Goal: Task Accomplishment & Management: Complete application form

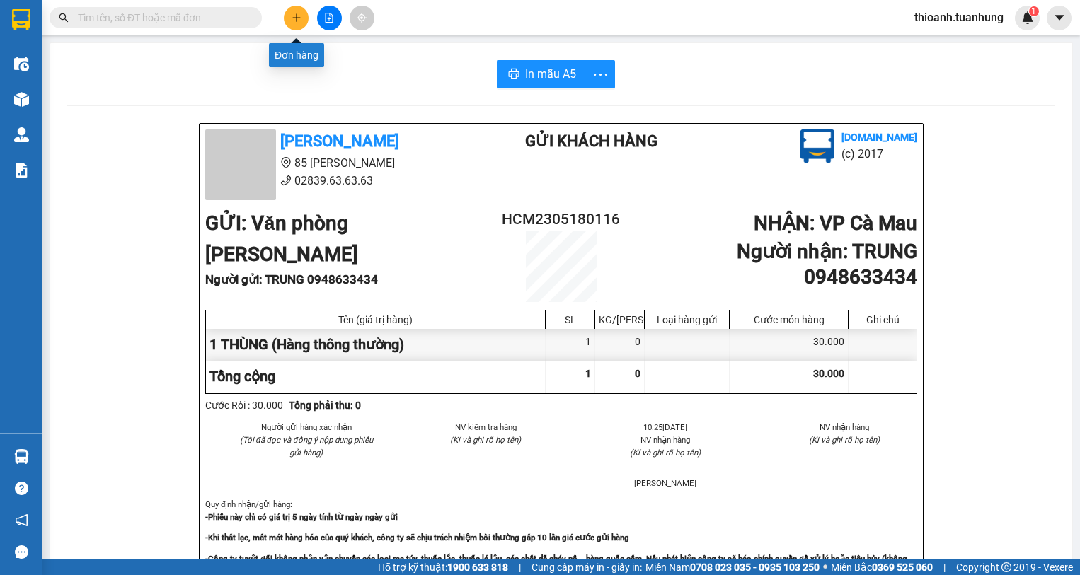
click at [292, 22] on button at bounding box center [296, 18] width 25 height 25
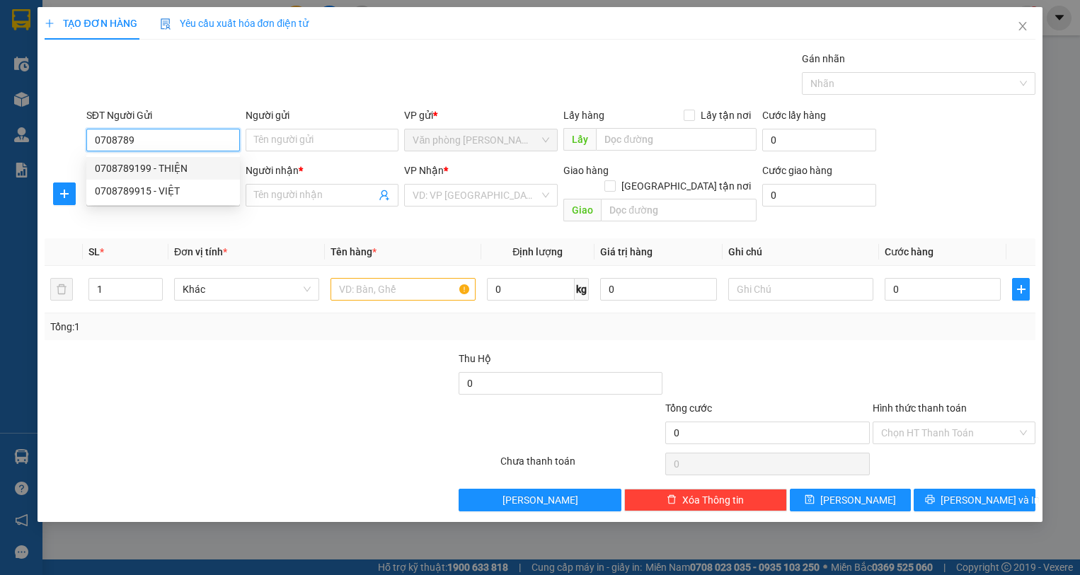
click at [190, 169] on div "0708789199 - THIỆN" at bounding box center [163, 169] width 137 height 16
type input "0708789199"
type input "THIỆN"
type input "0708789199"
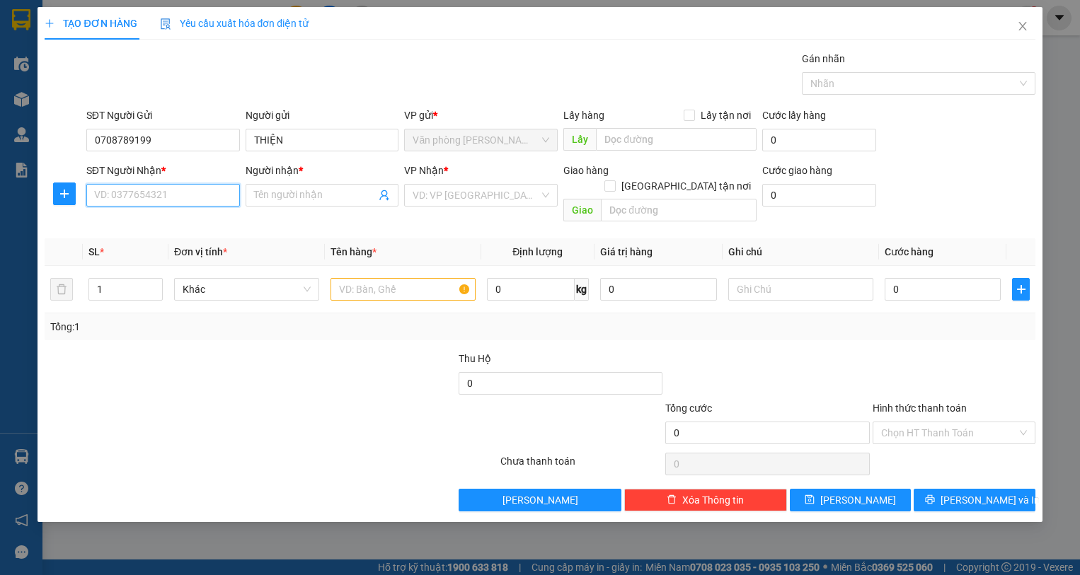
click at [176, 194] on input "SĐT Người Nhận *" at bounding box center [163, 195] width 154 height 23
click at [186, 218] on div "0918010106 - TẤN" at bounding box center [163, 224] width 137 height 16
type input "0918010106"
type input "TẤN"
type input "0918010106"
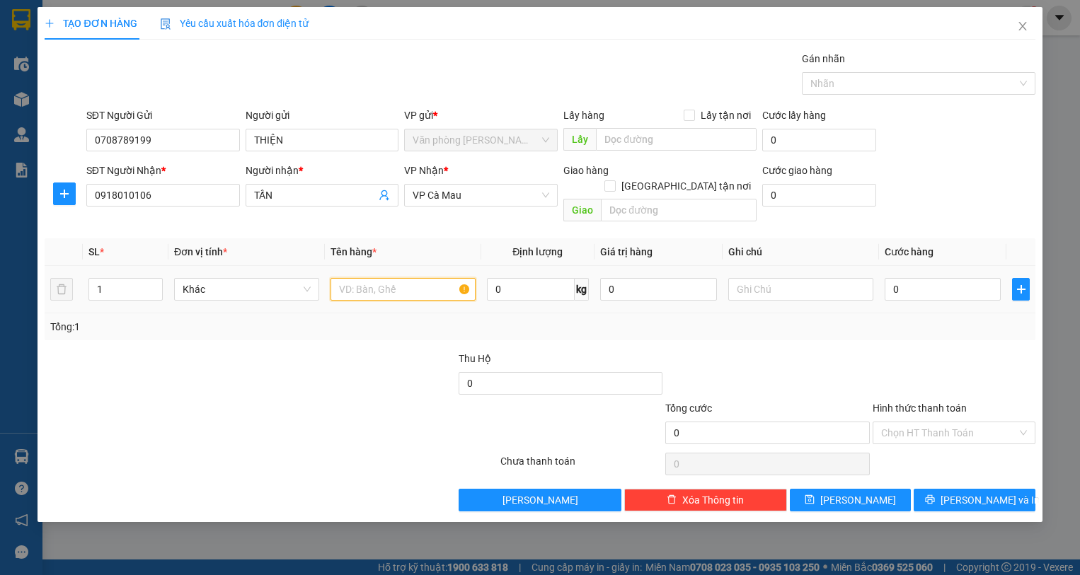
click at [379, 278] on input "text" at bounding box center [403, 289] width 145 height 23
type input "1 THÙNG"
click at [924, 275] on div "0" at bounding box center [943, 289] width 117 height 28
click at [924, 278] on input "0" at bounding box center [943, 289] width 117 height 23
type input "5"
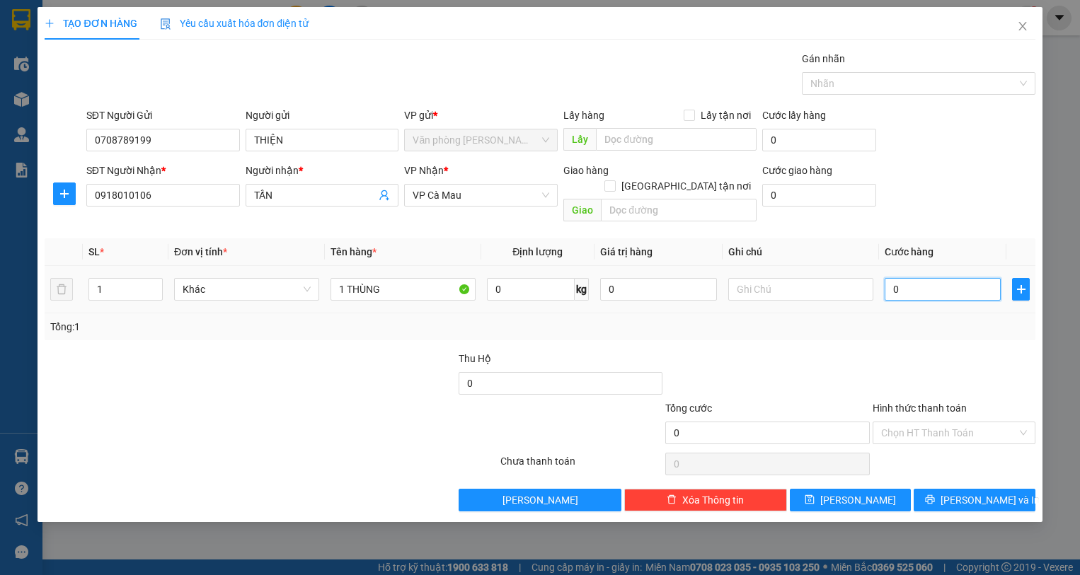
type input "5"
type input "50"
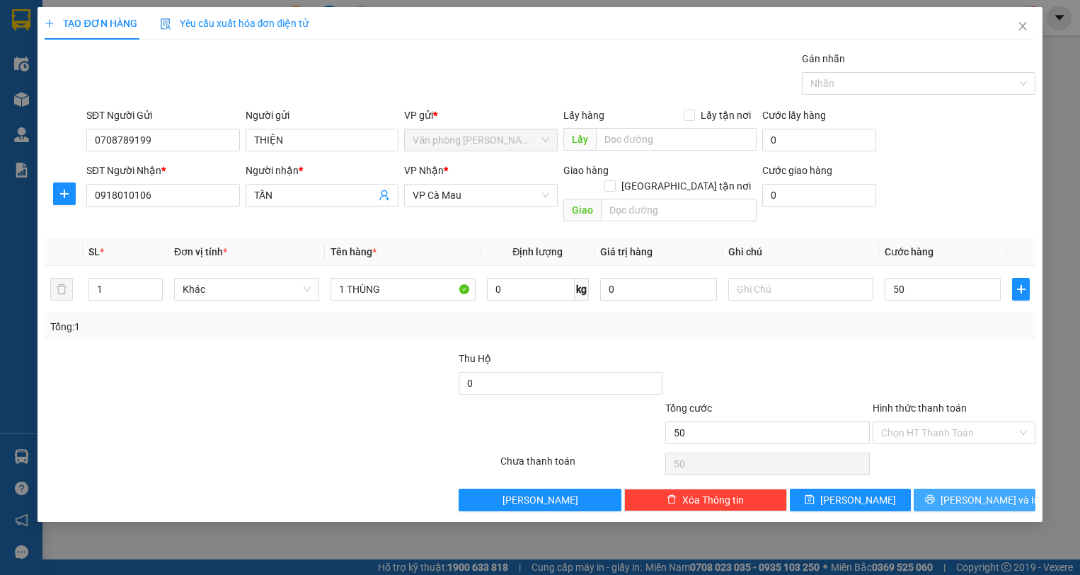
type input "50.000"
click at [992, 493] on span "[PERSON_NAME] và In" at bounding box center [990, 501] width 99 height 16
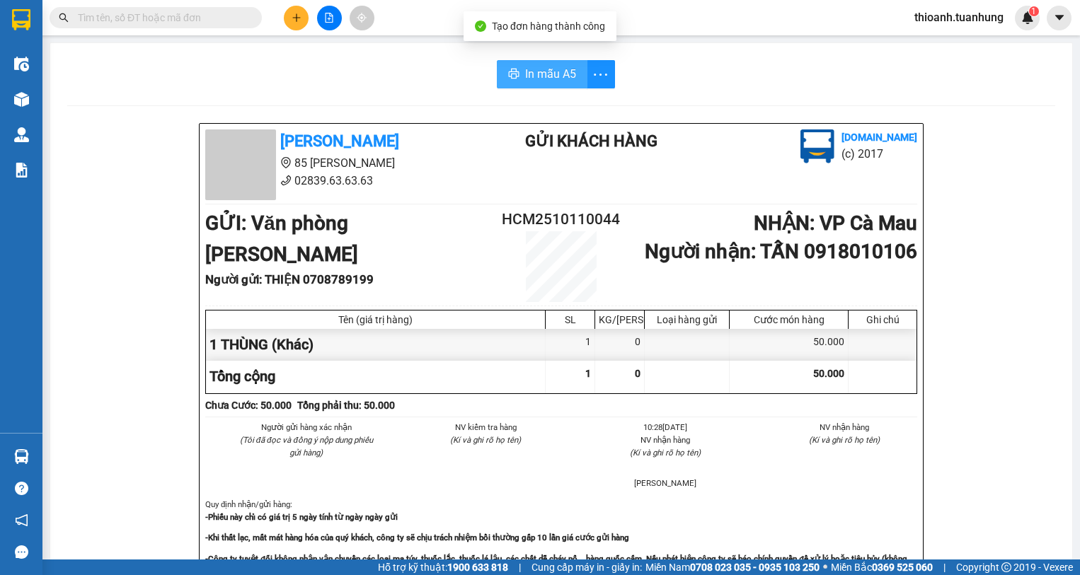
click at [536, 75] on span "In mẫu A5" at bounding box center [550, 74] width 51 height 18
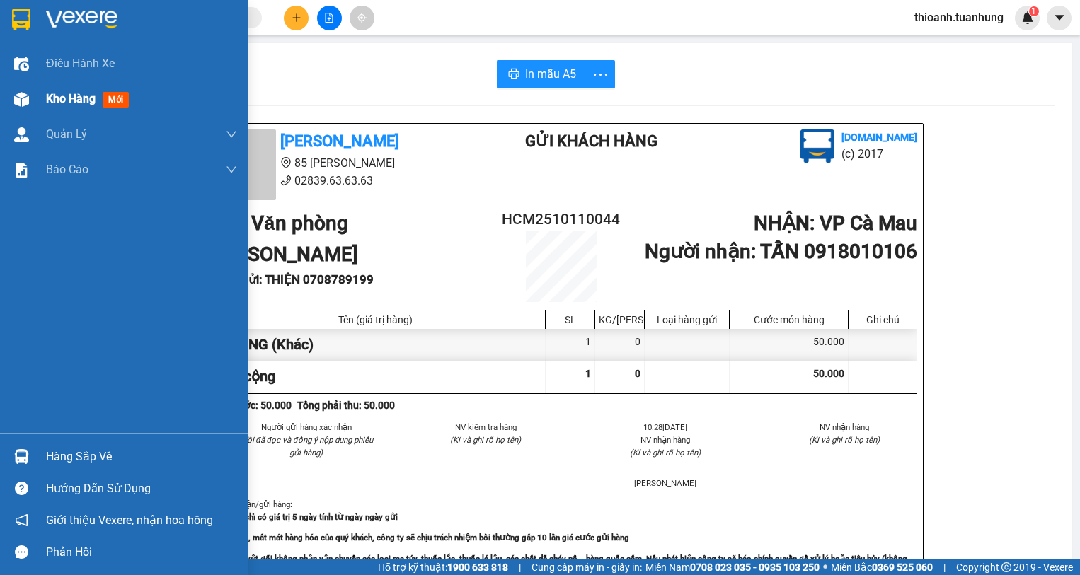
click at [74, 111] on div "Kho hàng mới" at bounding box center [141, 98] width 191 height 35
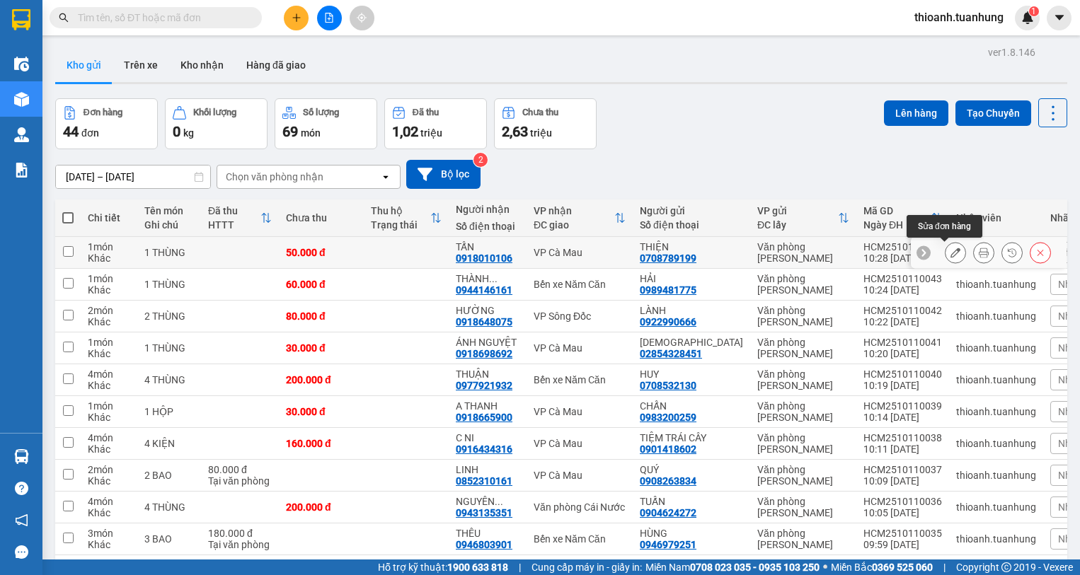
click at [951, 255] on icon at bounding box center [956, 253] width 10 height 10
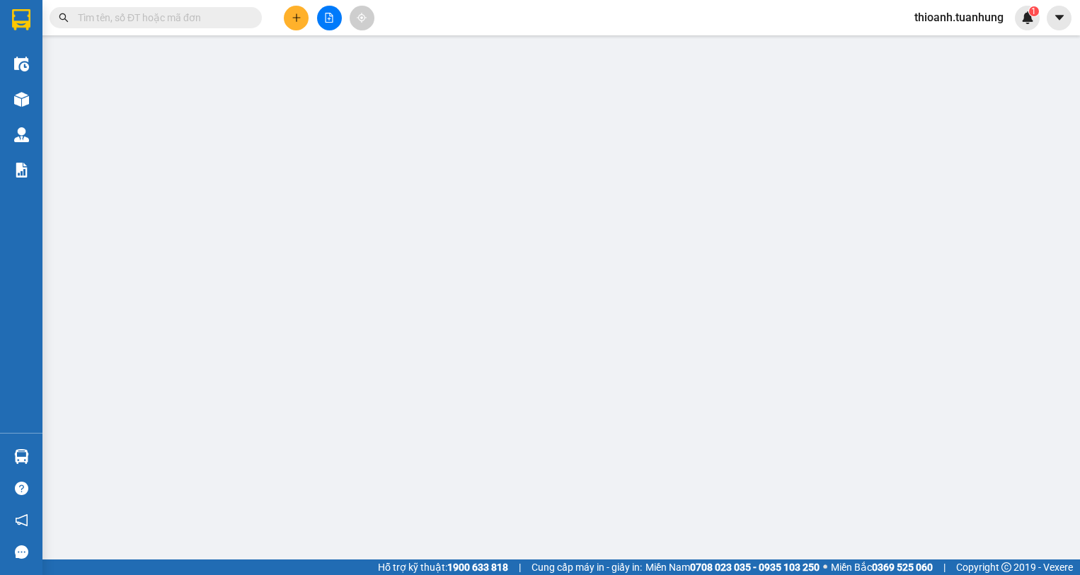
type input "0708789199"
type input "0918010106"
type input "50.000"
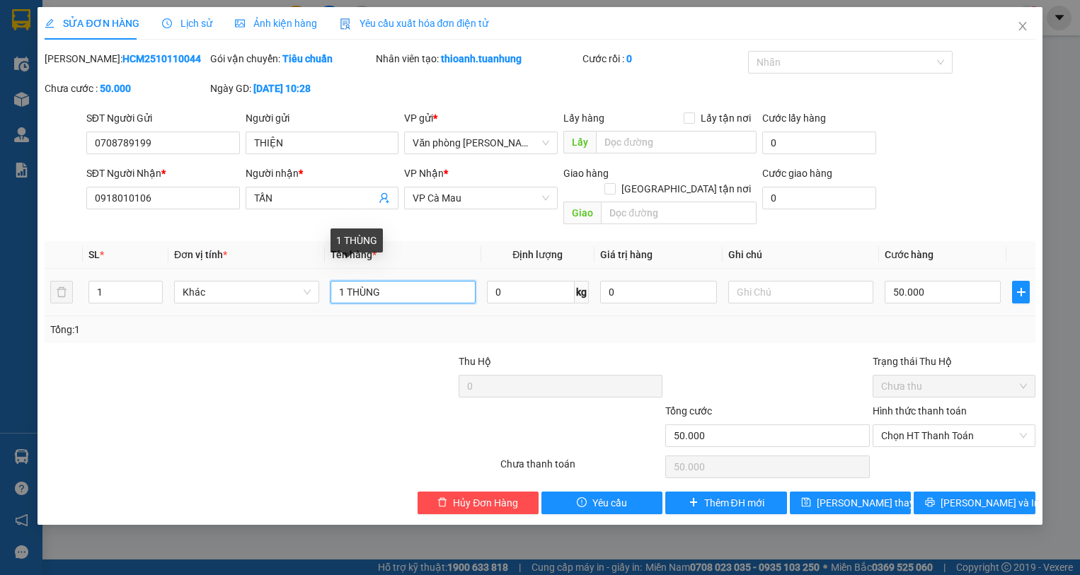
click at [345, 281] on input "1 THÙNG" at bounding box center [403, 292] width 145 height 23
type input "2 THÙNG"
type input "2"
click at [156, 287] on icon "up" at bounding box center [154, 289] width 5 height 5
click at [915, 284] on input "50.000" at bounding box center [943, 292] width 117 height 23
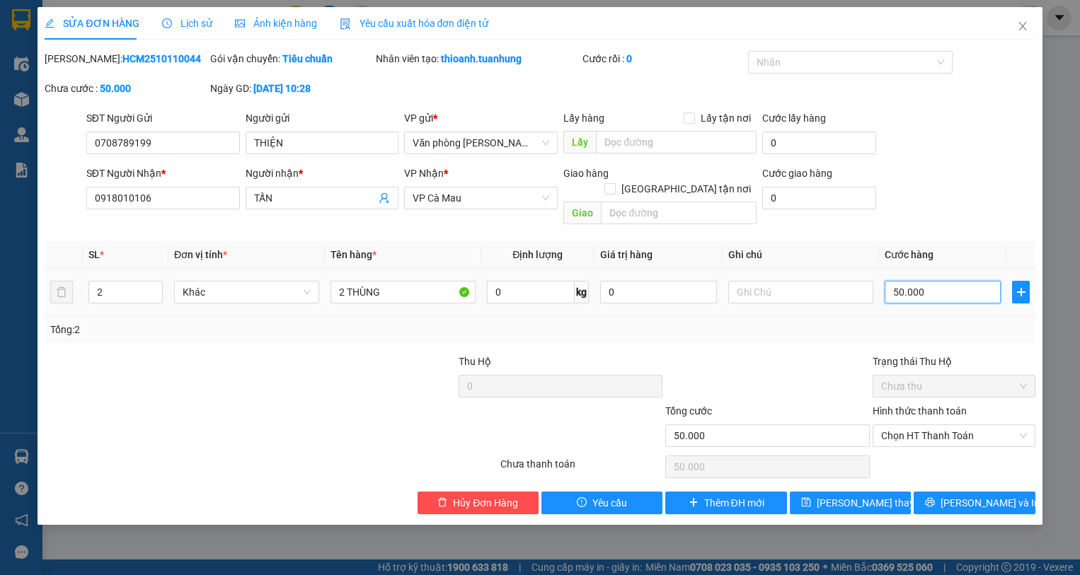
type input "9"
type input "90"
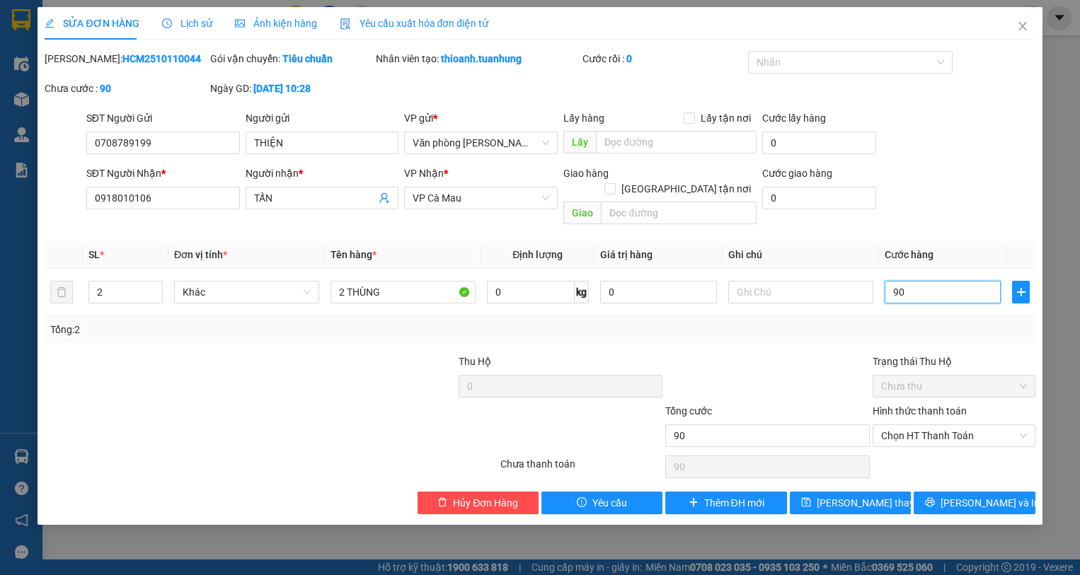
type input "90"
type input "90.000"
click at [926, 139] on div "SĐT Người Gửi 0708789199 Người gửi THIỆN VP gửi * Văn phòng [PERSON_NAME] Lấy h…" at bounding box center [561, 135] width 955 height 50
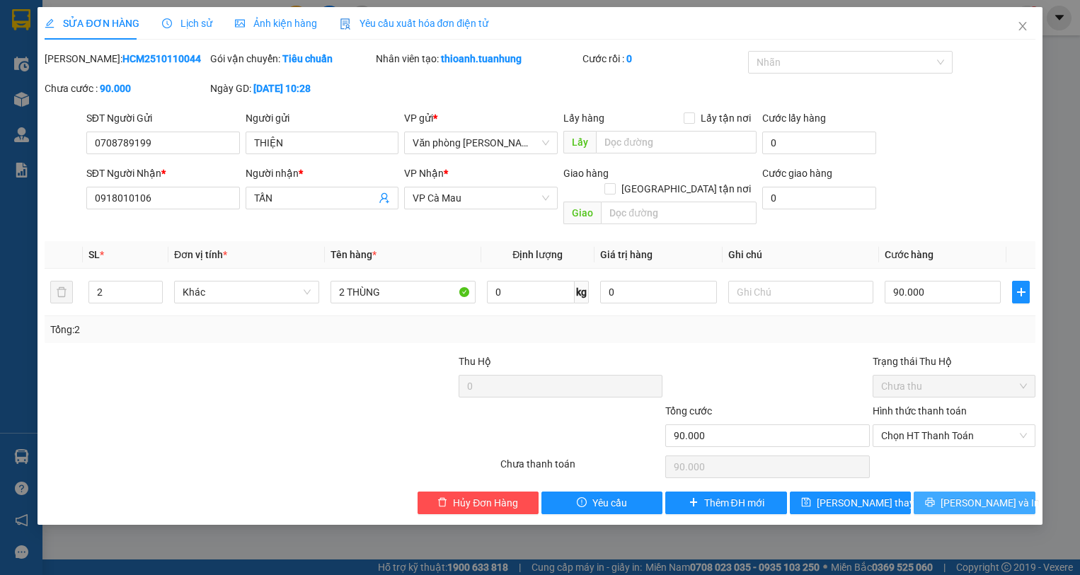
click at [971, 495] on span "[PERSON_NAME] và In" at bounding box center [990, 503] width 99 height 16
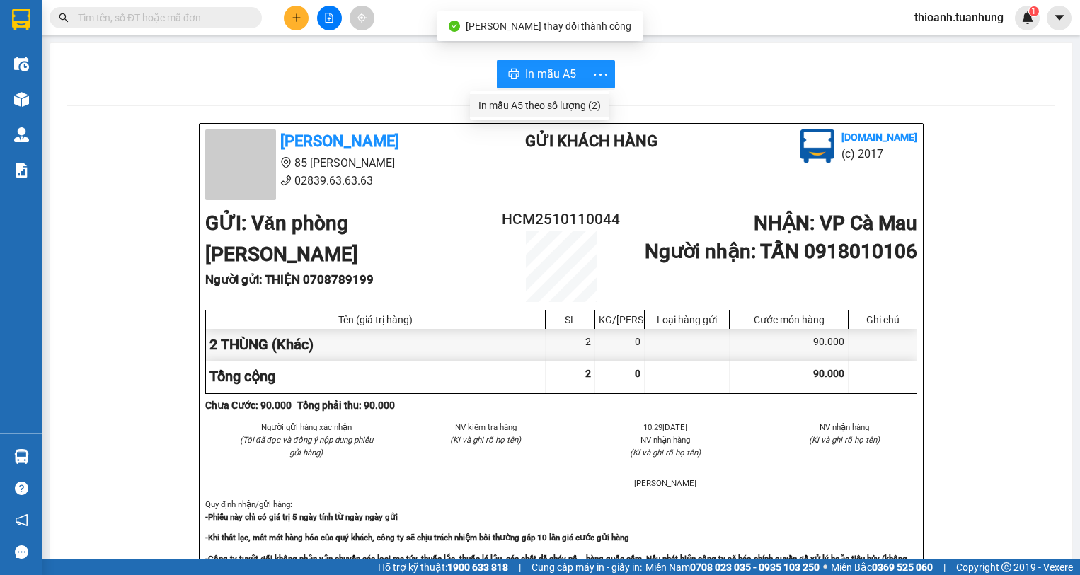
click at [543, 105] on div "In mẫu A5 theo số lượng (2)" at bounding box center [539, 106] width 122 height 16
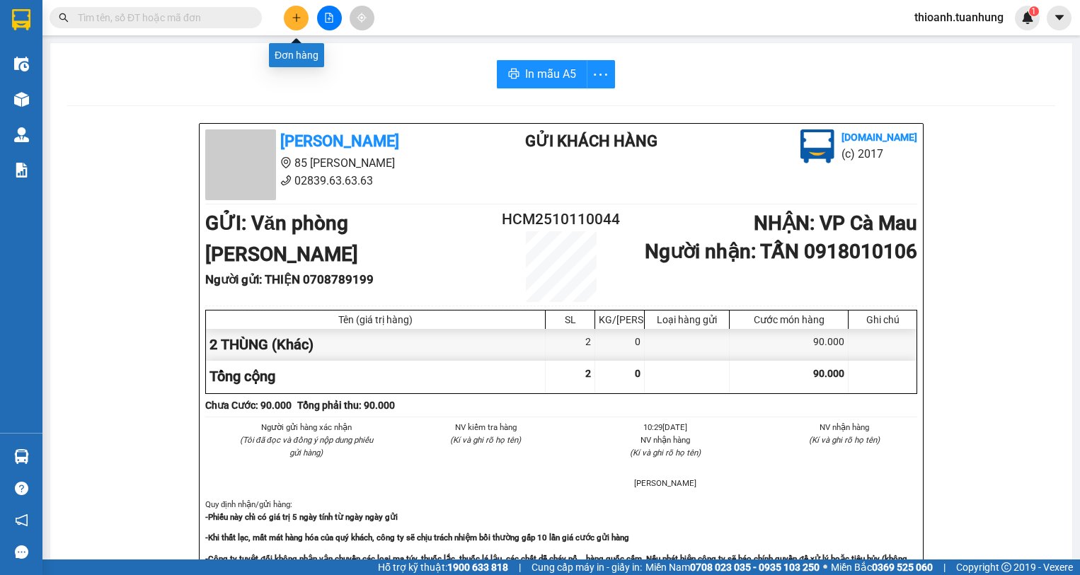
click at [301, 18] on icon "plus" at bounding box center [297, 18] width 10 height 10
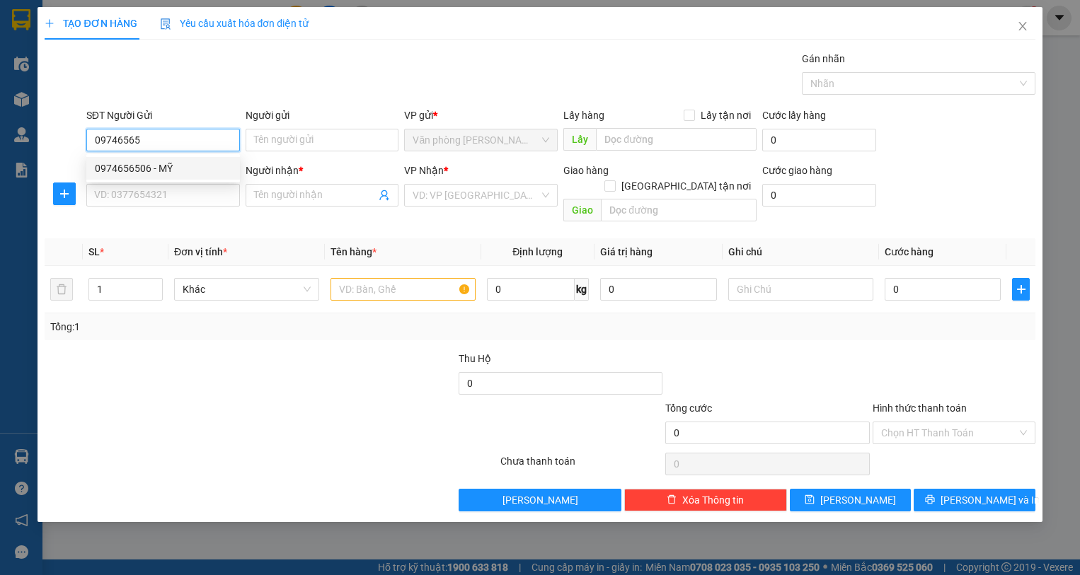
click at [180, 173] on div "0974656506 - MỸ" at bounding box center [163, 169] width 137 height 16
type input "0974656506"
type input "MỸ"
type input "0974656506"
click at [166, 211] on div "SĐT Người Nhận * VD: 0377654321" at bounding box center [163, 188] width 154 height 50
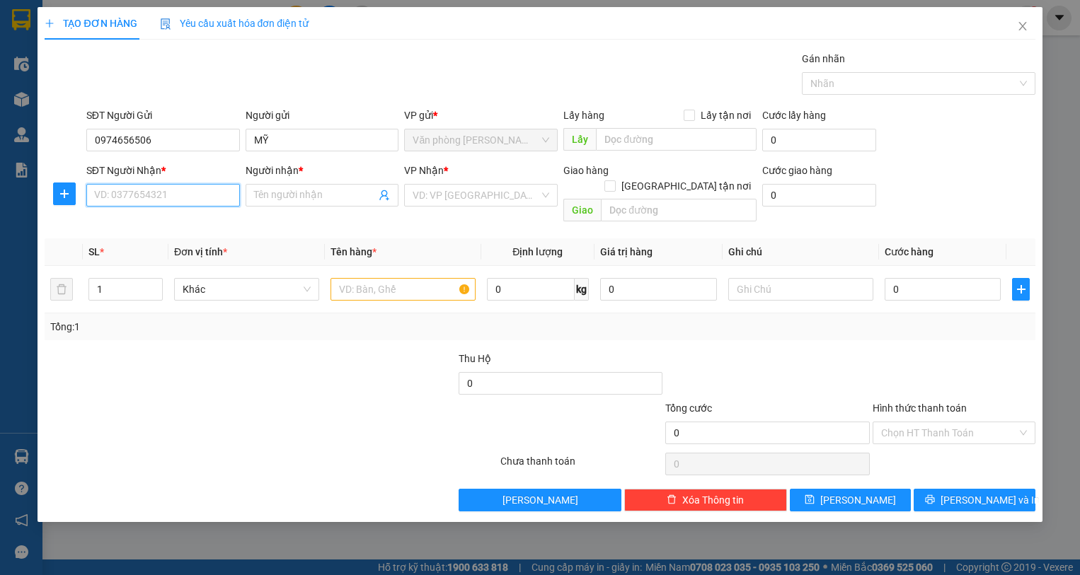
click at [168, 199] on input "SĐT Người Nhận *" at bounding box center [163, 195] width 154 height 23
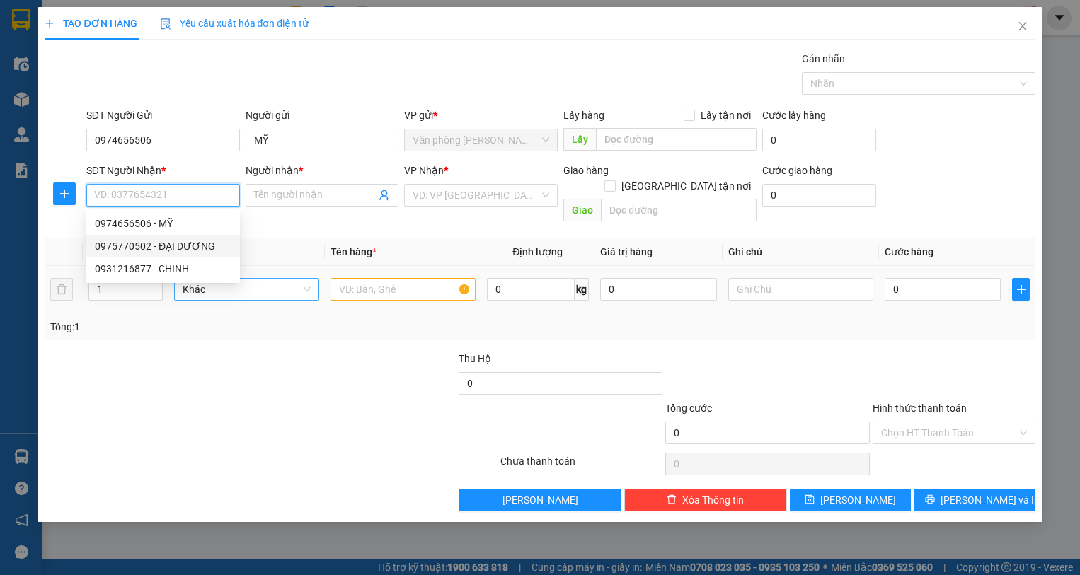
drag, startPoint x: 190, startPoint y: 241, endPoint x: 276, endPoint y: 269, distance: 90.0
click at [192, 243] on div "0975770502 - ĐẠI DƯƠNG" at bounding box center [163, 247] width 137 height 16
type input "0975770502"
type input "ĐẠI DƯƠNG"
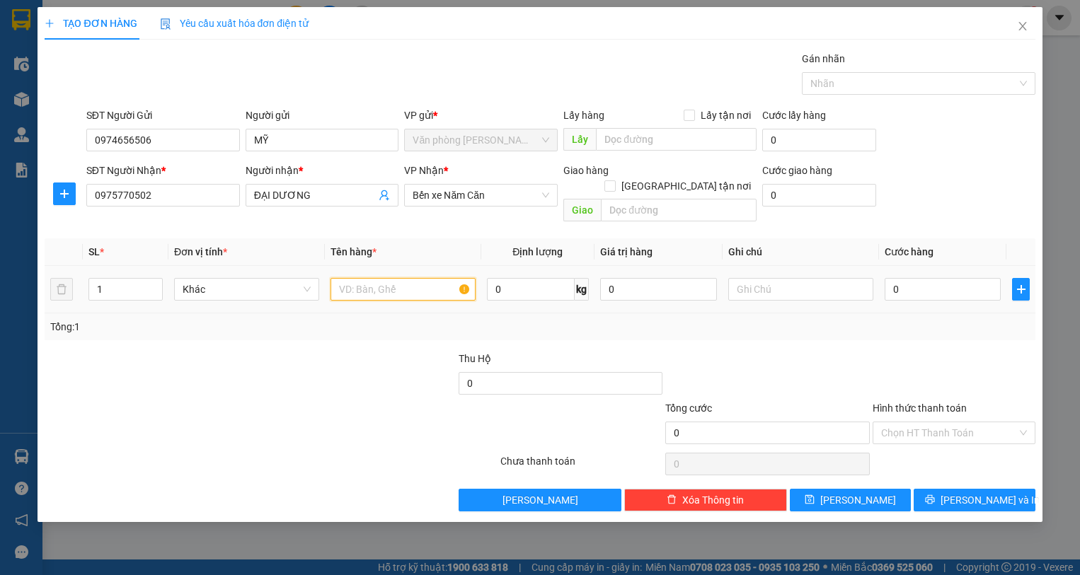
drag, startPoint x: 441, startPoint y: 272, endPoint x: 434, endPoint y: 282, distance: 12.8
click at [441, 278] on input "text" at bounding box center [403, 289] width 145 height 23
type input "1 THÙNG"
click at [919, 278] on input "0" at bounding box center [943, 289] width 117 height 23
type input "4"
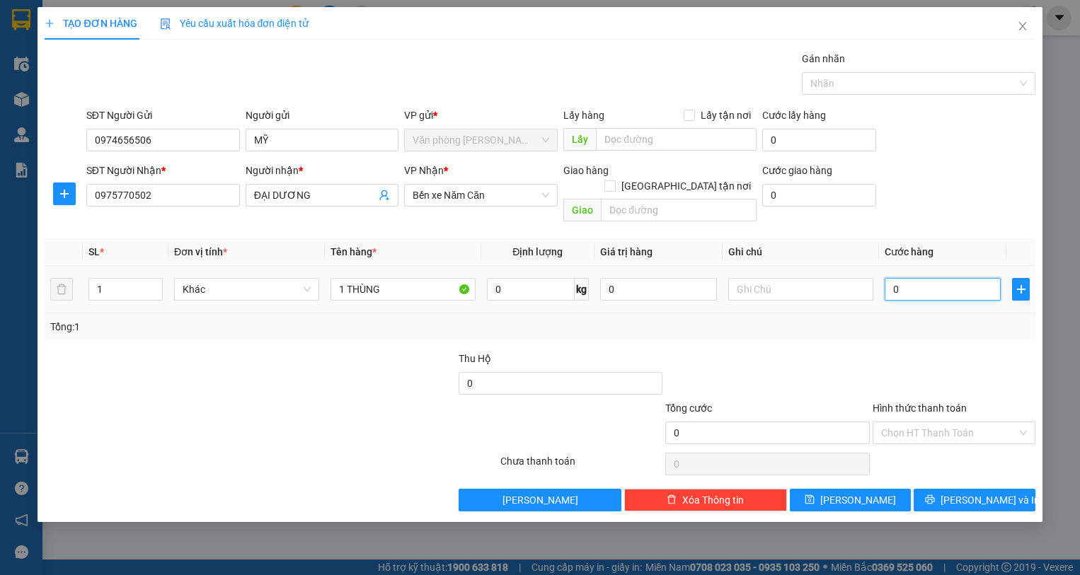
type input "4"
type input "40"
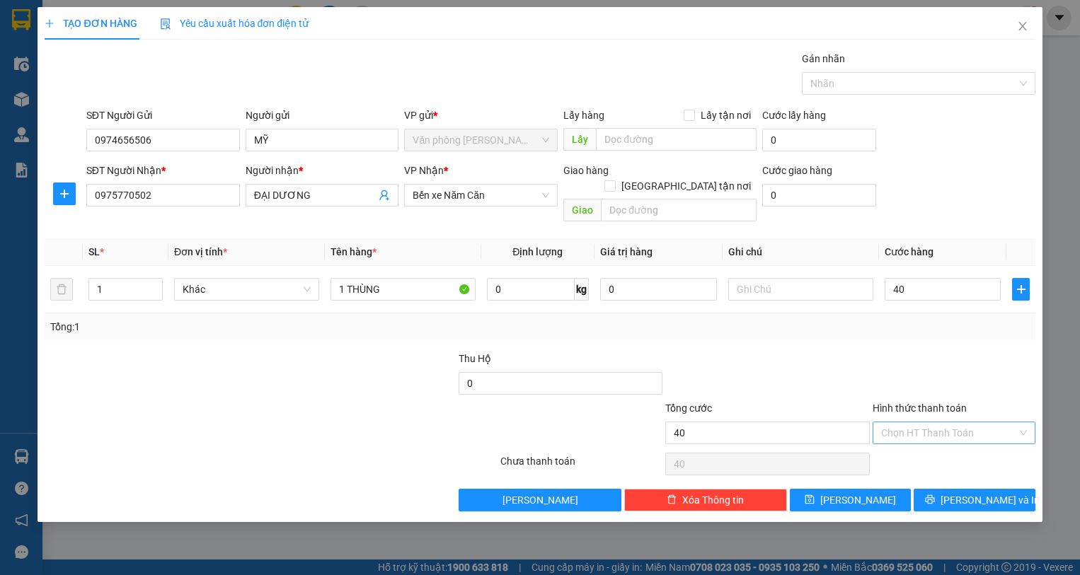
type input "40.000"
click at [936, 423] on input "Hình thức thanh toán" at bounding box center [949, 433] width 136 height 21
click at [934, 437] on div "Tại văn phòng" at bounding box center [954, 446] width 163 height 23
type input "0"
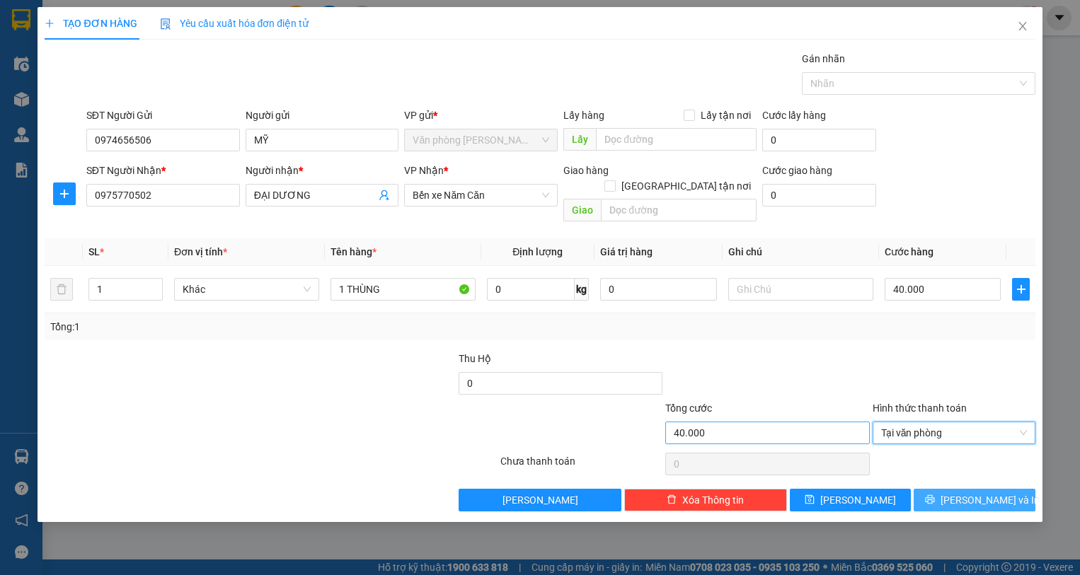
drag, startPoint x: 970, startPoint y: 485, endPoint x: 757, endPoint y: 426, distance: 221.0
click at [969, 493] on span "[PERSON_NAME] và In" at bounding box center [990, 501] width 99 height 16
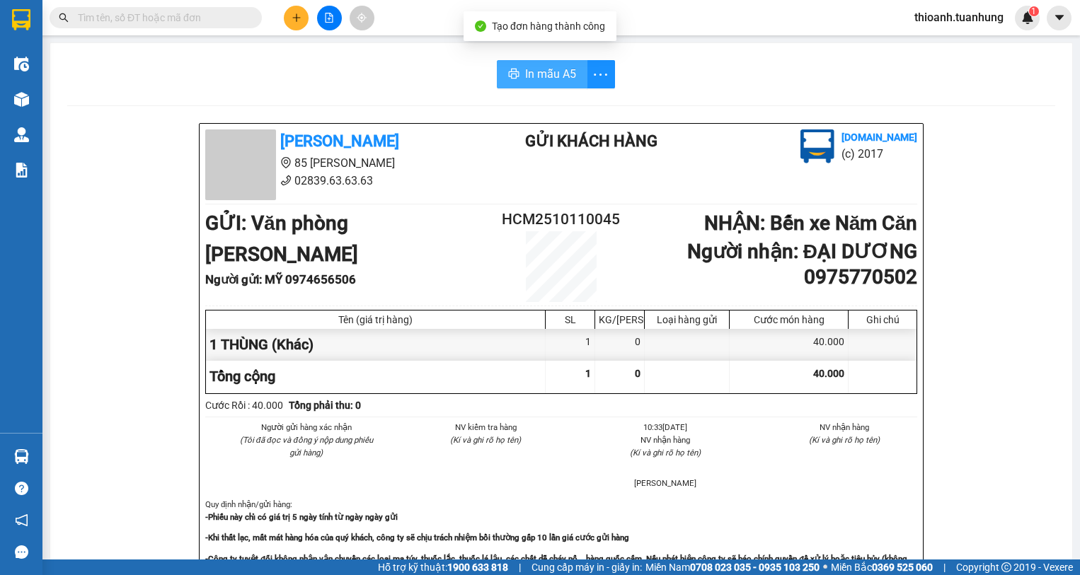
drag, startPoint x: 525, startPoint y: 74, endPoint x: 535, endPoint y: 68, distance: 11.4
click at [535, 68] on span "In mẫu A5" at bounding box center [550, 74] width 51 height 18
click at [290, 15] on button at bounding box center [296, 18] width 25 height 25
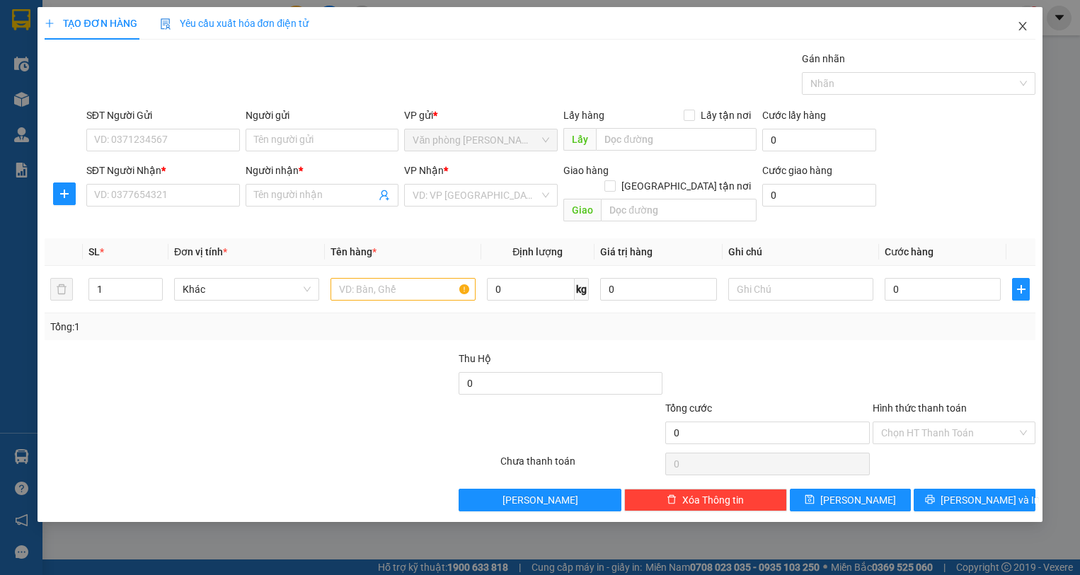
drag, startPoint x: 1021, startPoint y: 18, endPoint x: 1016, endPoint y: 25, distance: 8.1
click at [1016, 25] on span "Close" at bounding box center [1023, 27] width 40 height 40
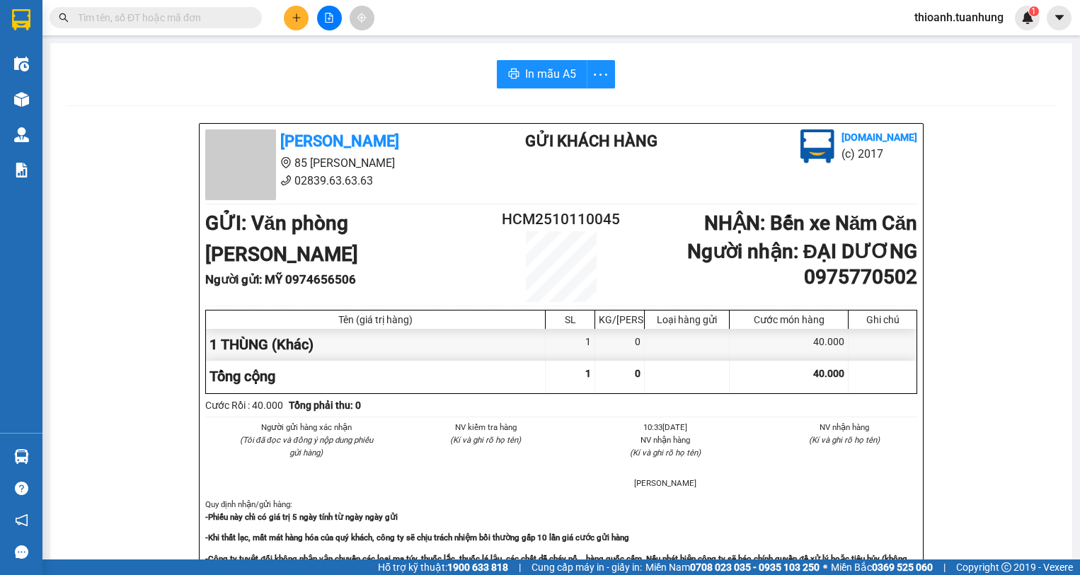
click at [195, 17] on input "text" at bounding box center [161, 18] width 167 height 16
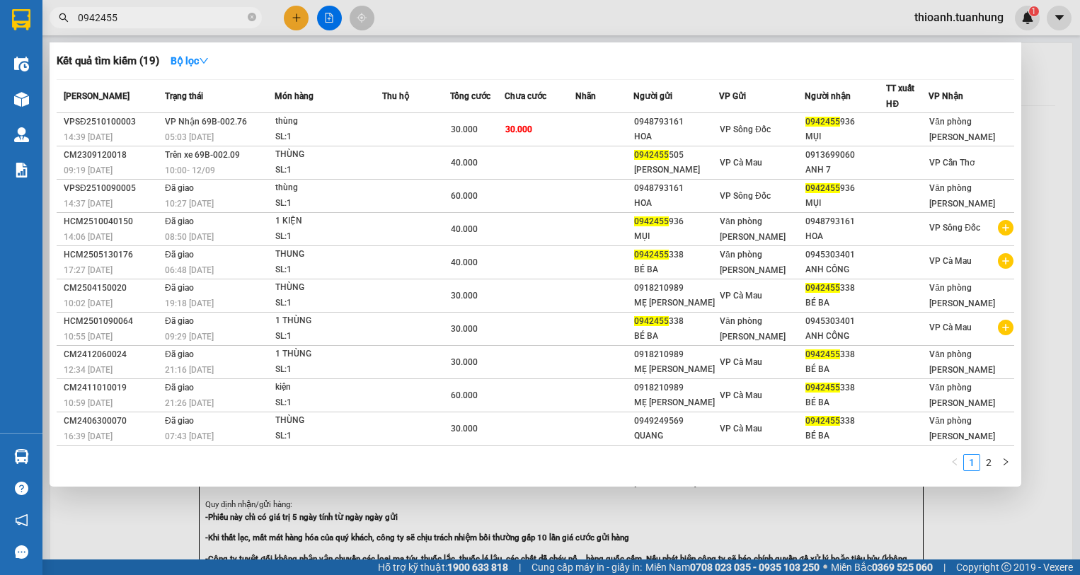
type input "0942455"
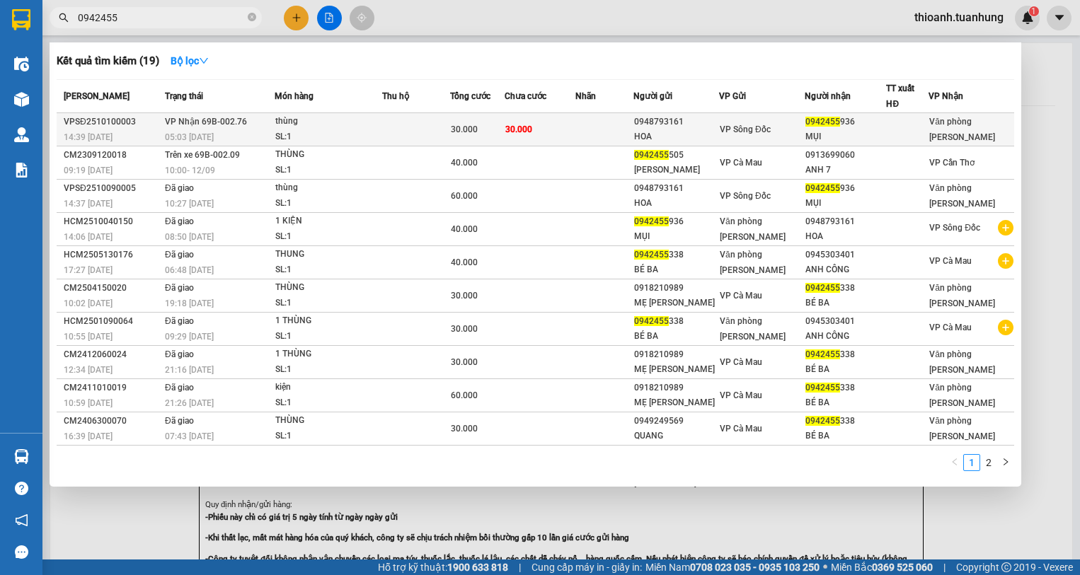
click at [729, 117] on td "VP Sông Đốc" at bounding box center [762, 129] width 86 height 33
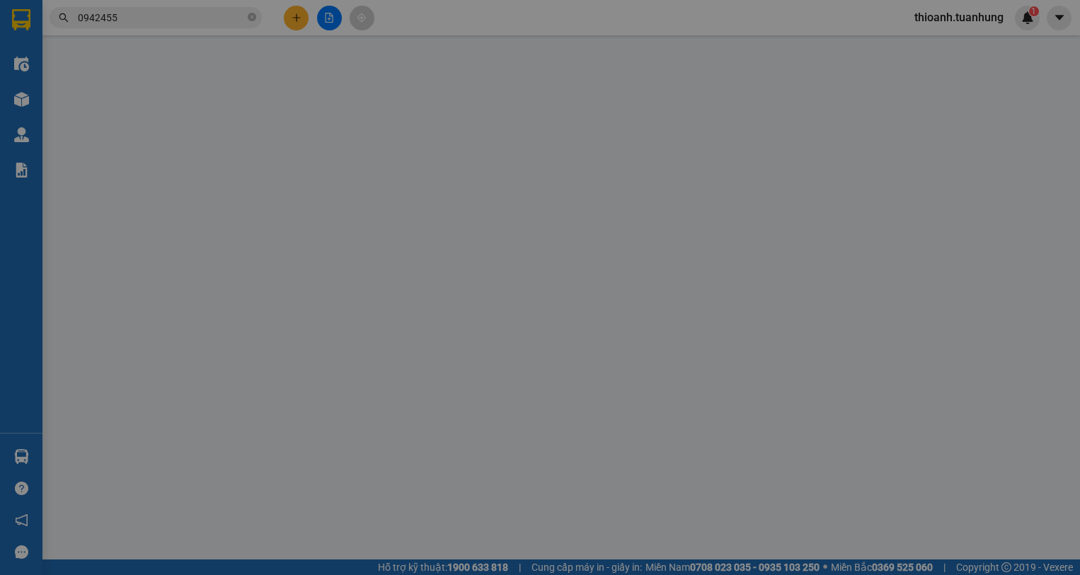
type input "0948793161"
type input "HOA"
type input "0942455936"
type input "MỤI"
type input "30.000"
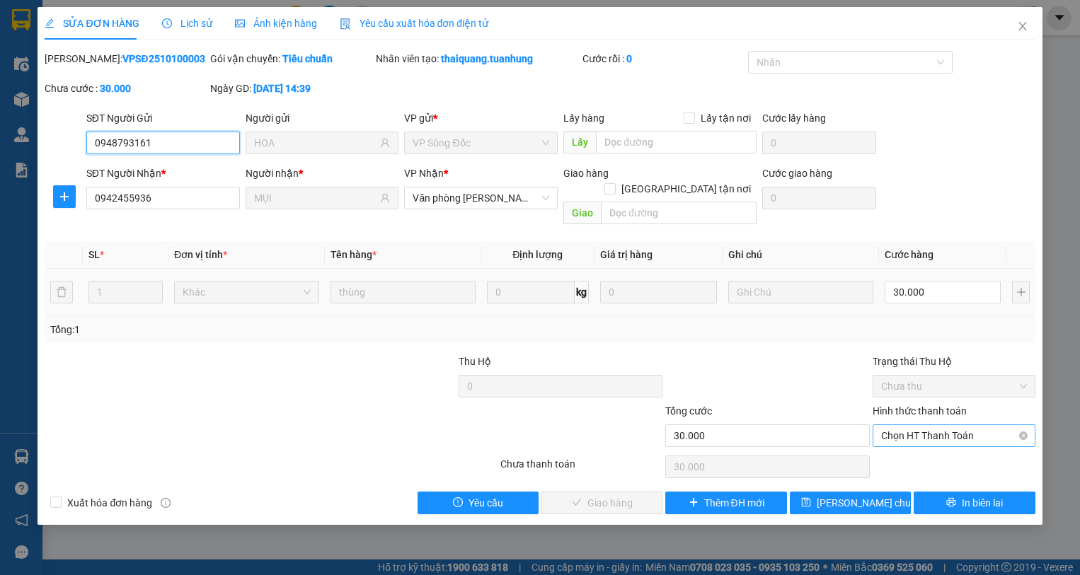
click at [937, 425] on span "Chọn HT Thanh Toán" at bounding box center [954, 435] width 146 height 21
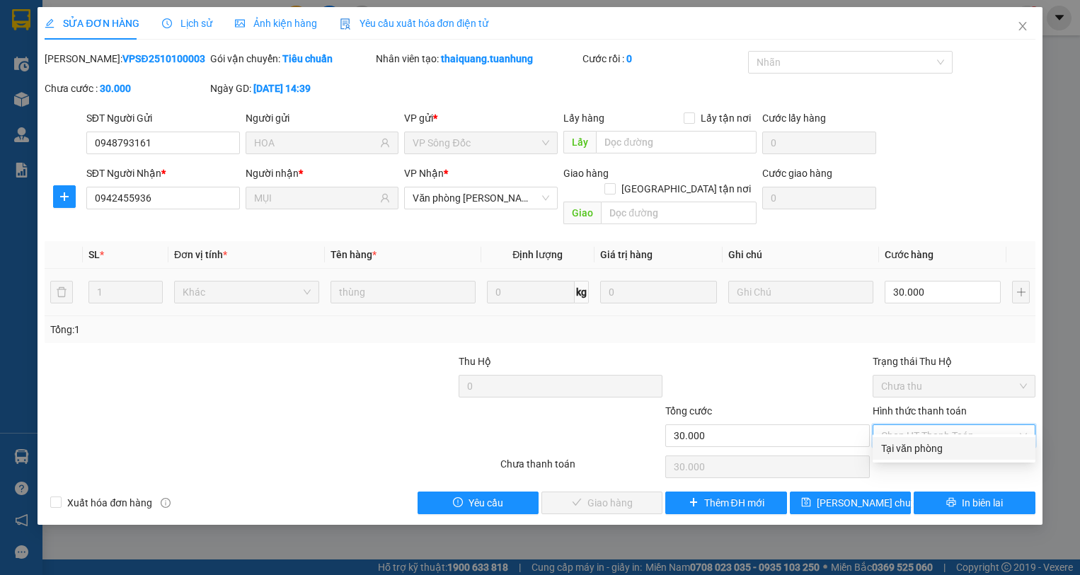
drag, startPoint x: 931, startPoint y: 442, endPoint x: 602, endPoint y: 416, distance: 330.8
click at [930, 442] on div "Tại văn phòng" at bounding box center [954, 449] width 146 height 16
type input "0"
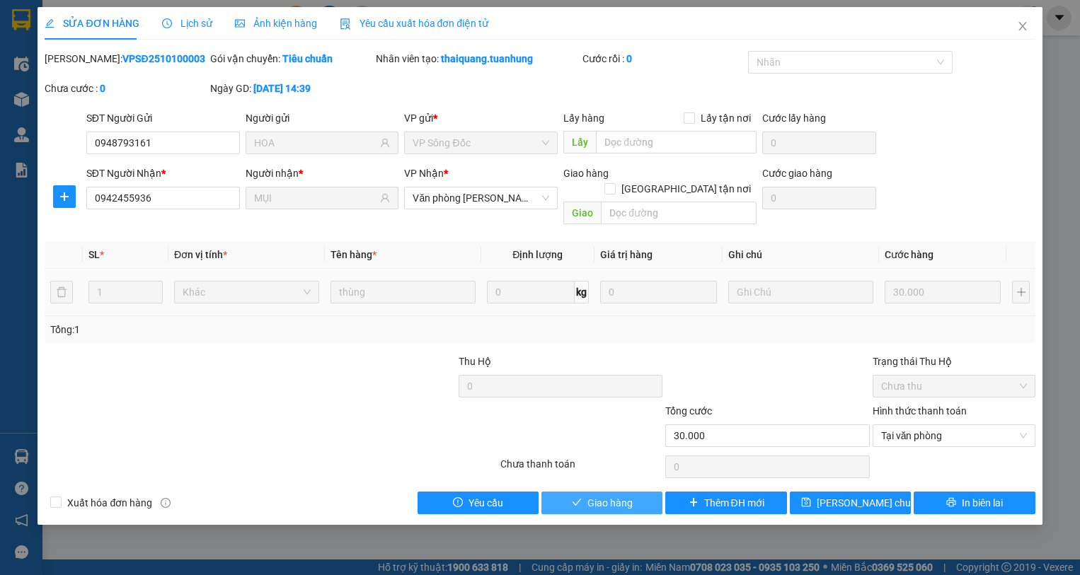
click at [596, 492] on button "Giao hàng" at bounding box center [601, 503] width 121 height 23
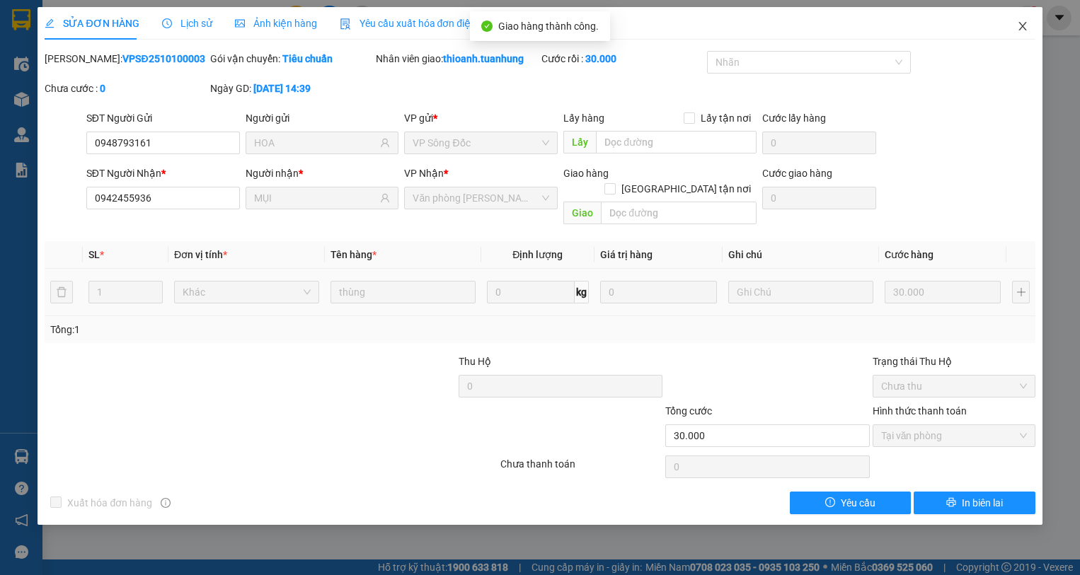
click at [1015, 28] on span "Close" at bounding box center [1023, 27] width 40 height 40
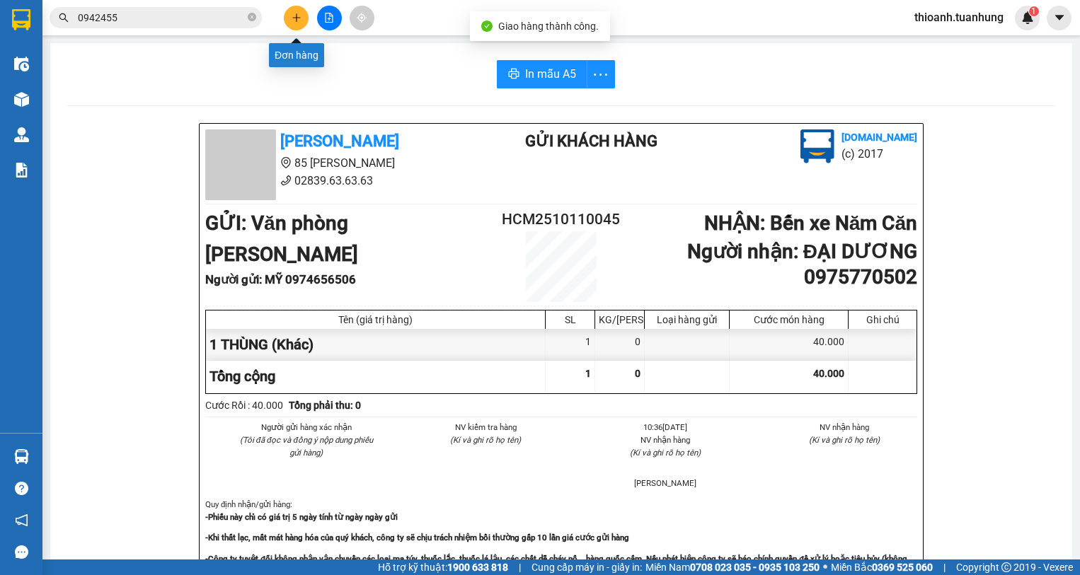
click at [294, 18] on icon "plus" at bounding box center [297, 18] width 10 height 10
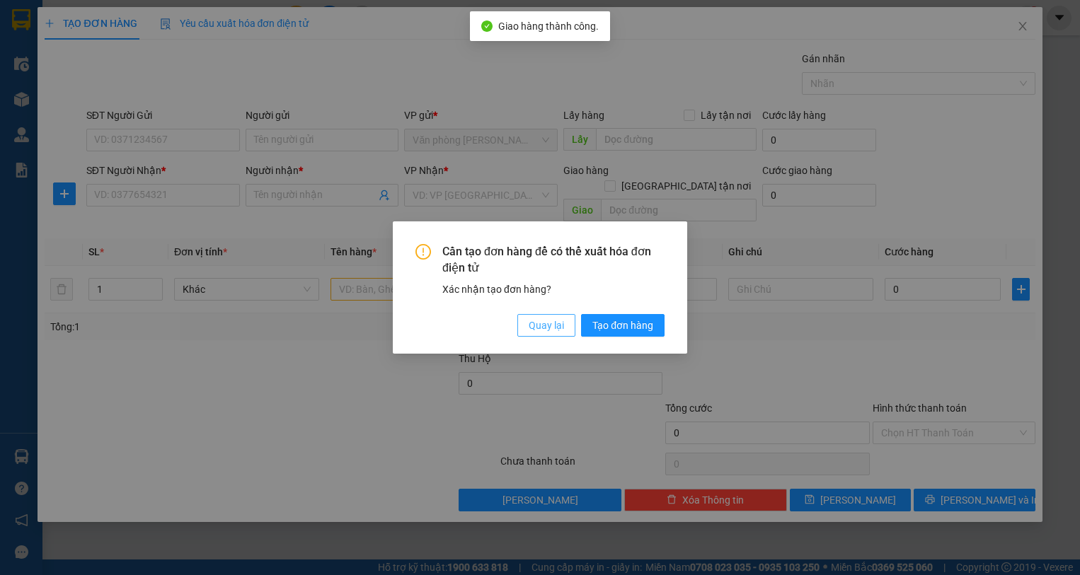
click at [549, 323] on span "Quay lại" at bounding box center [546, 326] width 35 height 16
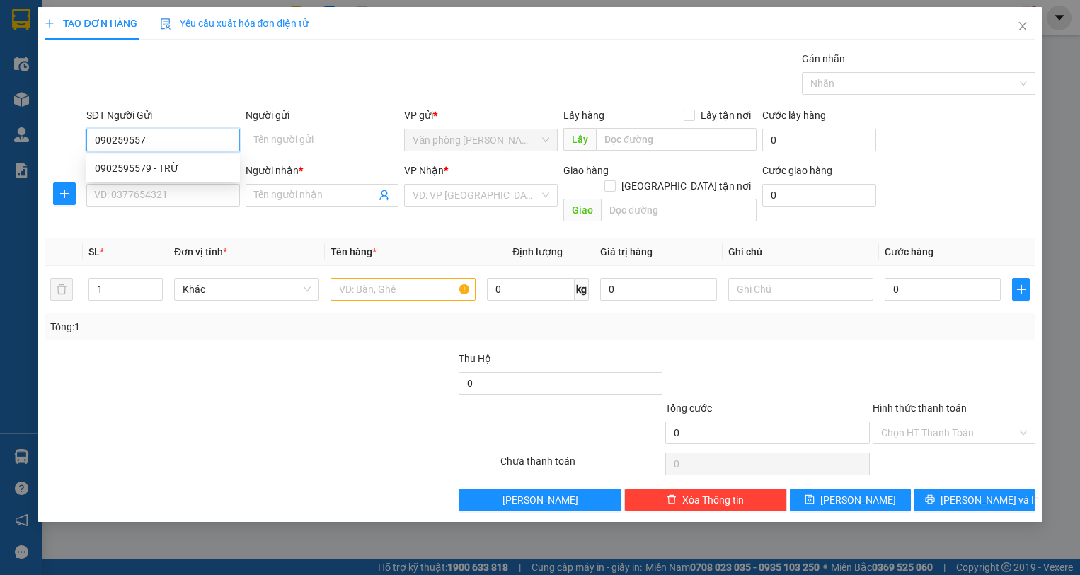
type input "0902595579"
drag, startPoint x: 188, startPoint y: 166, endPoint x: 176, endPoint y: 176, distance: 15.6
click at [188, 167] on div "0902595579 - TRỪ" at bounding box center [163, 169] width 137 height 16
type input "TRỪ"
type input "0902595579"
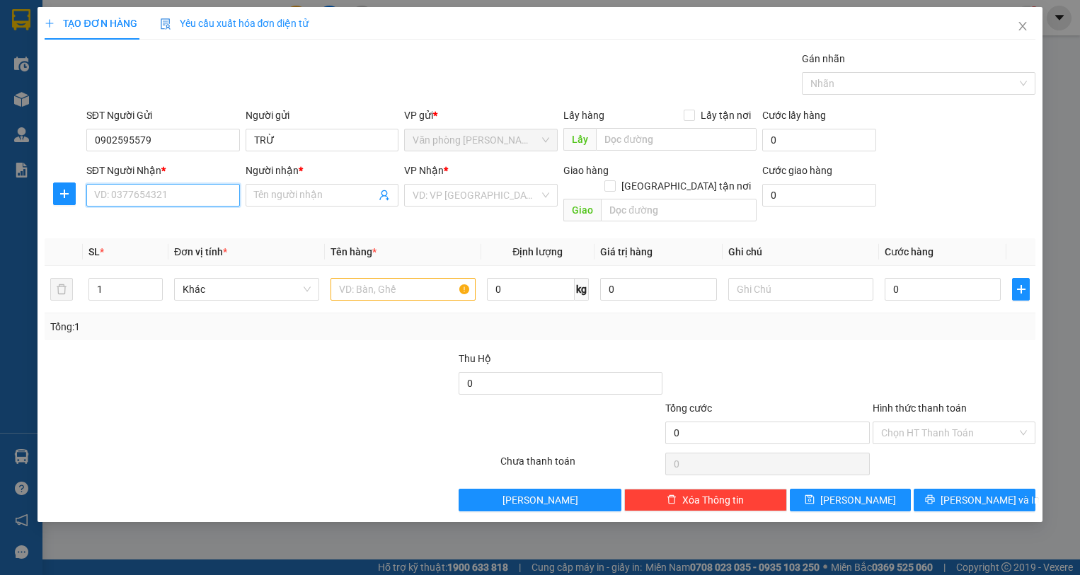
click at [156, 195] on input "SĐT Người Nhận *" at bounding box center [163, 195] width 154 height 23
type input "0916577899"
click at [200, 219] on div "0916577899 - A CHIẾN" at bounding box center [163, 224] width 137 height 16
type input "A CHIẾN"
type input "0916577899"
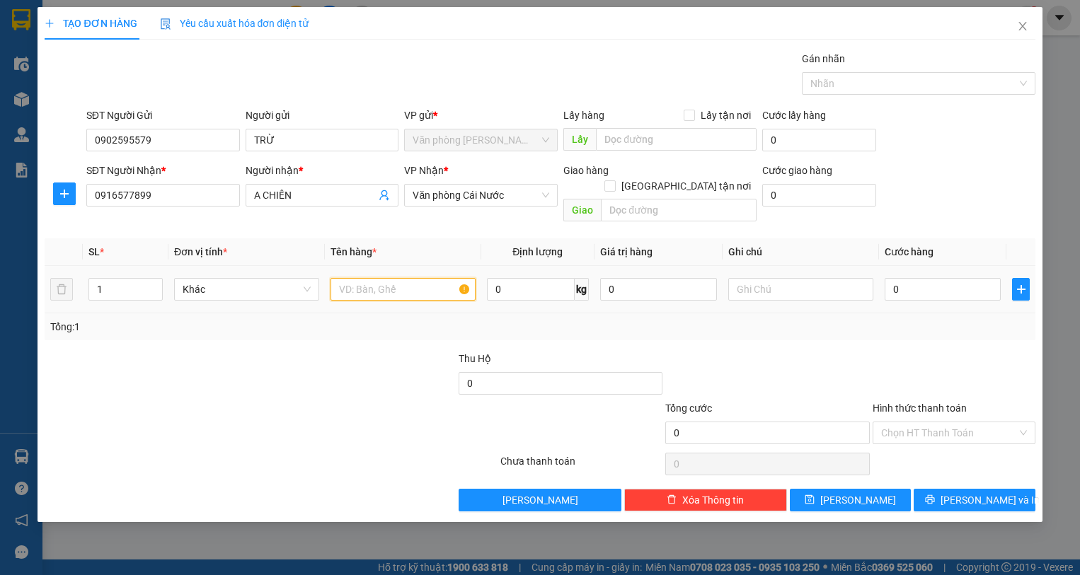
click at [369, 278] on input "text" at bounding box center [403, 289] width 145 height 23
type input "1 THÙNG"
click at [951, 279] on input "0" at bounding box center [943, 289] width 117 height 23
type input "4"
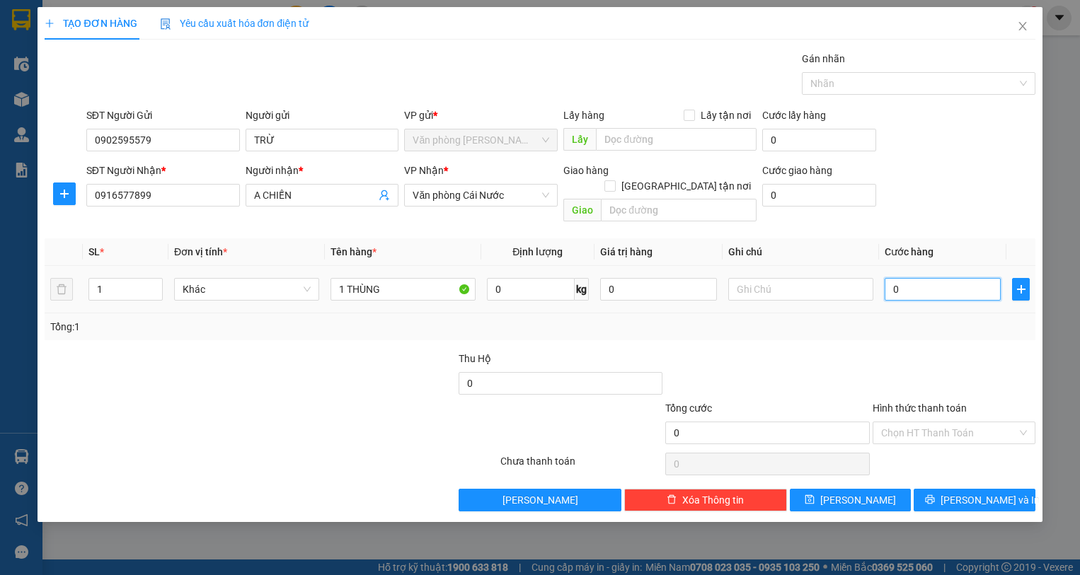
type input "4"
type input "40"
type input "40.000"
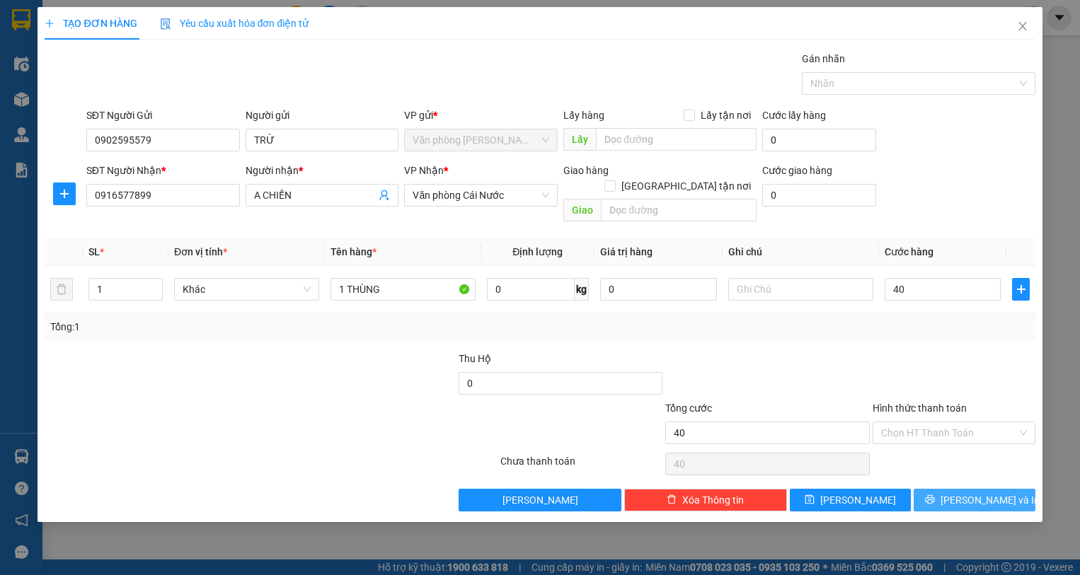
type input "40.000"
click at [981, 493] on span "[PERSON_NAME] và In" at bounding box center [990, 501] width 99 height 16
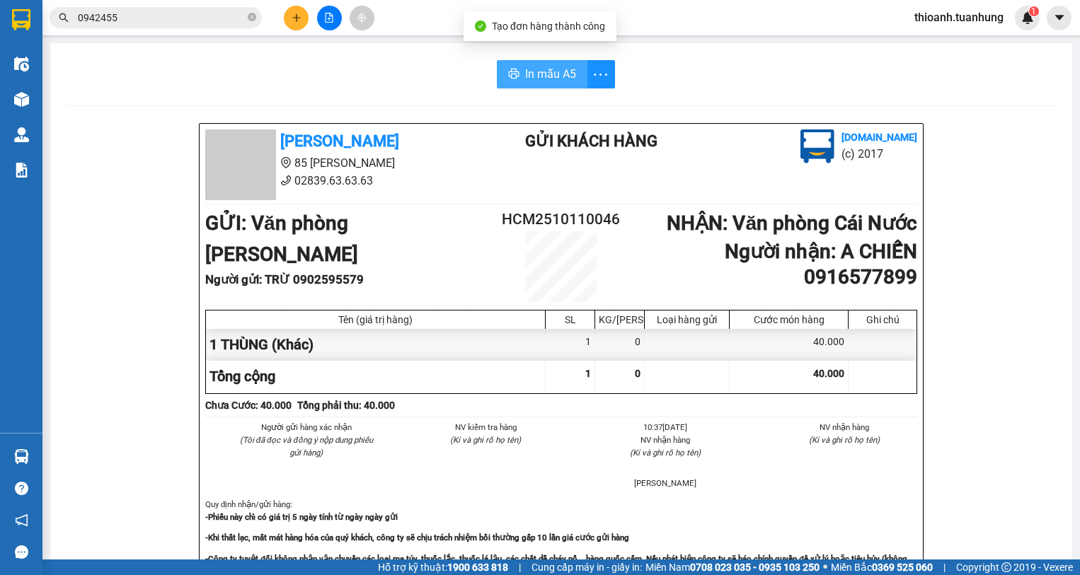
click at [537, 81] on span "In mẫu A5" at bounding box center [550, 74] width 51 height 18
click at [149, 21] on input "0942455" at bounding box center [161, 18] width 167 height 16
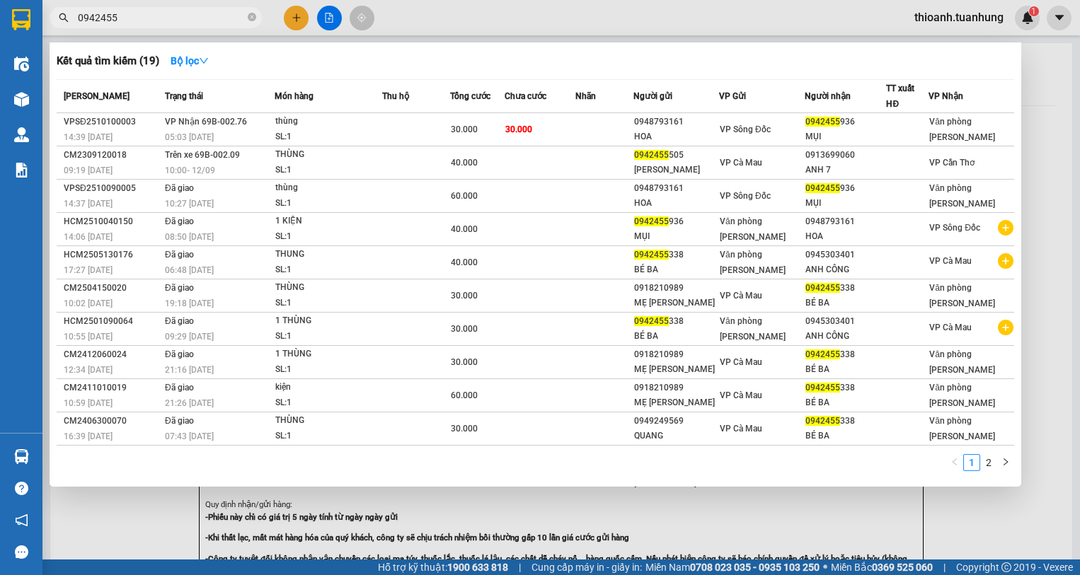
click at [150, 21] on input "0942455" at bounding box center [161, 18] width 167 height 16
click at [129, 21] on input "0942455" at bounding box center [161, 18] width 167 height 16
click at [132, 18] on input "0942455" at bounding box center [161, 18] width 167 height 16
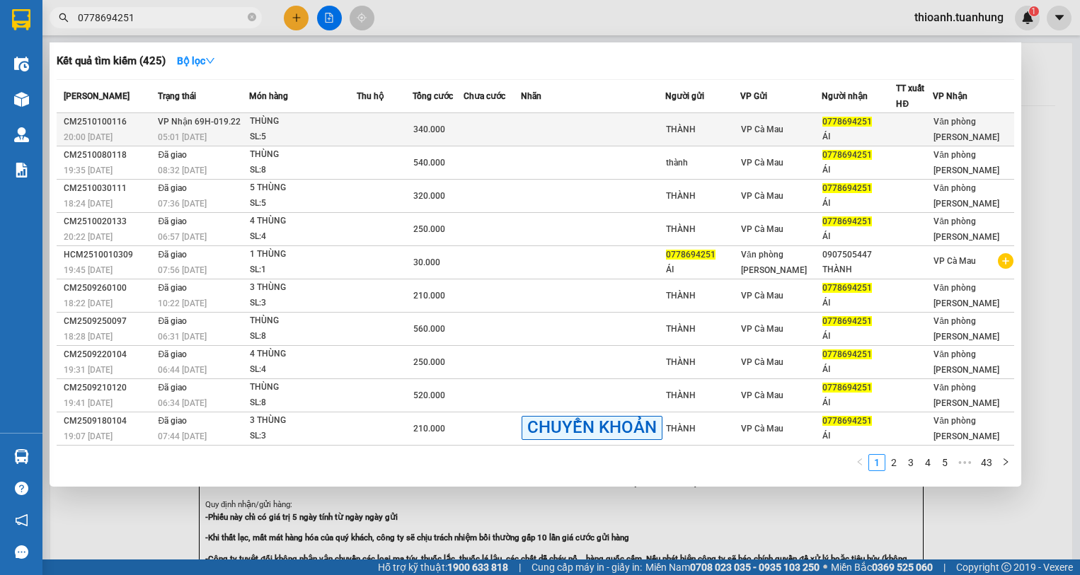
type input "0778694251"
click at [892, 123] on div "0778694251" at bounding box center [858, 122] width 73 height 15
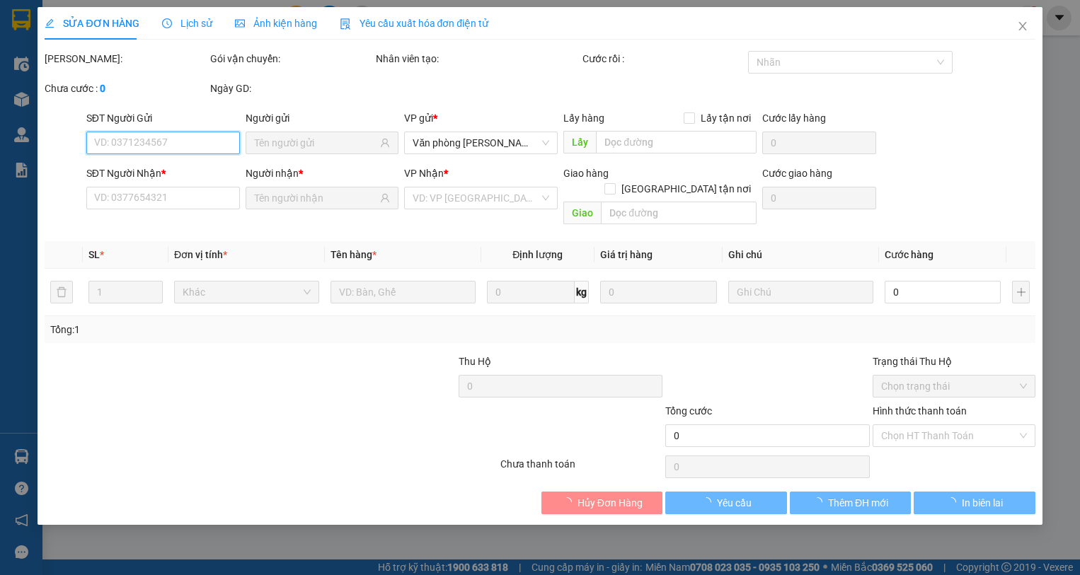
type input "THÀNH"
type input "0778694251"
type input "ÁI"
type input "340.000"
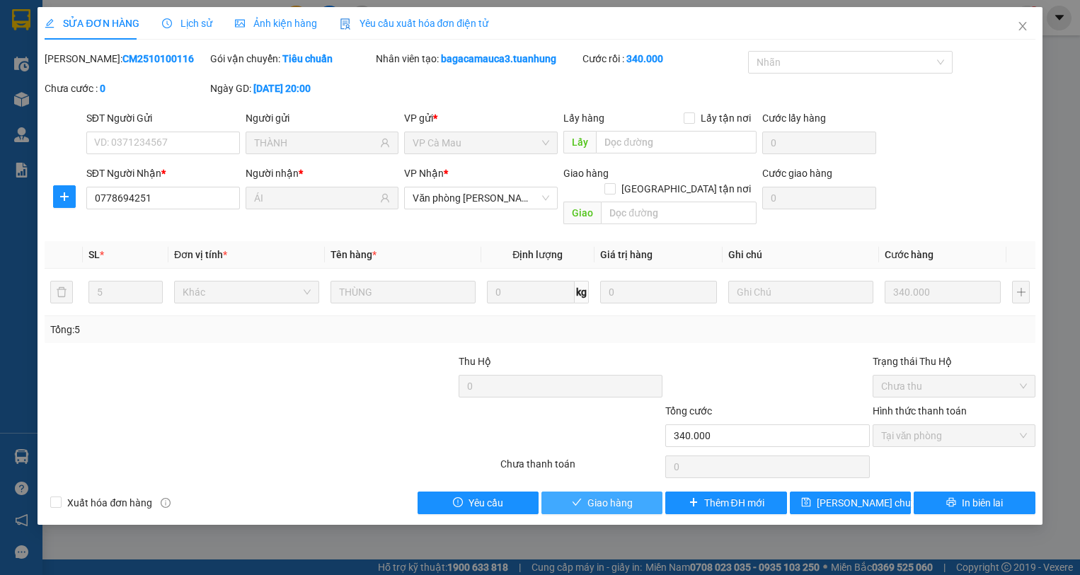
click at [605, 495] on span "Giao hàng" at bounding box center [609, 503] width 45 height 16
click at [603, 495] on span "Giao hàng" at bounding box center [609, 503] width 45 height 16
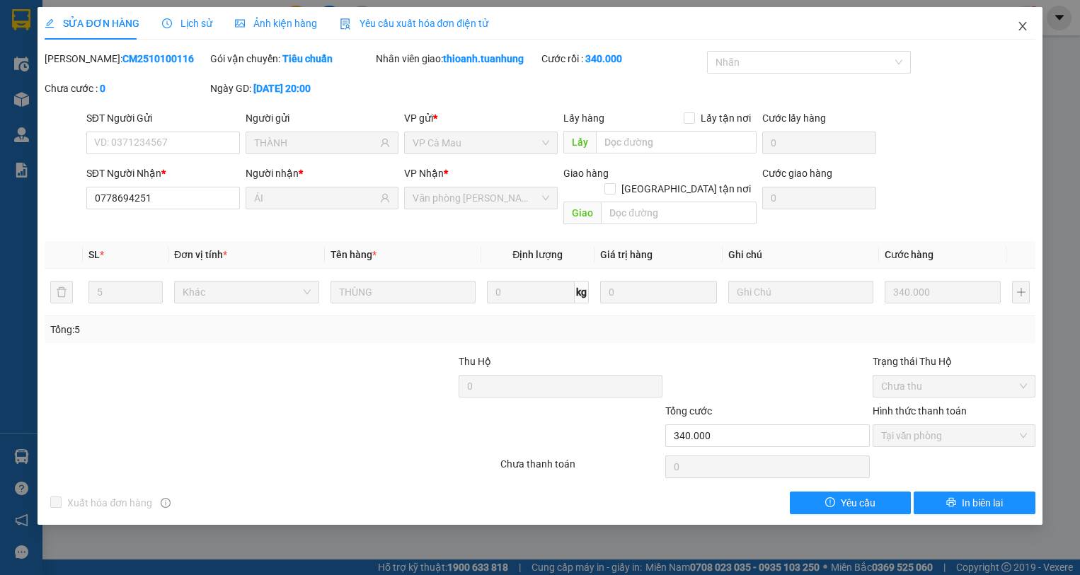
click at [1038, 22] on span "Close" at bounding box center [1023, 27] width 40 height 40
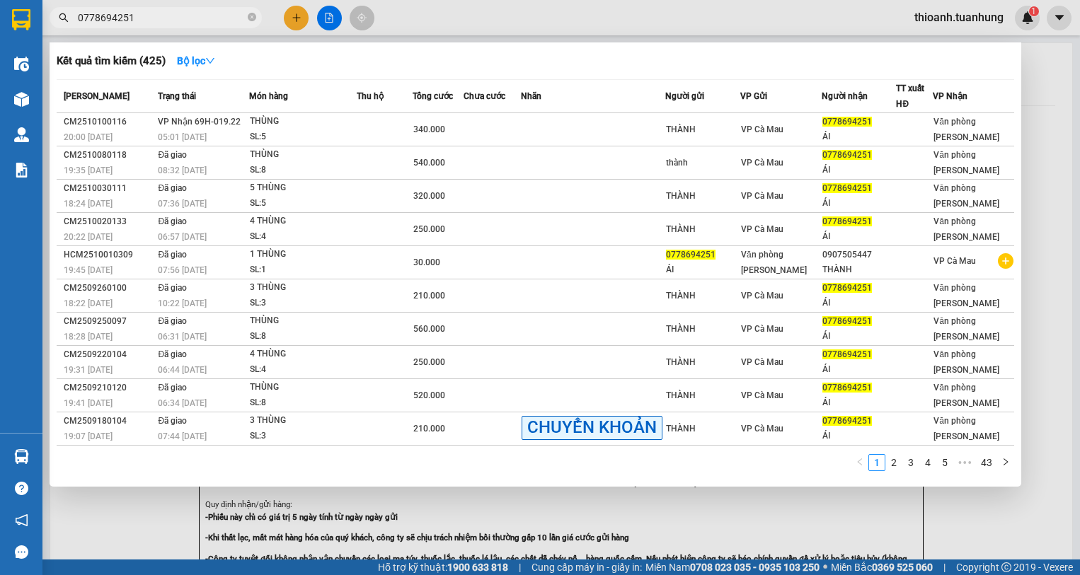
click at [147, 18] on input "0778694251" at bounding box center [161, 18] width 167 height 16
click at [286, 23] on div at bounding box center [540, 287] width 1080 height 575
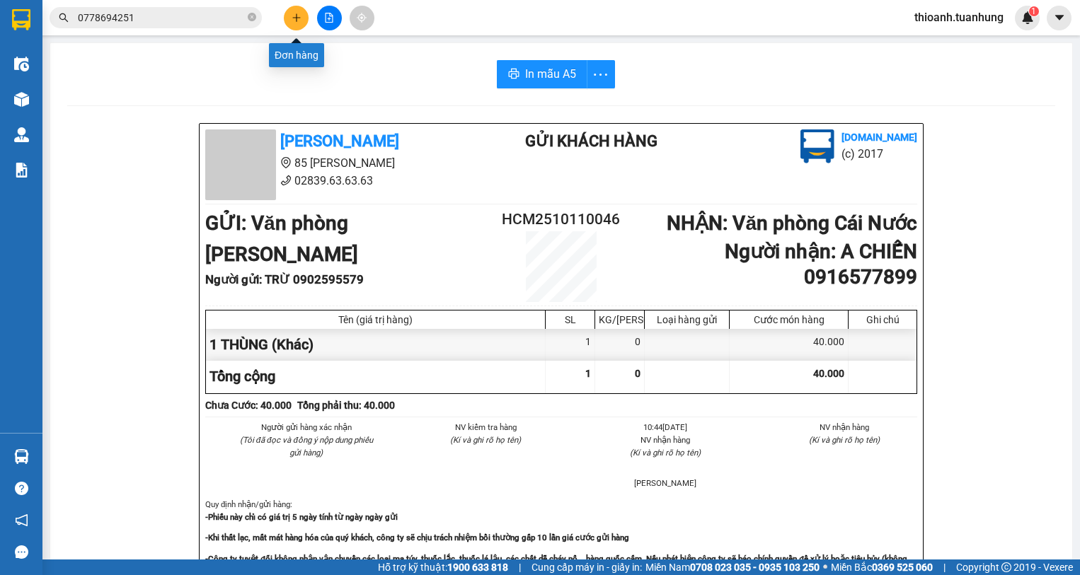
click at [294, 20] on icon "plus" at bounding box center [297, 18] width 10 height 10
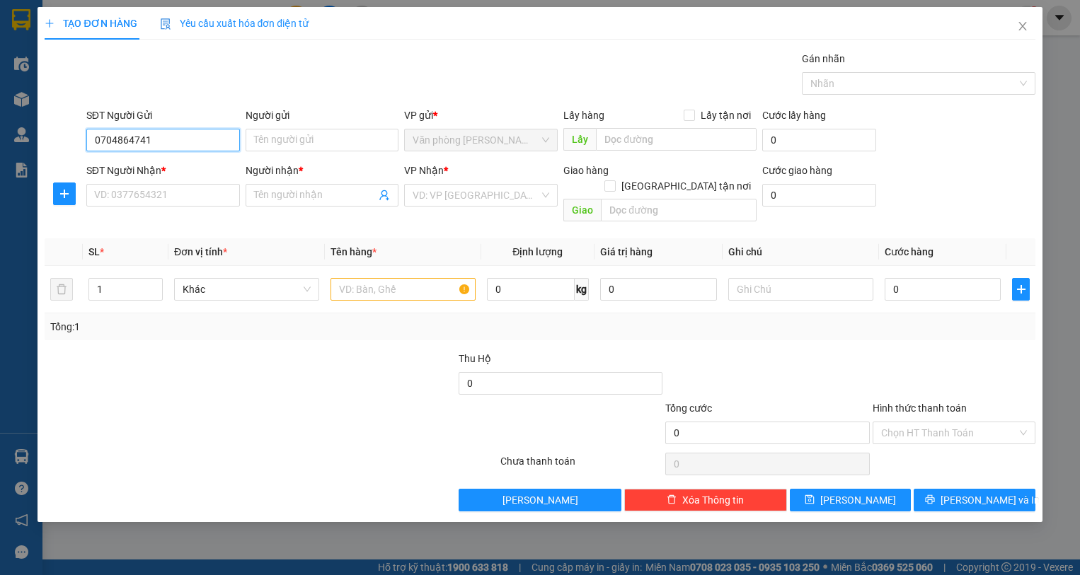
click at [188, 149] on input "0704864741" at bounding box center [163, 140] width 154 height 23
type input "0"
type input "0704864741"
click at [299, 141] on input "Người gửi" at bounding box center [323, 140] width 154 height 23
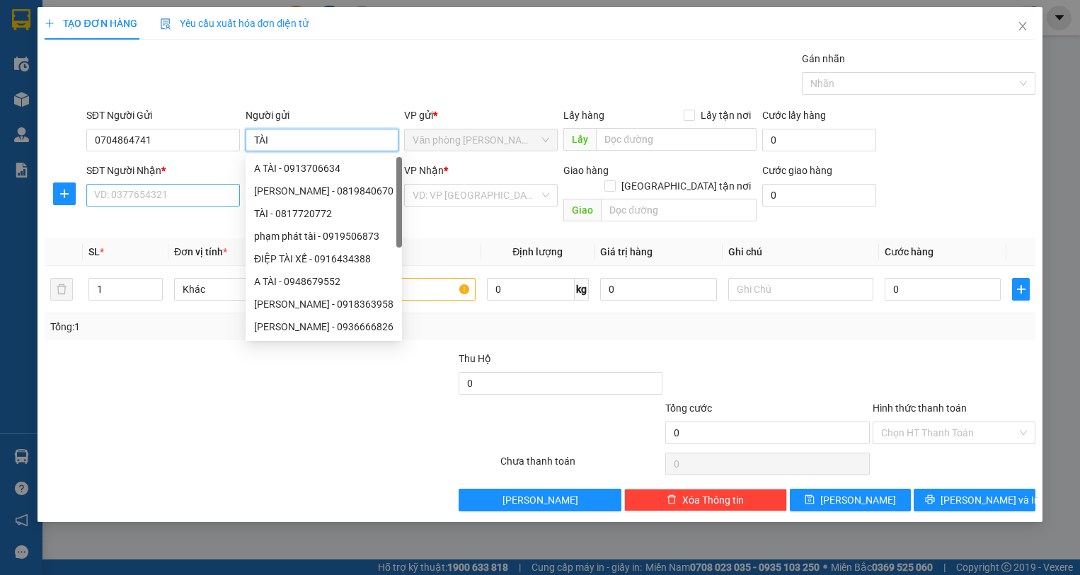
type input "TÀI"
click at [153, 190] on input "SĐT Người Nhận *" at bounding box center [163, 195] width 154 height 23
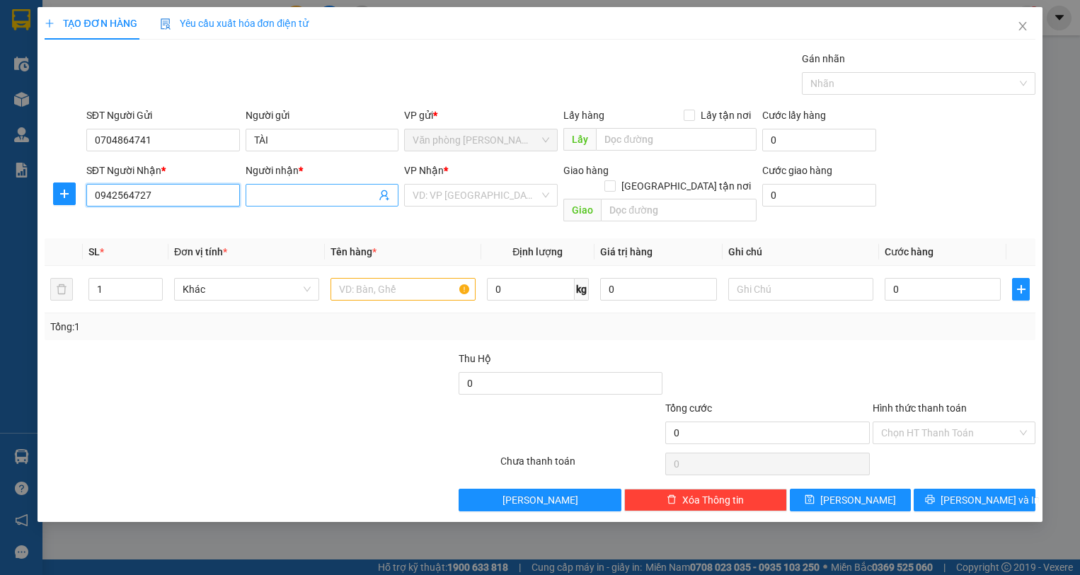
type input "0942564727"
click at [289, 195] on input "Người nhận *" at bounding box center [315, 196] width 122 height 16
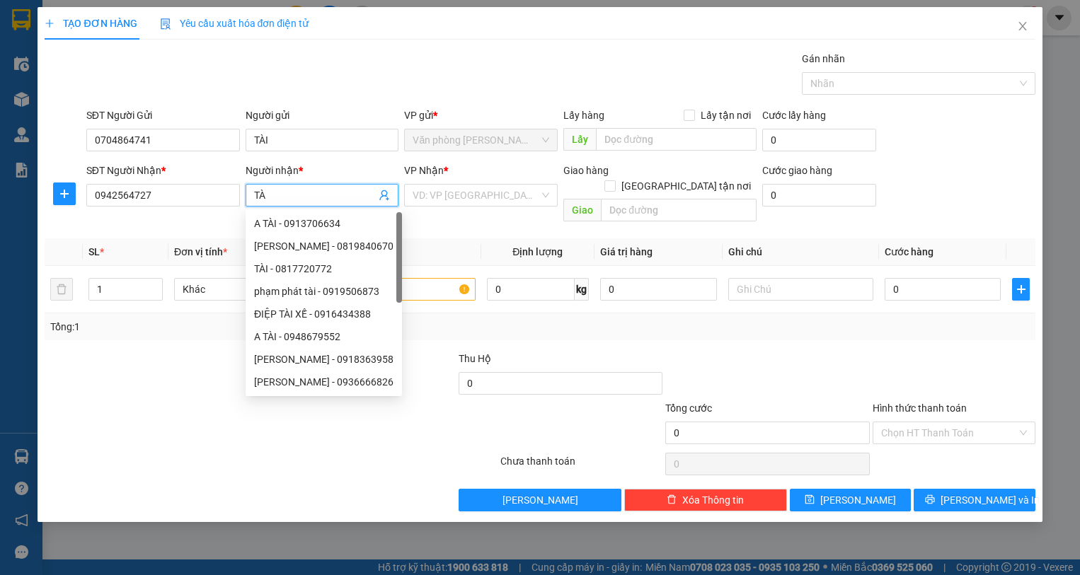
type input "T"
type input "U"
type input "ÚT"
click at [434, 190] on input "search" at bounding box center [476, 195] width 127 height 21
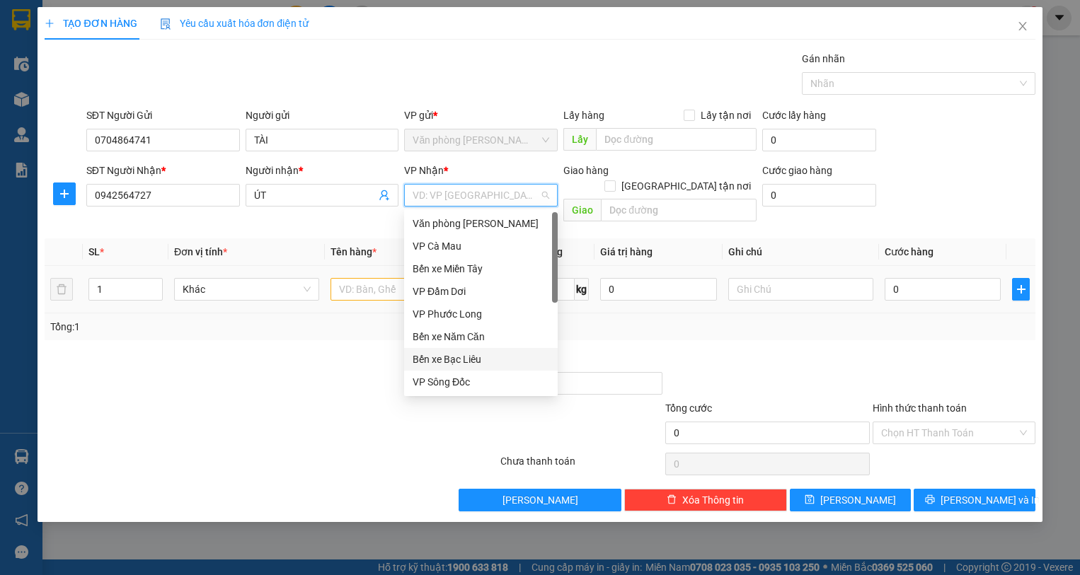
drag, startPoint x: 469, startPoint y: 355, endPoint x: 316, endPoint y: 294, distance: 164.5
click at [469, 354] on div "Bến xe Bạc Liêu" at bounding box center [481, 360] width 137 height 16
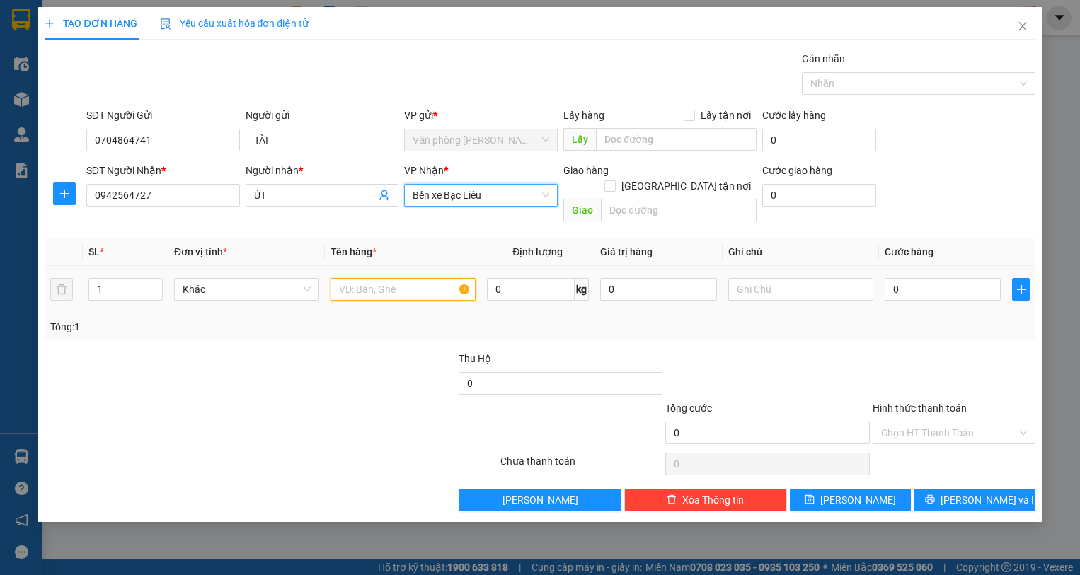
click at [360, 278] on input "text" at bounding box center [403, 289] width 145 height 23
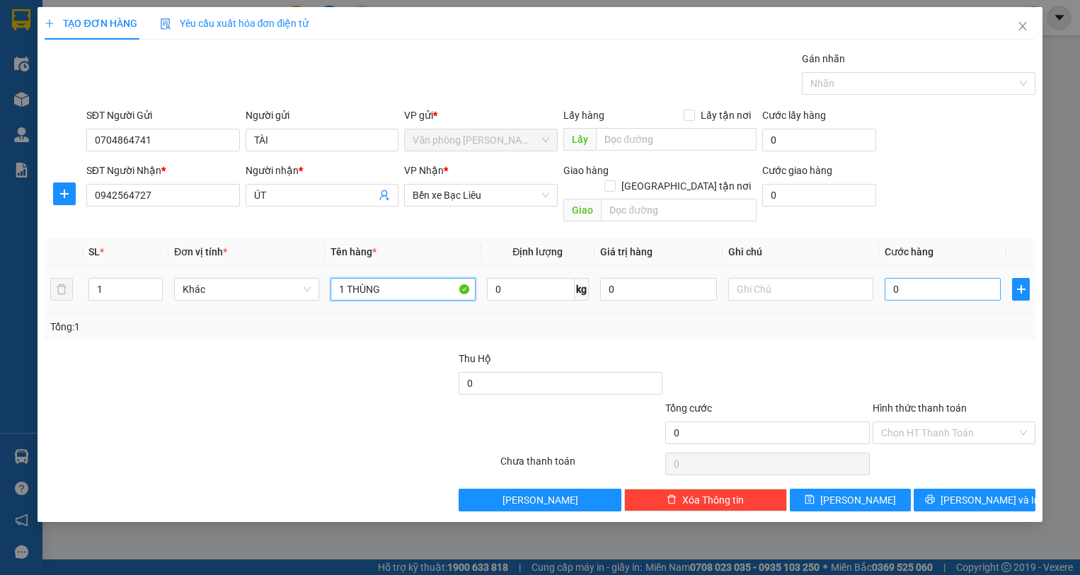
type input "1 THÙNG"
click at [933, 278] on input "0" at bounding box center [943, 289] width 117 height 23
type input "4"
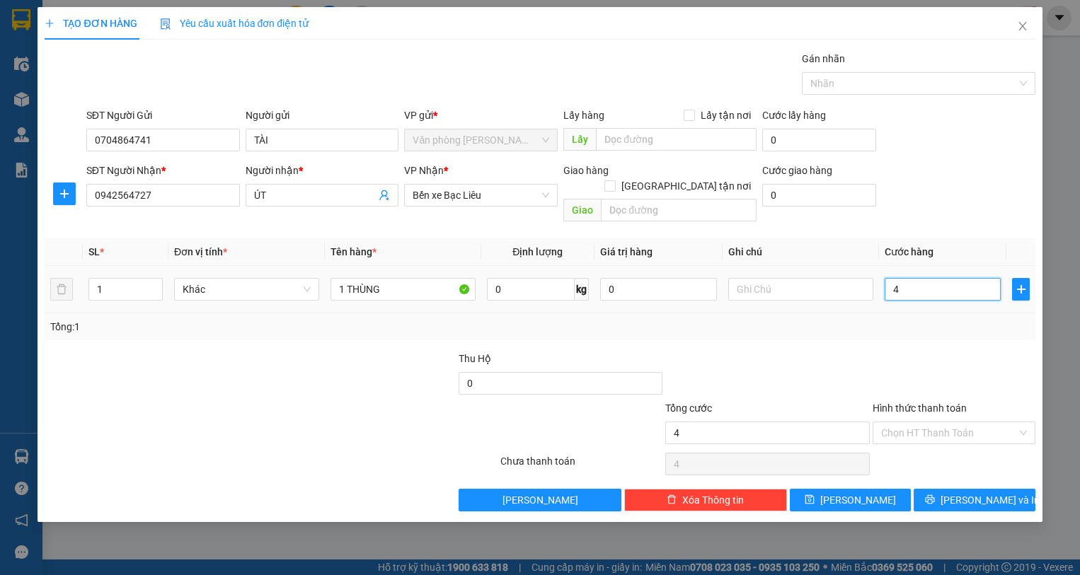
type input "40"
type input "40.000"
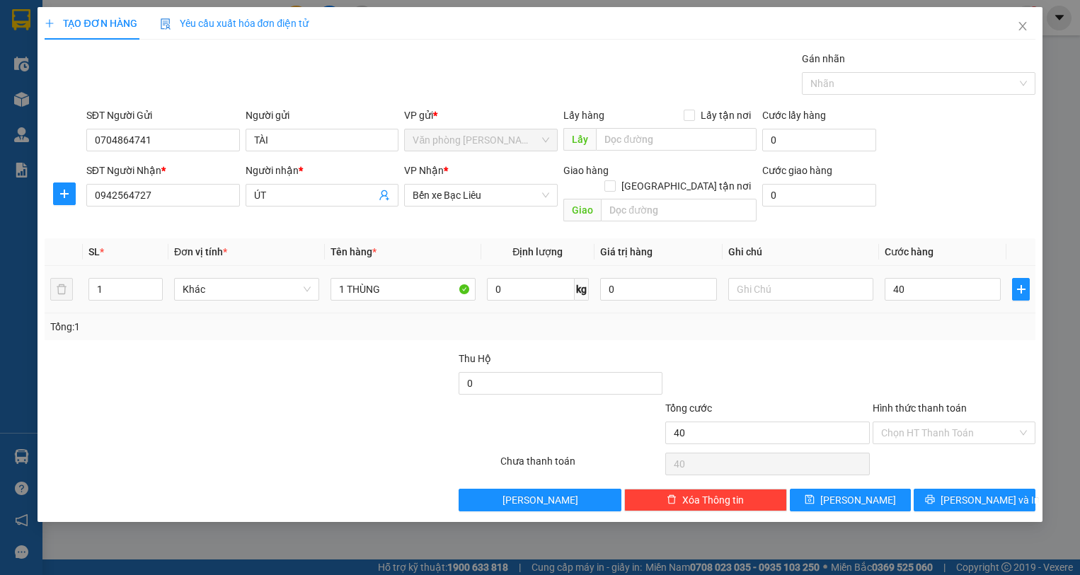
type input "40.000"
click at [914, 297] on td "40.000" at bounding box center [943, 289] width 128 height 47
click at [1002, 489] on button "[PERSON_NAME] và In" at bounding box center [974, 500] width 121 height 23
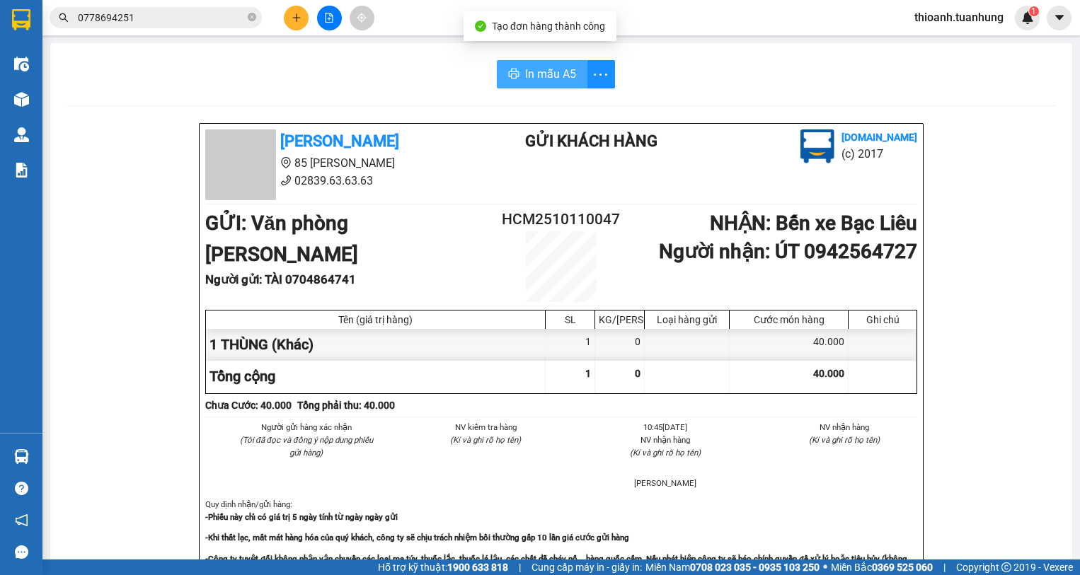
click at [513, 76] on icon "printer" at bounding box center [513, 74] width 11 height 10
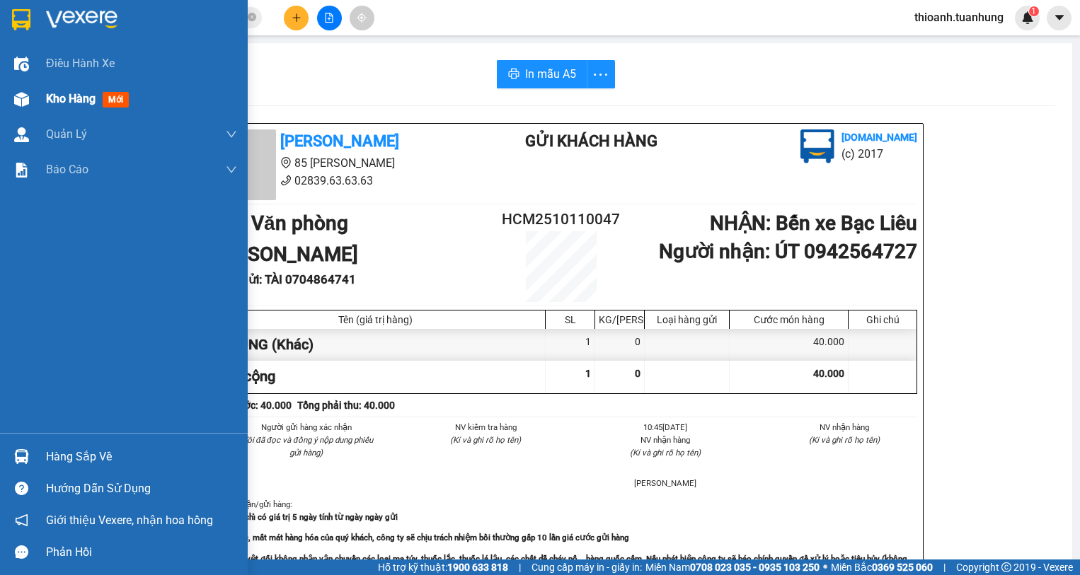
click at [76, 102] on span "Kho hàng" at bounding box center [71, 98] width 50 height 13
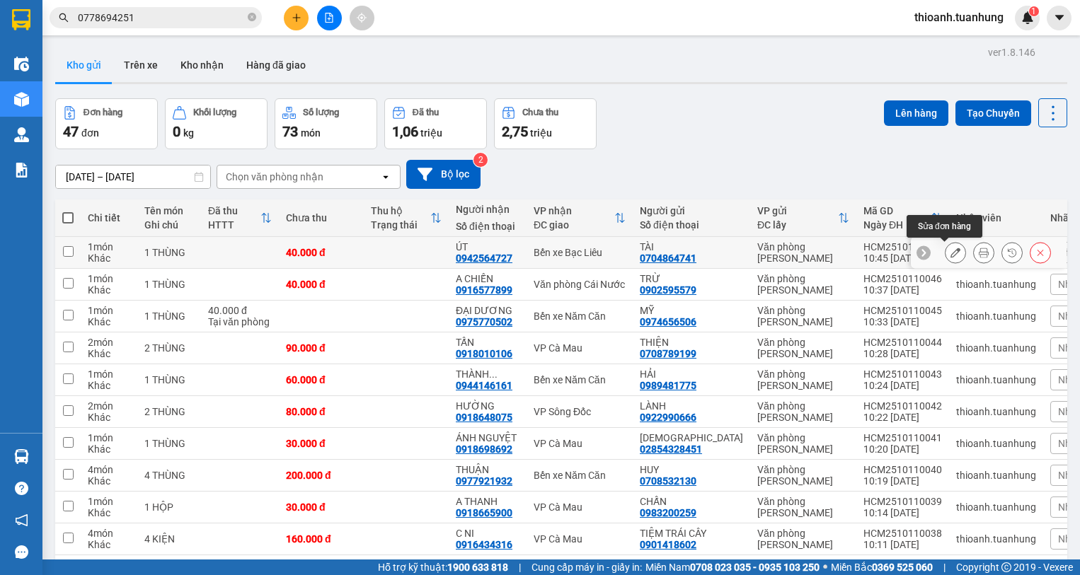
click at [951, 249] on icon at bounding box center [956, 253] width 10 height 10
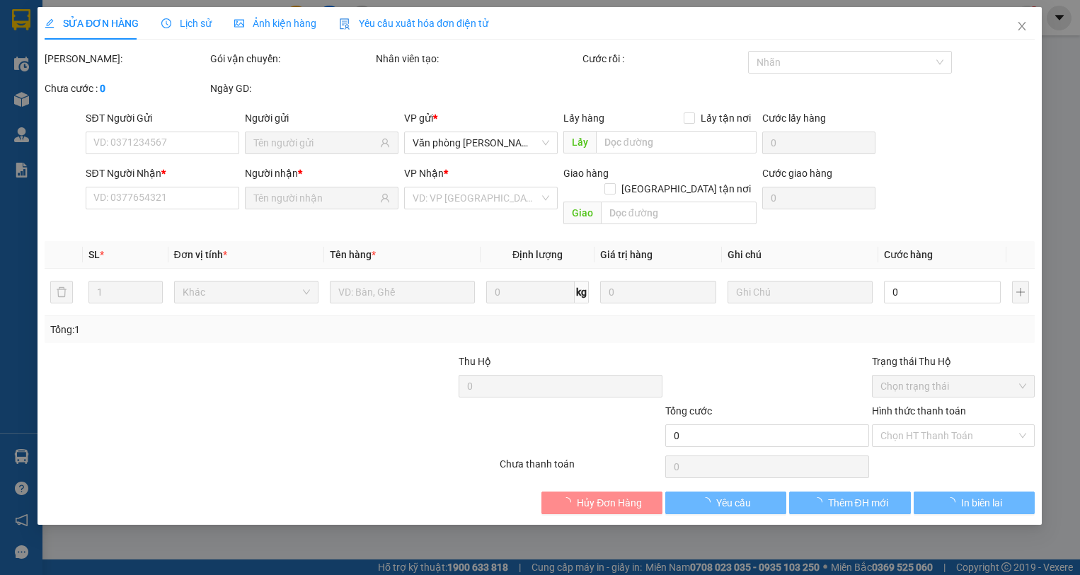
type input "0704864741"
type input "0942564727"
type input "40.000"
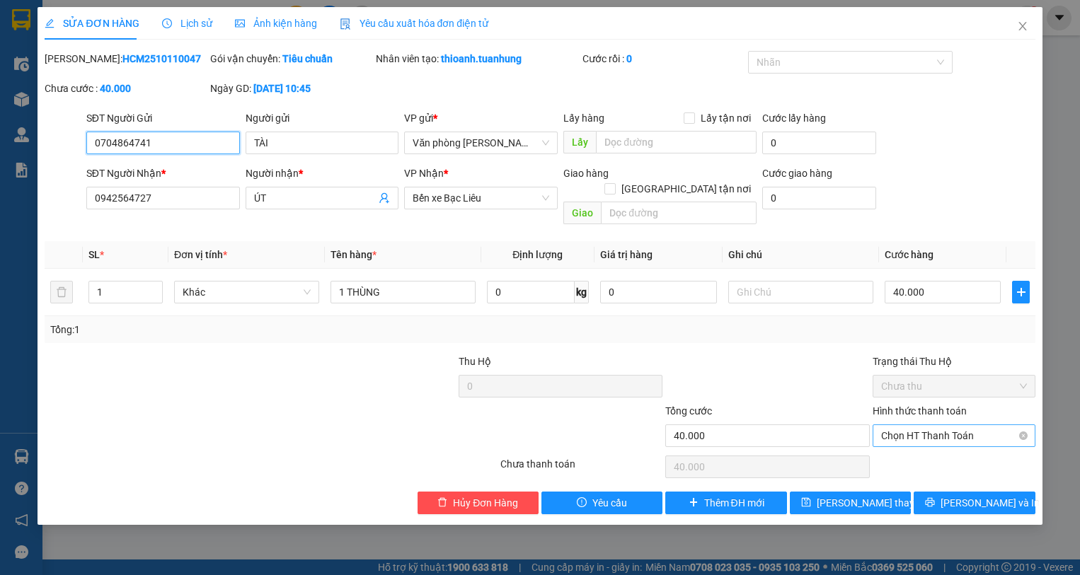
drag, startPoint x: 948, startPoint y: 412, endPoint x: 940, endPoint y: 429, distance: 18.7
click at [944, 425] on span "Chọn HT Thanh Toán" at bounding box center [954, 435] width 146 height 21
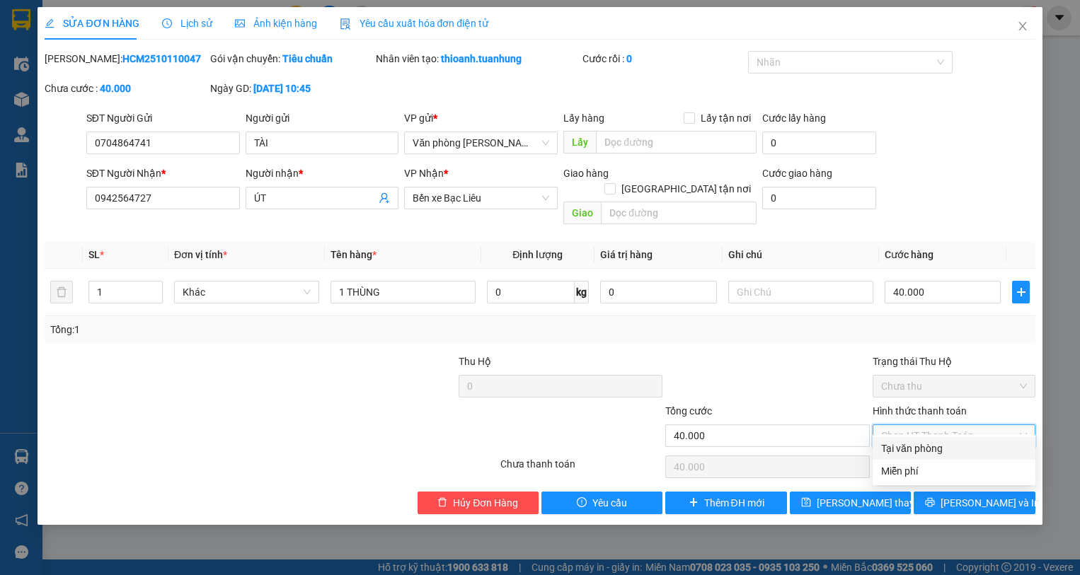
click at [937, 450] on div "Tại văn phòng" at bounding box center [954, 449] width 146 height 16
type input "0"
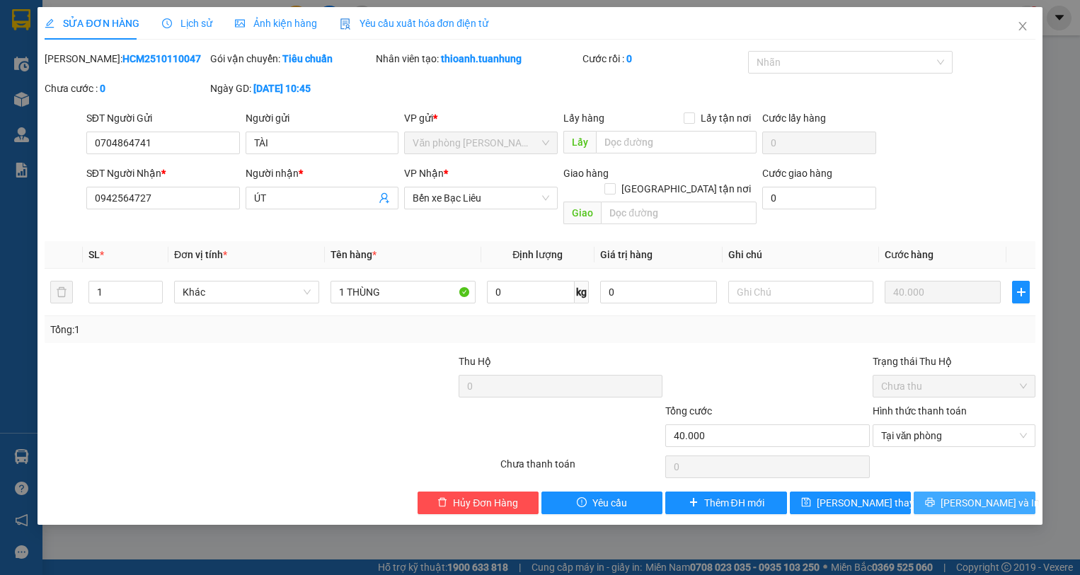
click at [965, 495] on span "[PERSON_NAME] và In" at bounding box center [990, 503] width 99 height 16
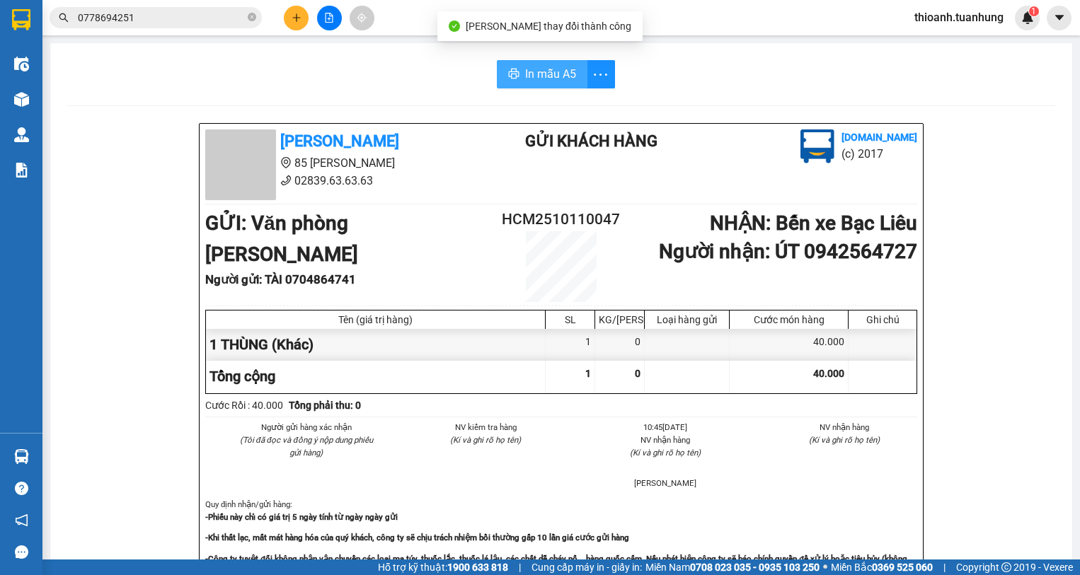
click at [525, 79] on span "In mẫu A5" at bounding box center [550, 74] width 51 height 18
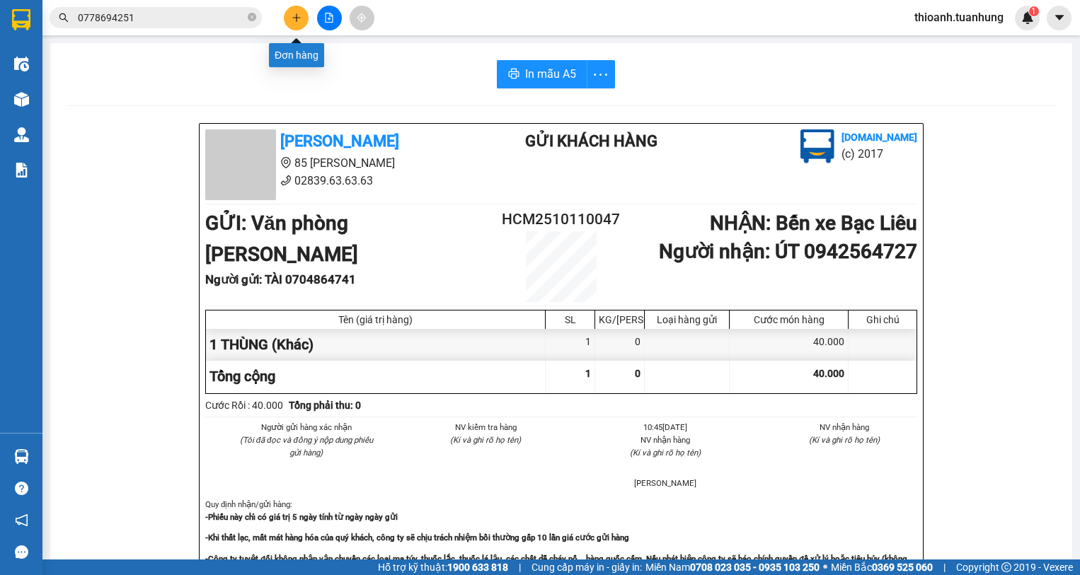
click at [295, 18] on icon "plus" at bounding box center [296, 17] width 8 height 1
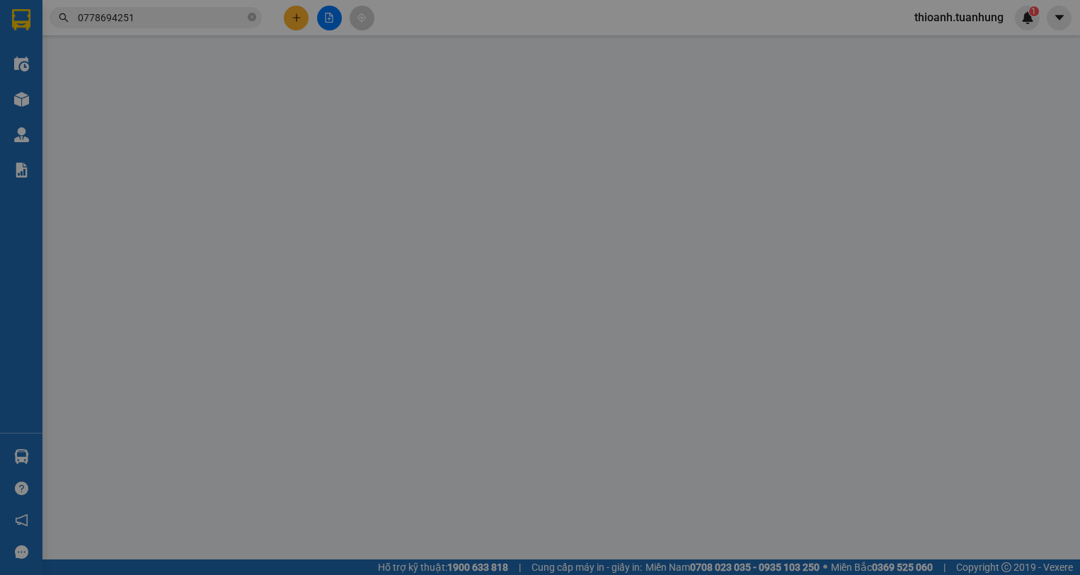
click at [295, 18] on span "Yêu cầu xuất hóa đơn điện tử" at bounding box center [234, 23] width 149 height 11
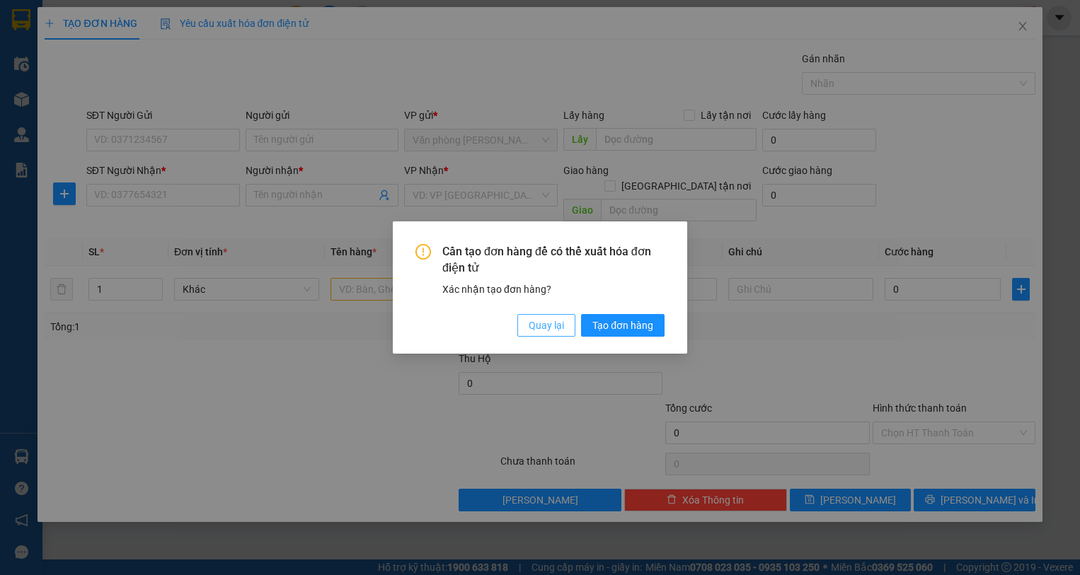
click at [553, 321] on button "Quay lại" at bounding box center [546, 325] width 58 height 23
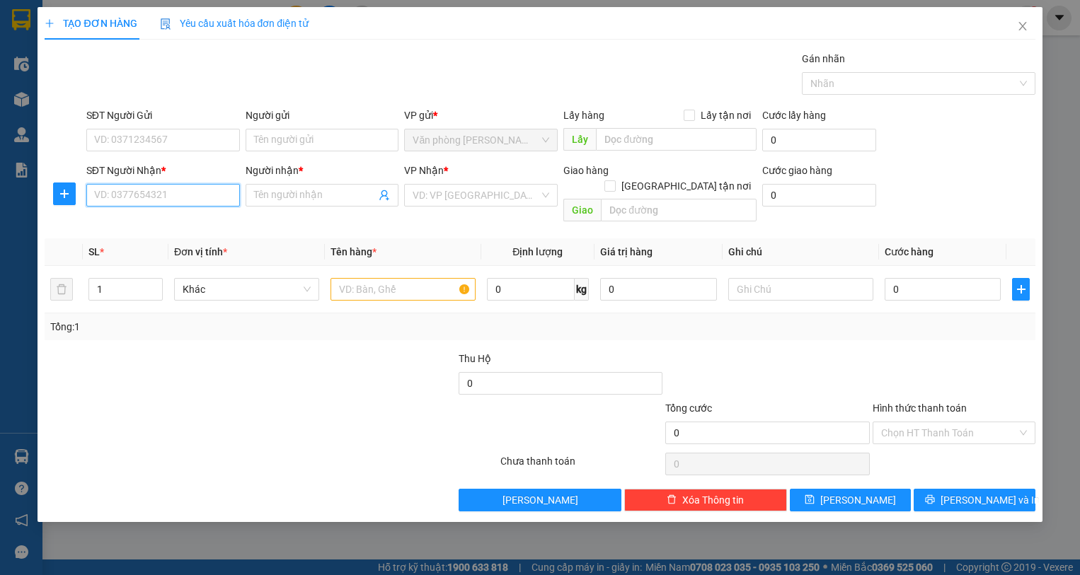
click at [153, 205] on input "SĐT Người Nhận *" at bounding box center [163, 195] width 154 height 23
type input "0913664697"
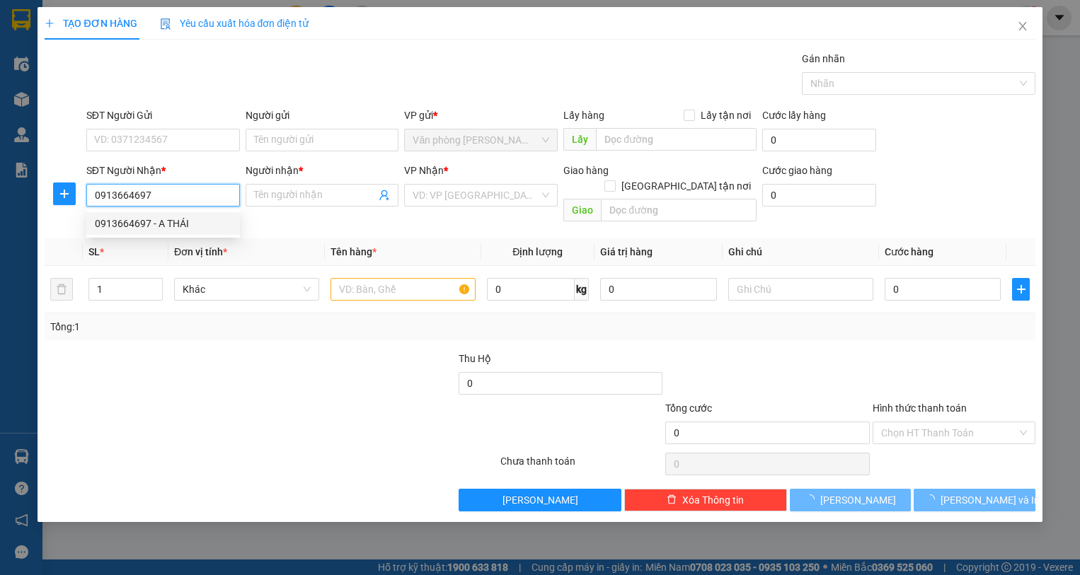
click at [179, 227] on div "0913664697 - A THÁI" at bounding box center [163, 224] width 137 height 16
type input "[DEMOGRAPHIC_DATA]"
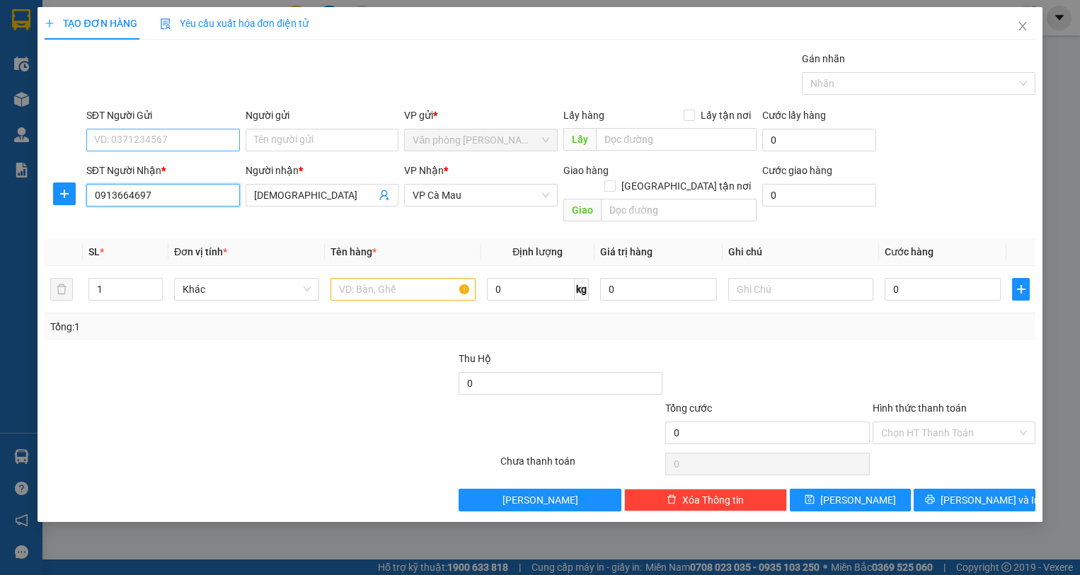
type input "0913664697"
click at [180, 141] on input "SĐT Người Gửi" at bounding box center [163, 140] width 154 height 23
click at [200, 166] on div "0909671289 - [PERSON_NAME]" at bounding box center [164, 169] width 139 height 16
type input "0909671289"
type input "HOÀNG OANH"
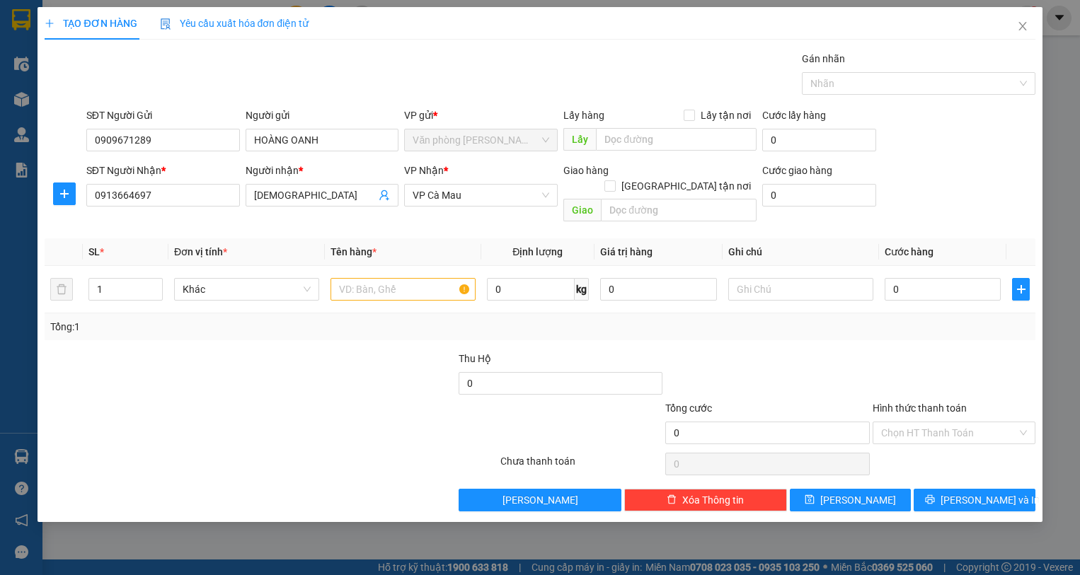
click at [249, 369] on div at bounding box center [146, 376] width 207 height 50
click at [370, 278] on input "text" at bounding box center [403, 289] width 145 height 23
type input "1 THÙNG"
click at [917, 278] on input "0" at bounding box center [943, 289] width 117 height 23
type input "4"
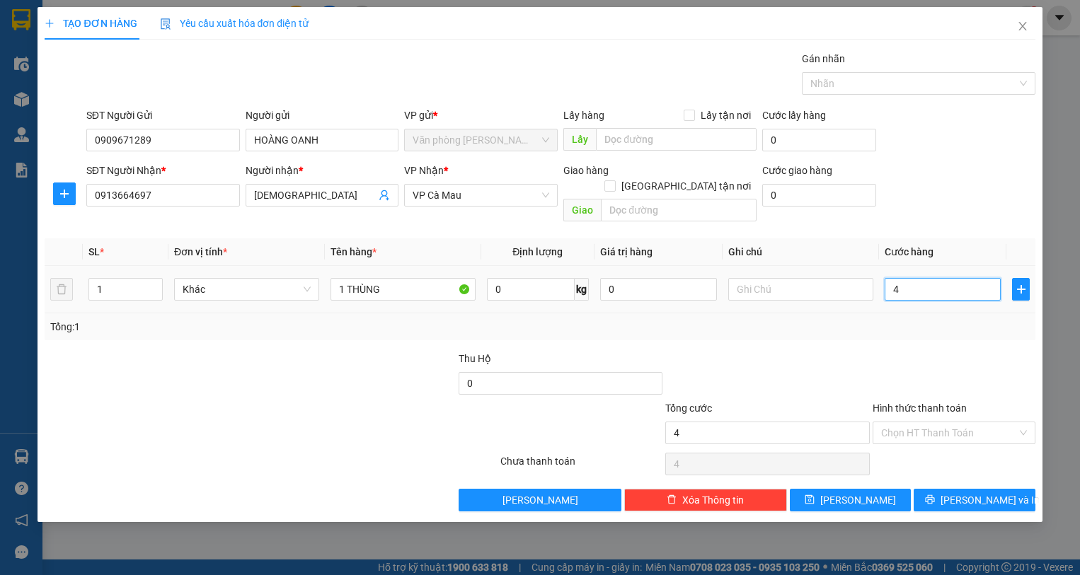
type input "4"
type input "40"
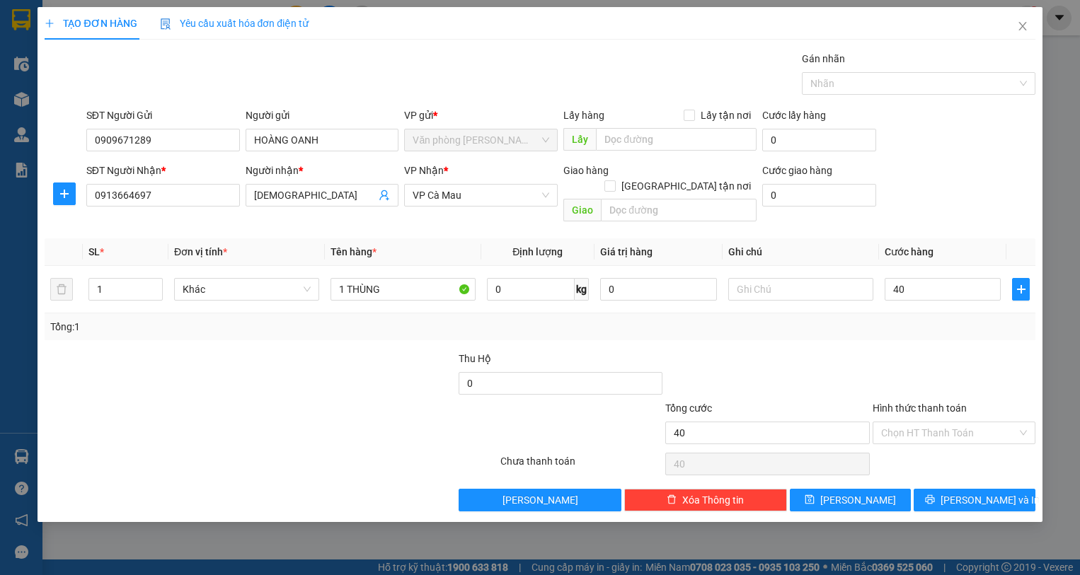
type input "40.000"
click at [932, 333] on div "Transit Pickup Surcharge Ids Transit Deliver Surcharge Ids Transit Deliver Surc…" at bounding box center [540, 281] width 990 height 461
drag, startPoint x: 897, startPoint y: 411, endPoint x: 922, endPoint y: 436, distance: 35.0
click at [900, 423] on input "Hình thức thanh toán" at bounding box center [949, 433] width 136 height 21
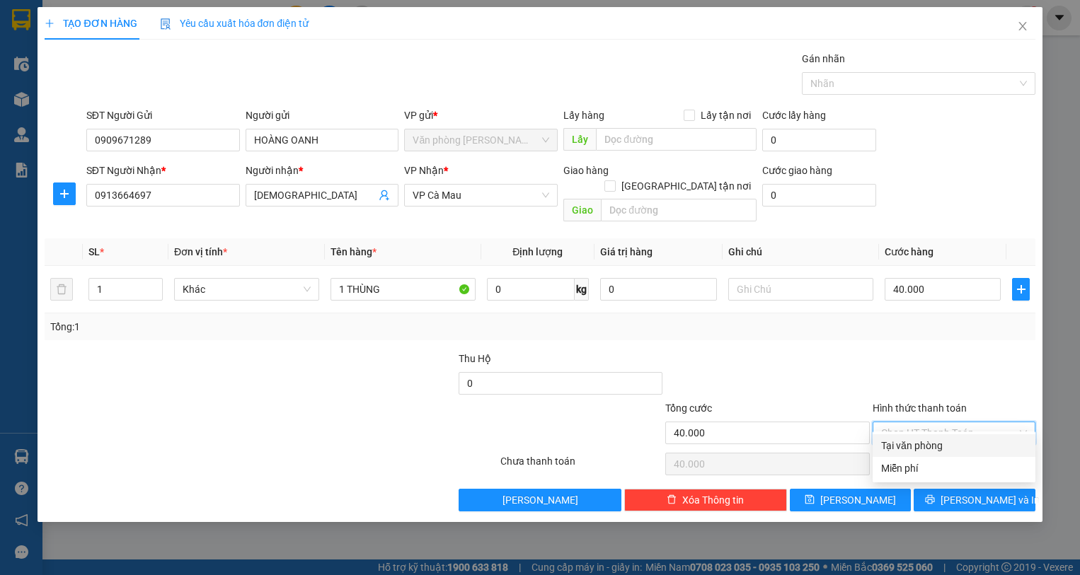
drag, startPoint x: 922, startPoint y: 444, endPoint x: 947, endPoint y: 480, distance: 43.6
click at [923, 446] on div "Tại văn phòng" at bounding box center [954, 446] width 146 height 16
type input "0"
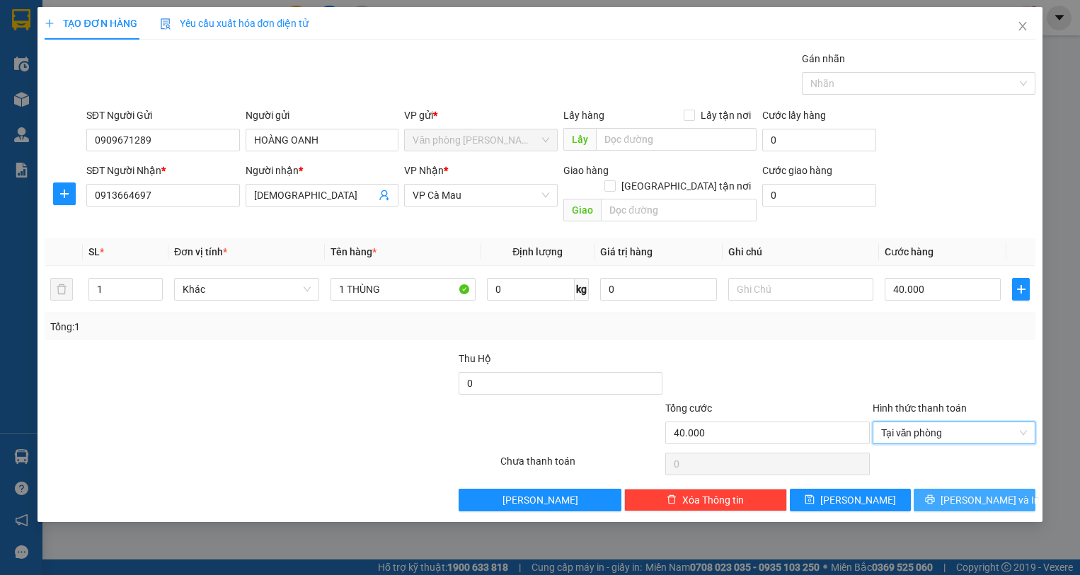
click at [935, 495] on icon "printer" at bounding box center [930, 500] width 10 height 10
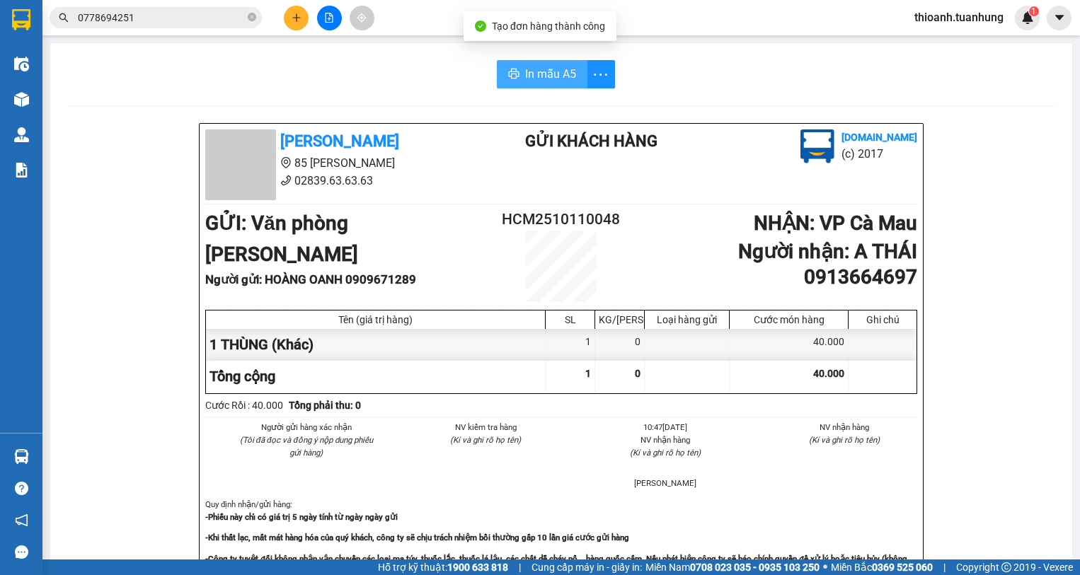
click at [511, 69] on icon "printer" at bounding box center [513, 73] width 11 height 11
drag, startPoint x: 209, startPoint y: 57, endPoint x: 190, endPoint y: 43, distance: 23.8
click at [209, 57] on div "In mẫu A5 [PERSON_NAME] 85 [PERSON_NAME] Hoàng 02839.63.63.63 Gửi khách hàng [D…" at bounding box center [561, 585] width 1022 height 1084
click at [142, 18] on input "0778694251" at bounding box center [161, 18] width 167 height 16
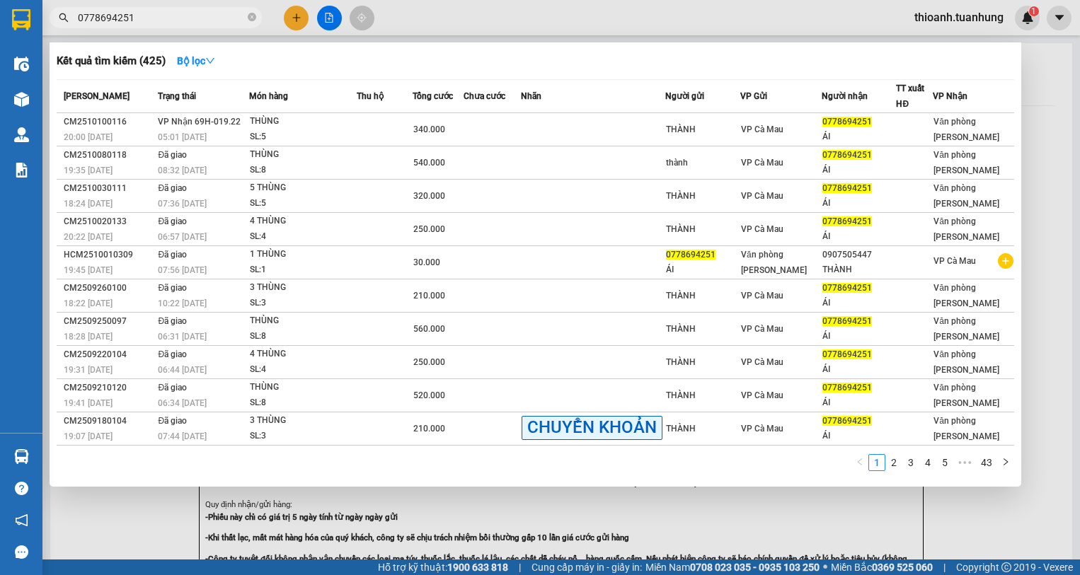
click at [142, 18] on input "0778694251" at bounding box center [161, 18] width 167 height 16
click at [251, 20] on icon "close-circle" at bounding box center [252, 17] width 8 height 8
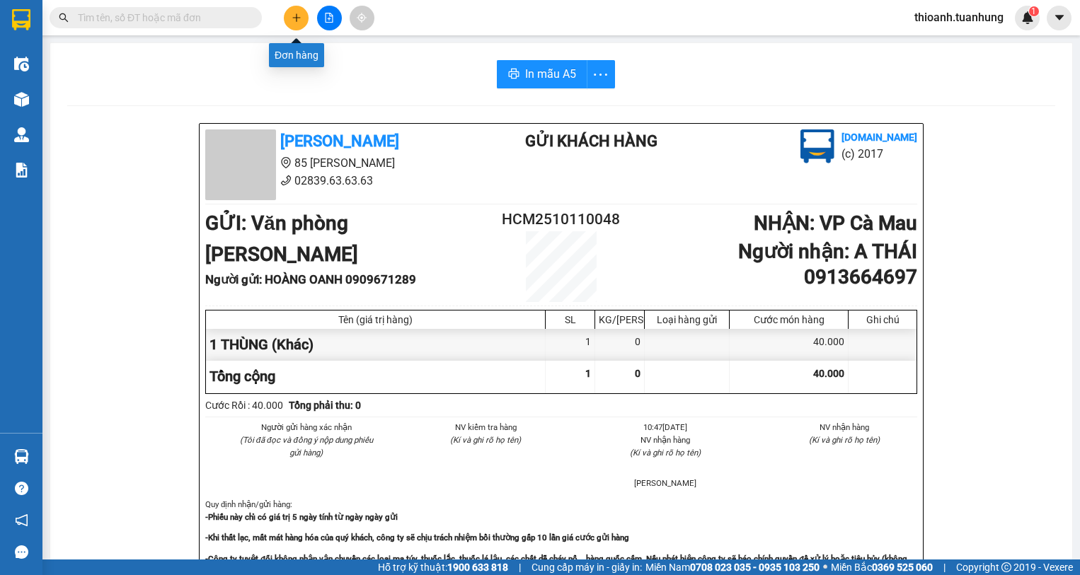
click at [293, 13] on icon "plus" at bounding box center [297, 18] width 10 height 10
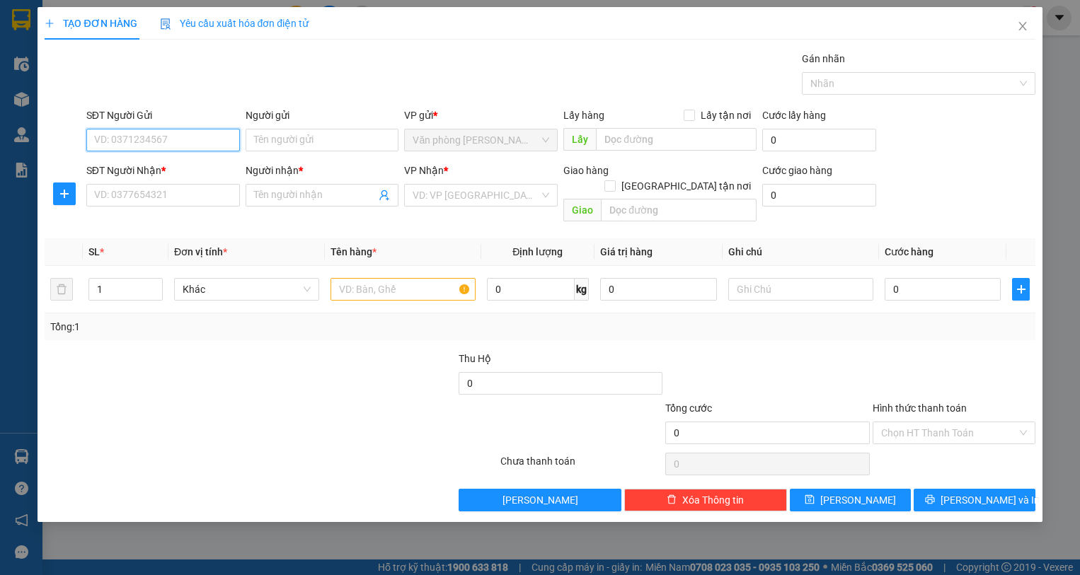
click at [132, 144] on input "SĐT Người Gửi" at bounding box center [163, 140] width 154 height 23
type input "0933325630"
click at [286, 137] on input "Người gửi" at bounding box center [323, 140] width 154 height 23
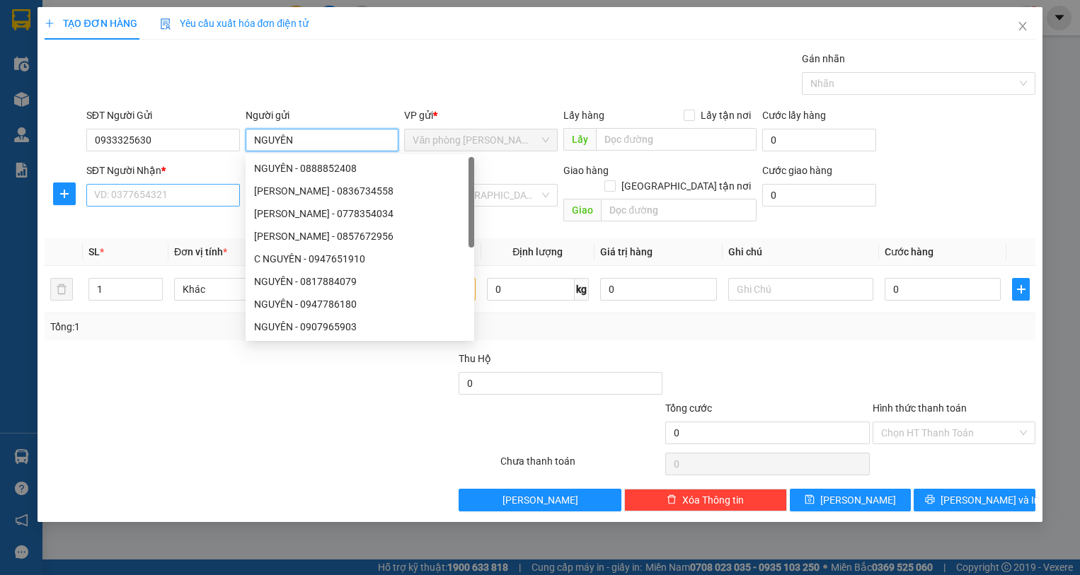
type input "NGUYÊN"
click at [166, 195] on input "SĐT Người Nhận *" at bounding box center [163, 195] width 154 height 23
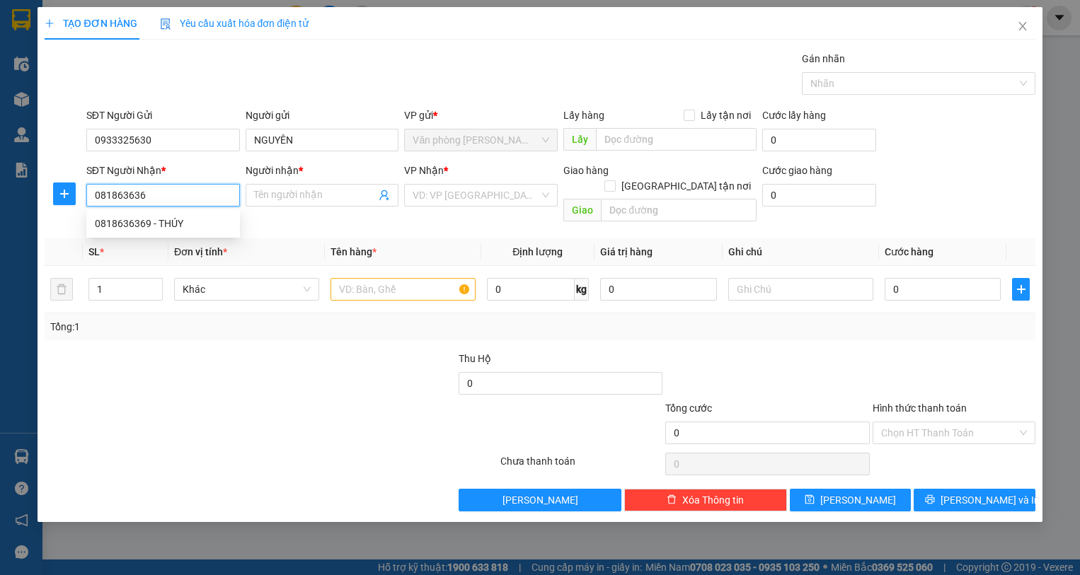
type input "0818636369"
click at [205, 212] on div "0818636369 - THÚY" at bounding box center [163, 223] width 154 height 23
type input "THÚY"
type input "0818636369"
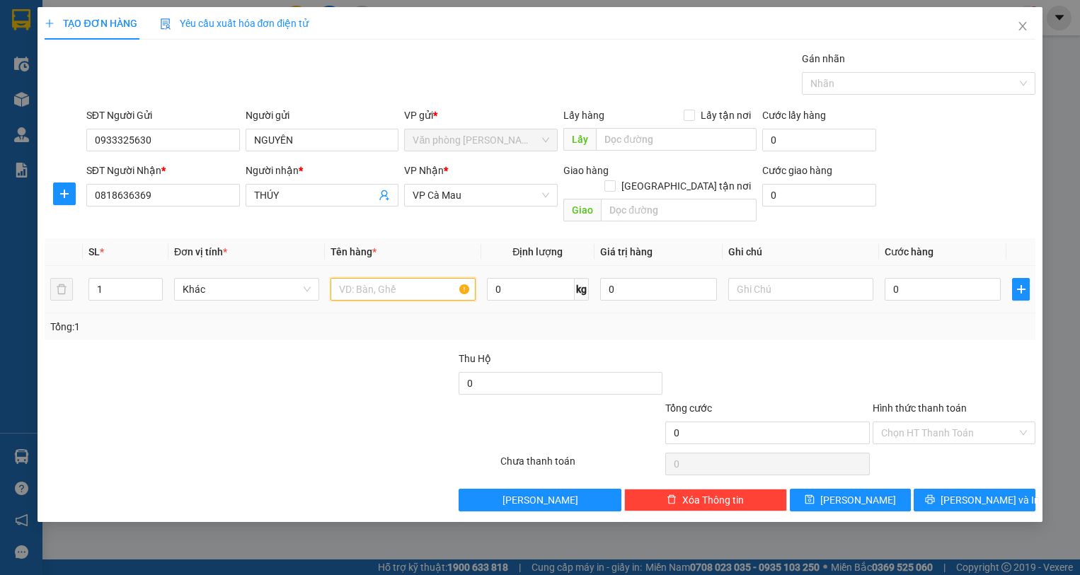
click at [372, 278] on input "text" at bounding box center [403, 289] width 145 height 23
type input "1 KIỆN"
type input "3"
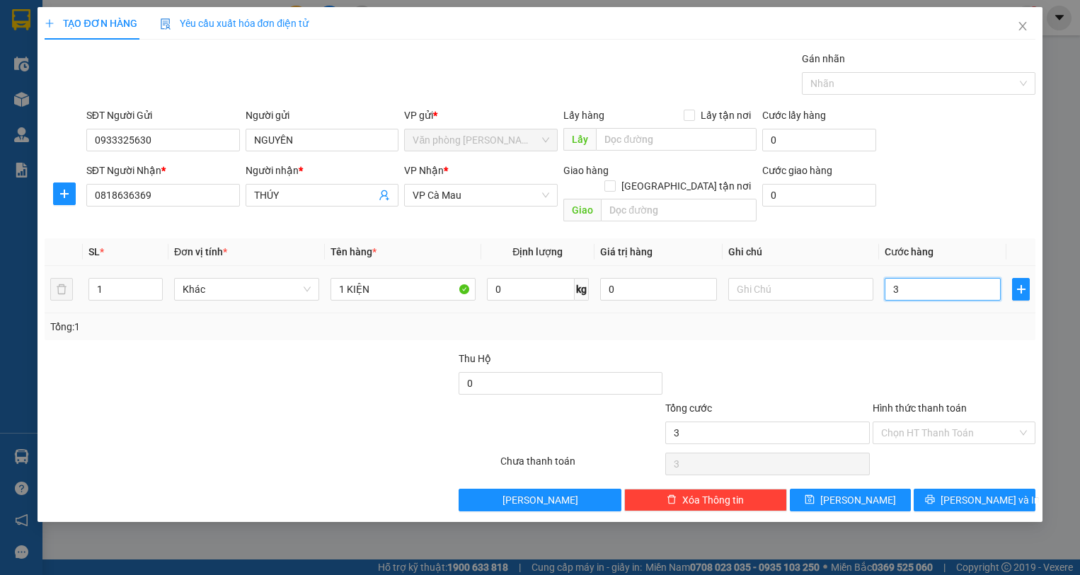
type input "30"
type input "30.000"
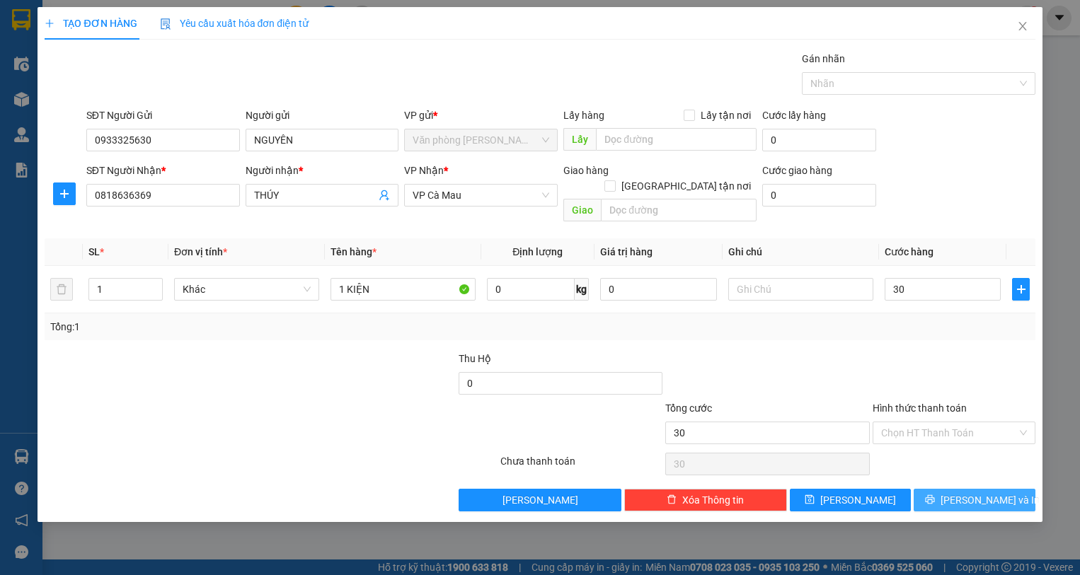
type input "30.000"
click at [939, 492] on button "[PERSON_NAME] và In" at bounding box center [974, 500] width 121 height 23
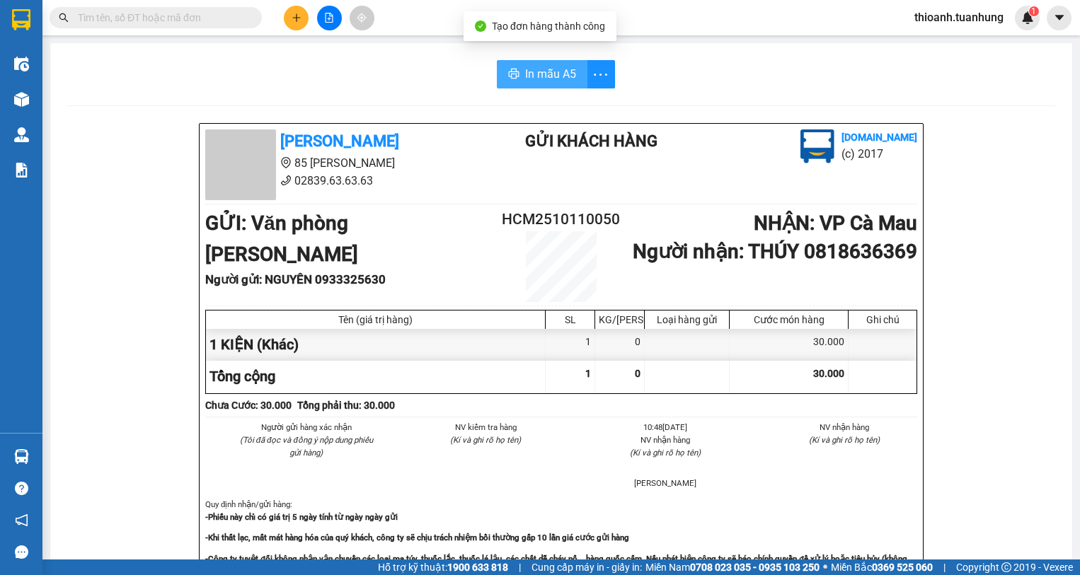
click at [525, 77] on span "In mẫu A5" at bounding box center [550, 74] width 51 height 18
click at [139, 16] on input "text" at bounding box center [161, 18] width 167 height 16
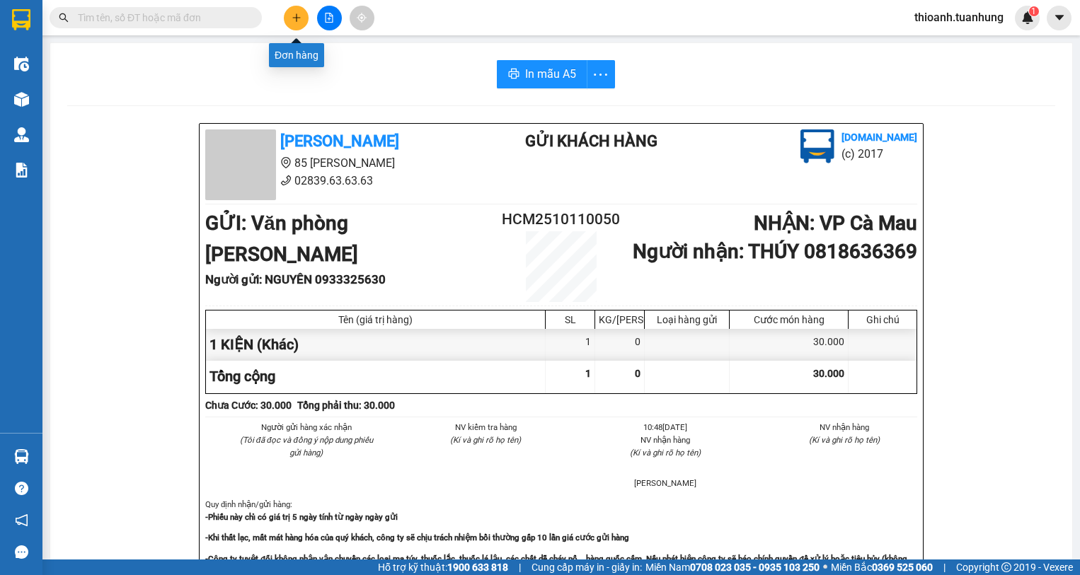
click at [294, 15] on icon "plus" at bounding box center [297, 18] width 10 height 10
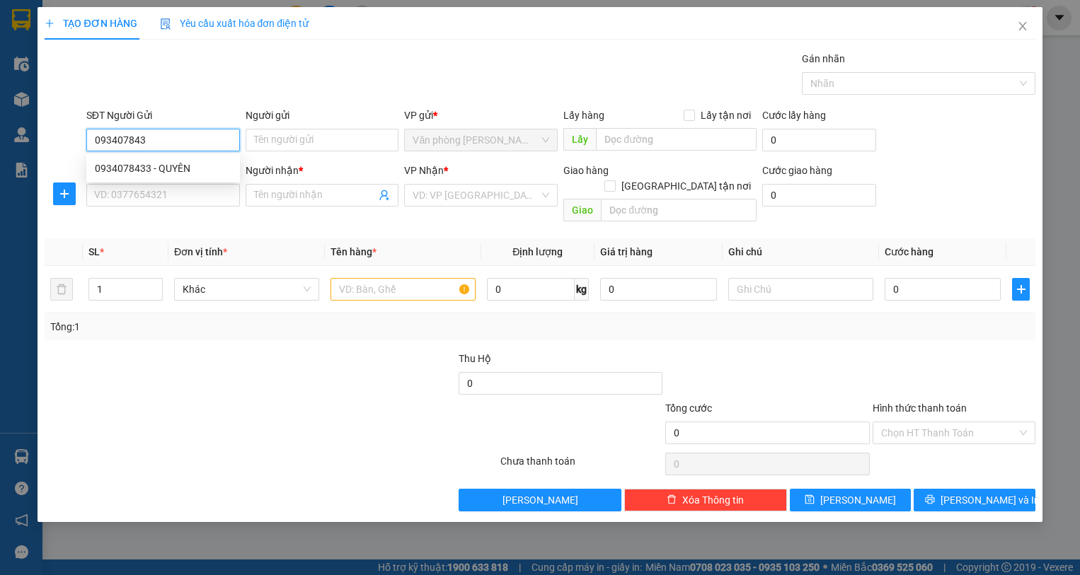
type input "0934078433"
click at [190, 169] on div "0934078433 - QUYÊN" at bounding box center [163, 169] width 137 height 16
type input "QUYÊN"
type input "0934078433"
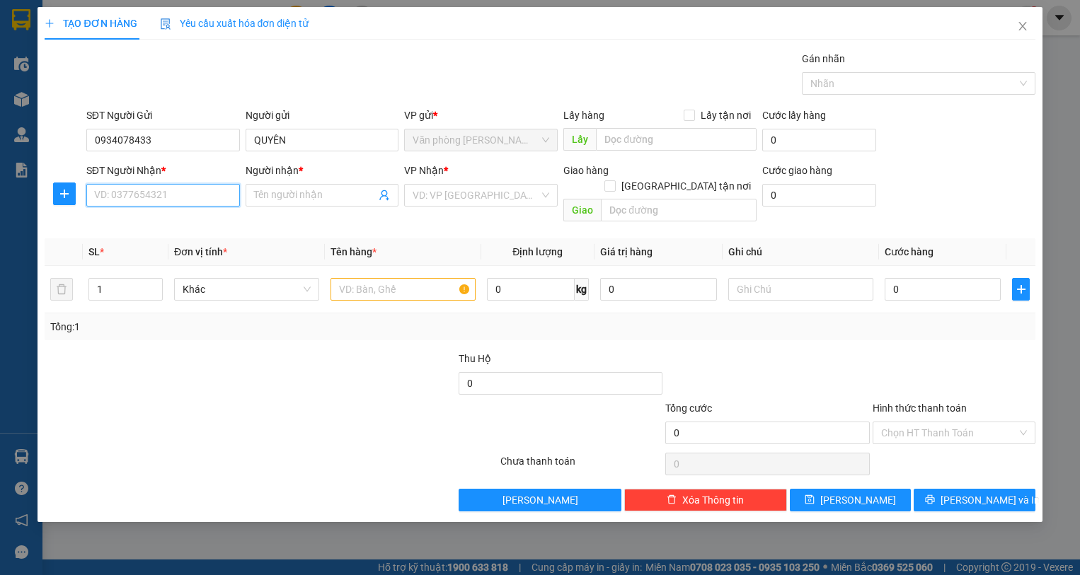
click at [157, 197] on input "SĐT Người Nhận *" at bounding box center [163, 195] width 154 height 23
type input "0917525900"
click at [162, 222] on div "0917525900 - HẠNH" at bounding box center [163, 224] width 137 height 16
type input "HẠNH"
type input "0917525900"
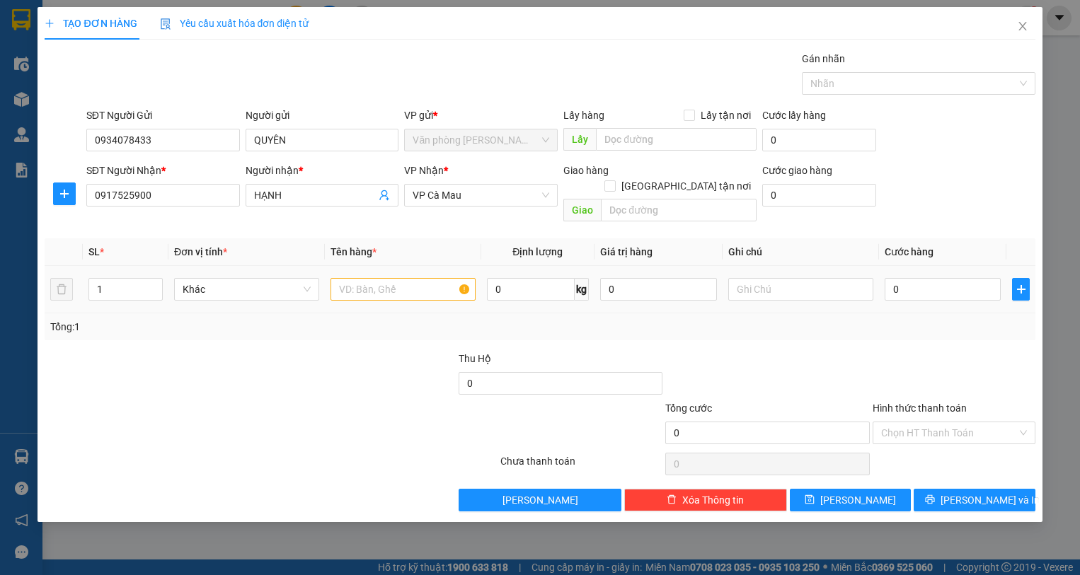
drag, startPoint x: 351, startPoint y: 285, endPoint x: 370, endPoint y: 276, distance: 21.2
click at [355, 285] on div at bounding box center [403, 289] width 145 height 28
click at [371, 278] on input "text" at bounding box center [403, 289] width 145 height 23
click at [304, 351] on div at bounding box center [354, 376] width 207 height 50
click at [362, 278] on input "text" at bounding box center [403, 289] width 145 height 23
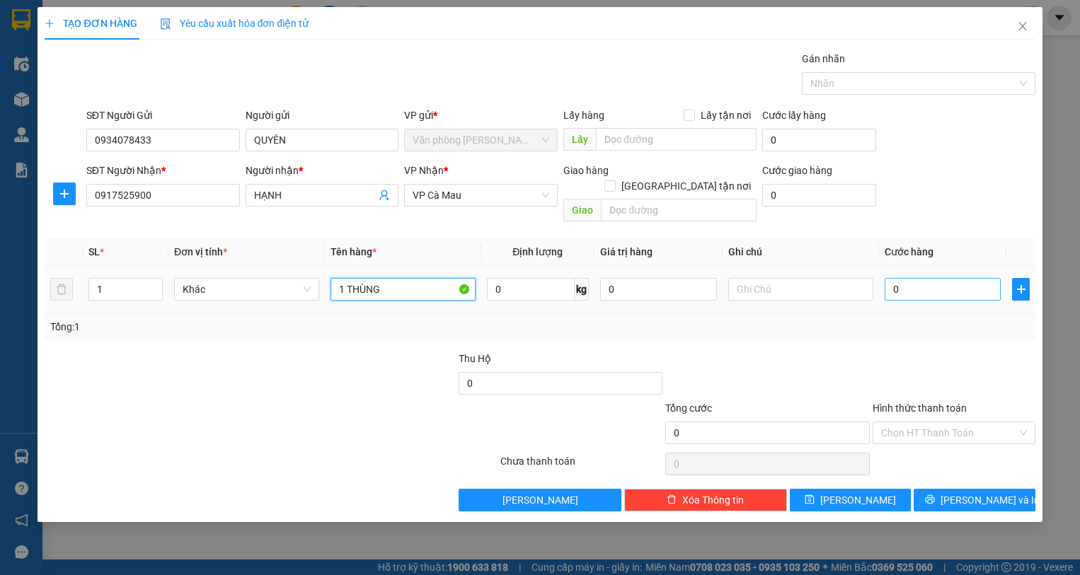
type input "1 THÙNG"
type input "8"
type input "80"
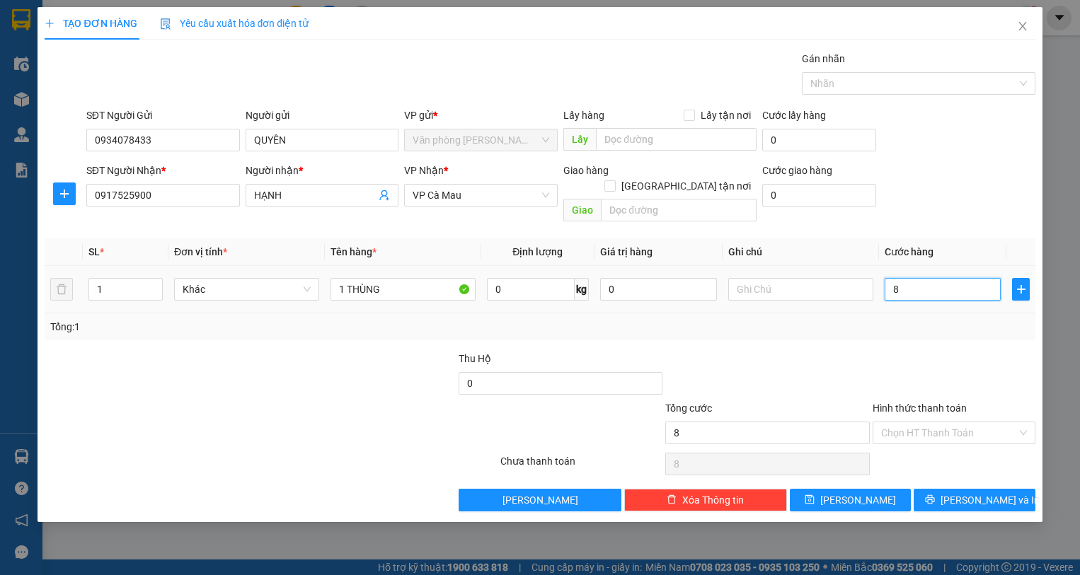
type input "80"
type input "80.000"
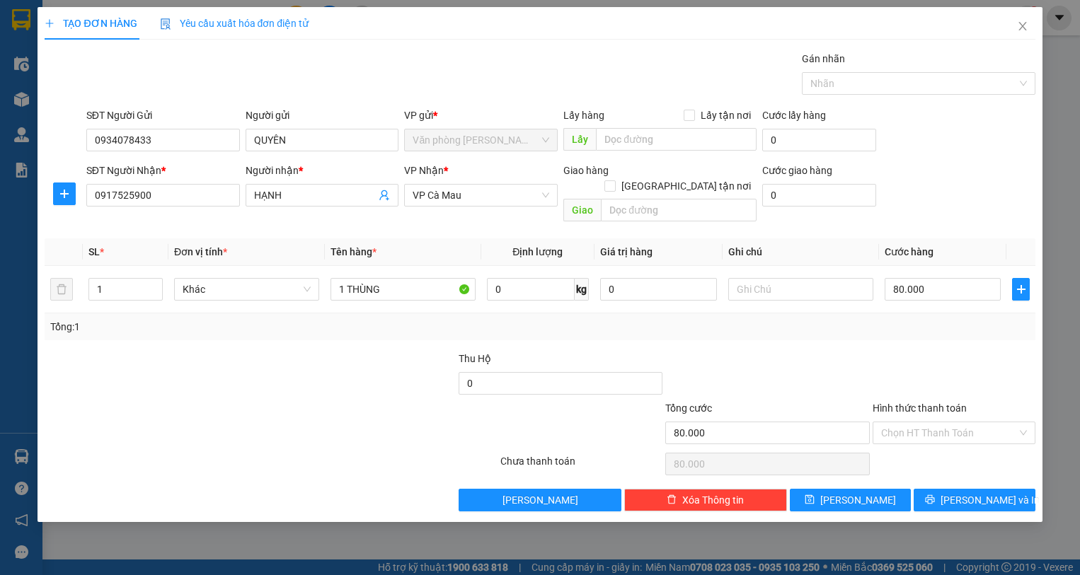
click at [943, 351] on div at bounding box center [954, 376] width 166 height 50
click at [960, 489] on button "[PERSON_NAME] và In" at bounding box center [974, 500] width 121 height 23
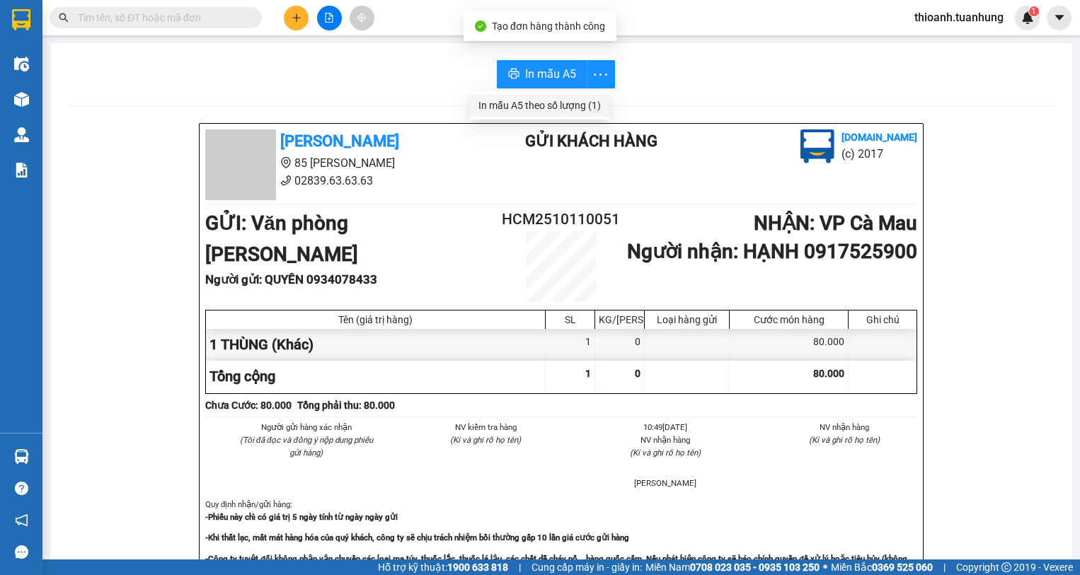
click at [552, 107] on div "In mẫu A5 theo số lượng (1)" at bounding box center [539, 106] width 122 height 16
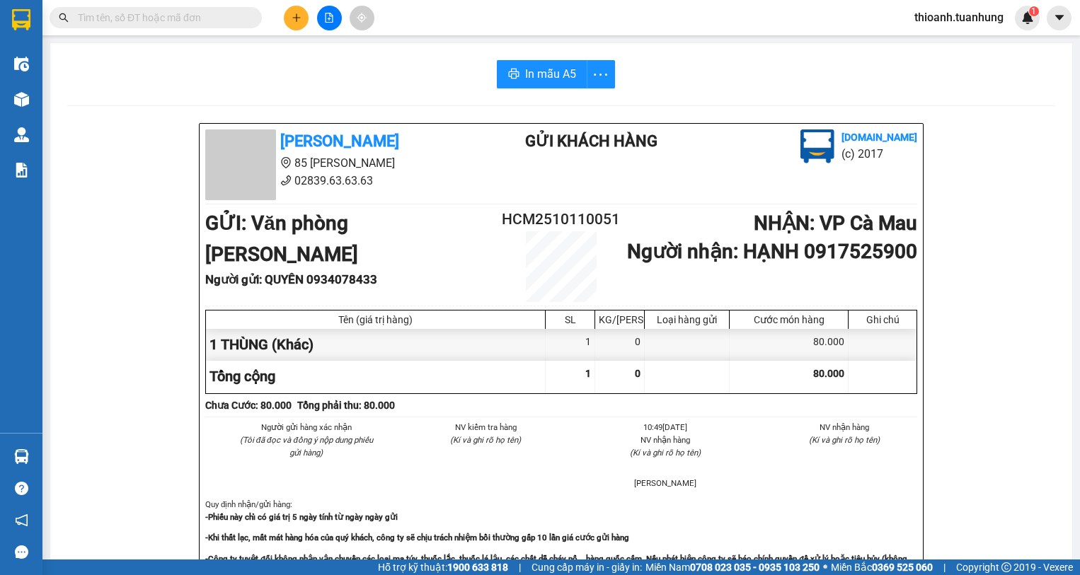
click at [248, 81] on div "In mẫu A5" at bounding box center [561, 74] width 988 height 28
click at [293, 15] on icon "plus" at bounding box center [297, 18] width 10 height 10
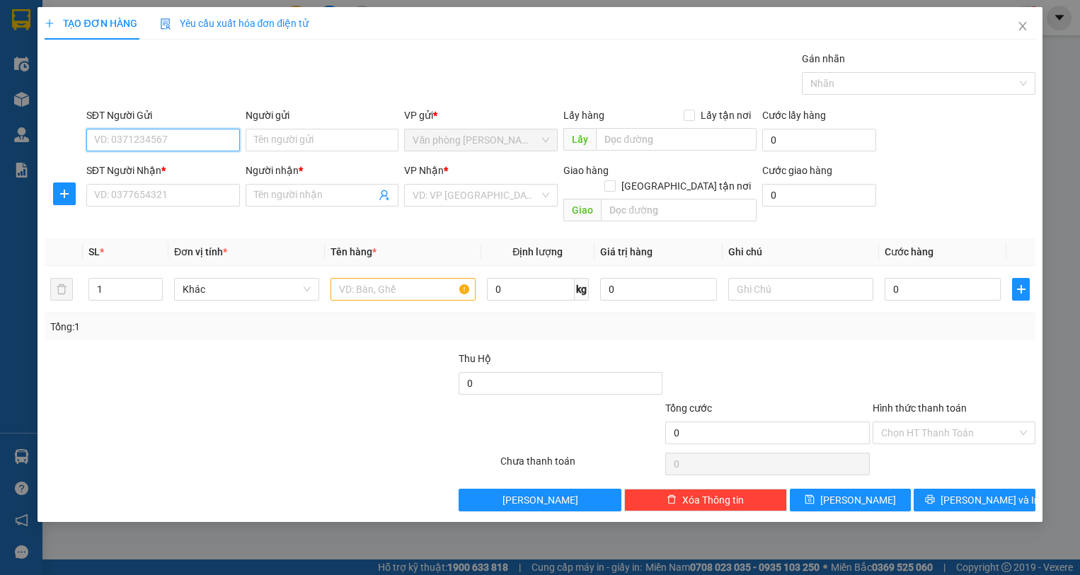
click at [128, 130] on input "SĐT Người Gửi" at bounding box center [163, 140] width 154 height 23
click at [139, 137] on input "SĐT Người Gửi" at bounding box center [163, 140] width 154 height 23
click at [172, 140] on input "0793749576" at bounding box center [163, 140] width 154 height 23
type input "0793749576"
click at [285, 142] on input "Người gửi" at bounding box center [323, 140] width 154 height 23
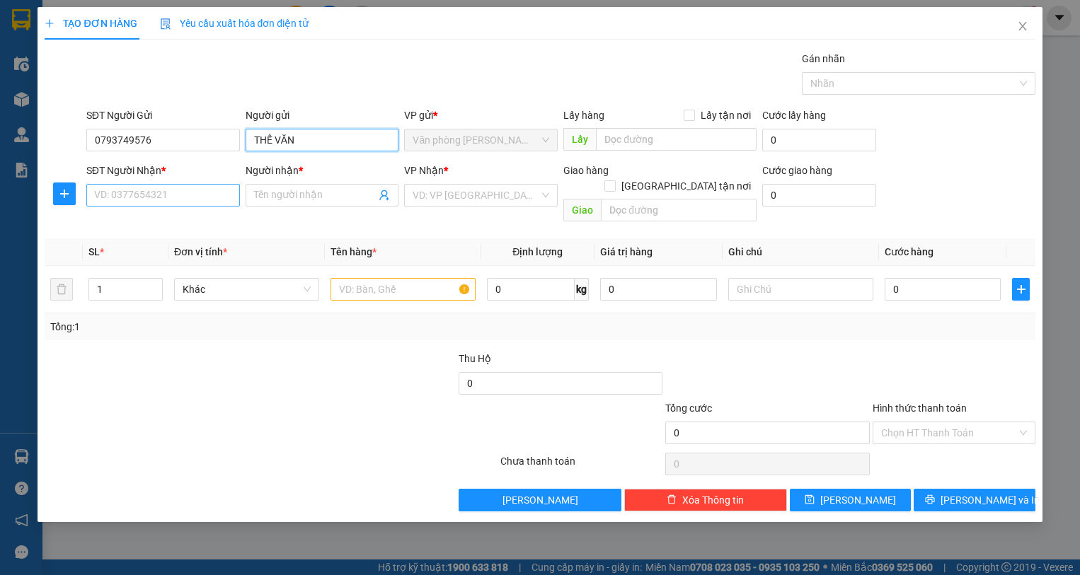
type input "THẾ VĂN"
click at [193, 200] on input "SĐT Người Nhận *" at bounding box center [163, 195] width 154 height 23
type input "0943310410"
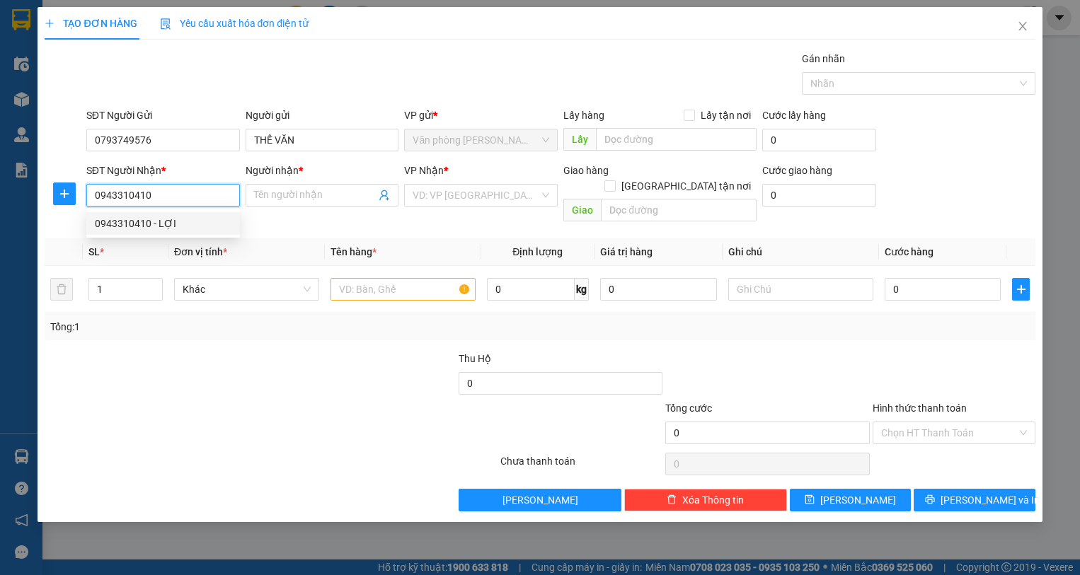
drag, startPoint x: 187, startPoint y: 224, endPoint x: 232, endPoint y: 235, distance: 46.5
click at [188, 224] on div "0943310410 - LỢI" at bounding box center [163, 224] width 137 height 16
type input "LỢI"
type input "0943310410"
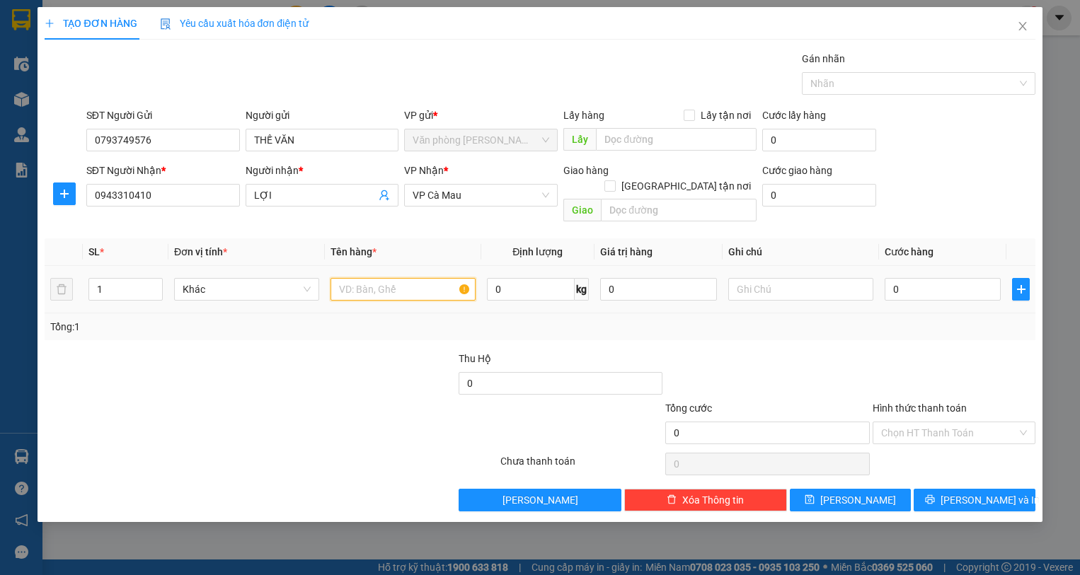
click at [369, 279] on input "text" at bounding box center [403, 289] width 145 height 23
type input "1"
type input "1 VỎ XE"
click at [907, 278] on input "0" at bounding box center [943, 289] width 117 height 23
type input "4"
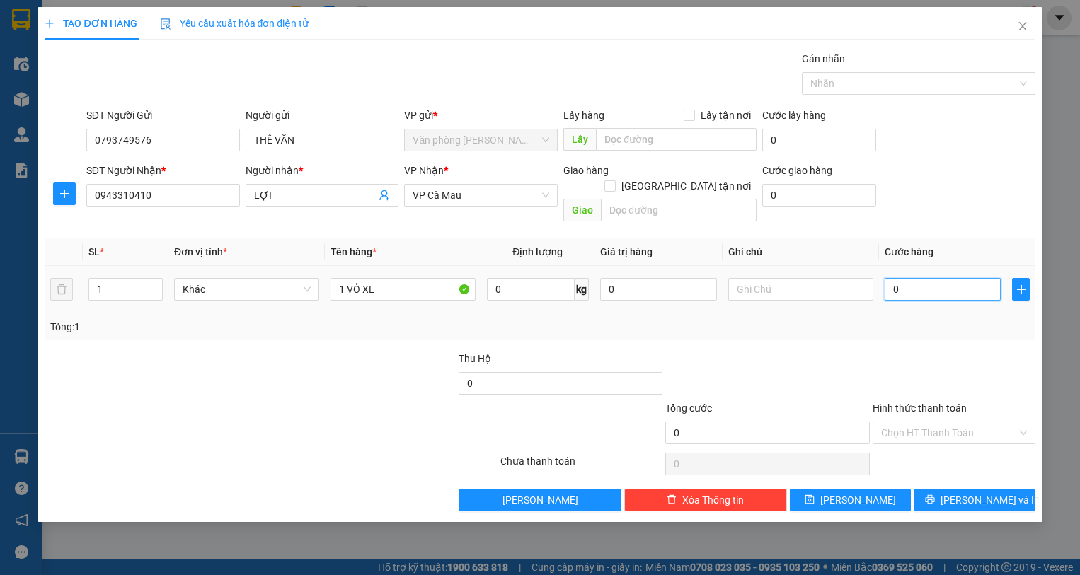
type input "4"
type input "40"
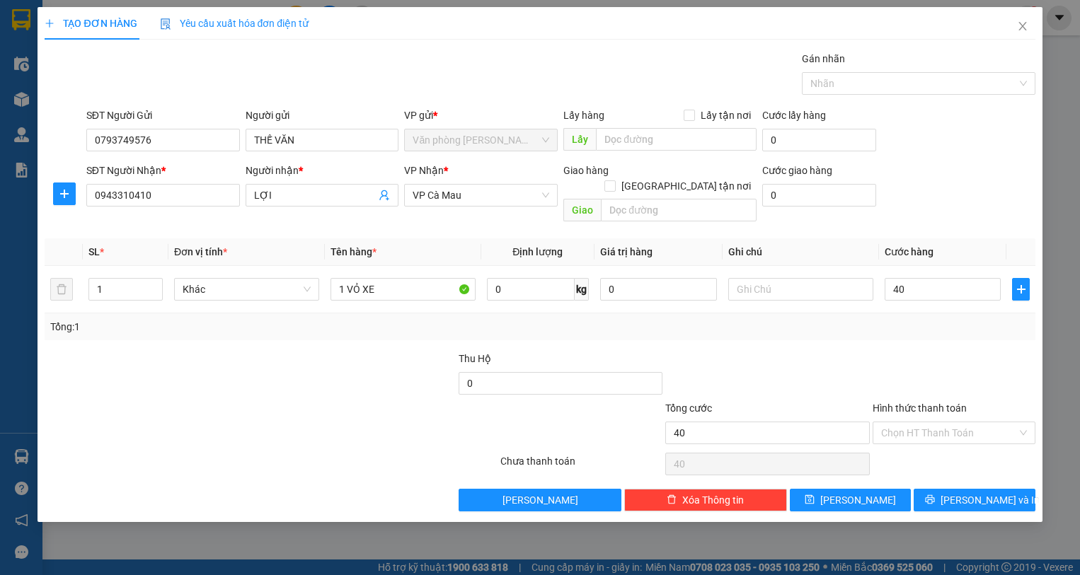
type input "40.000"
click at [885, 334] on div "Transit Pickup Surcharge Ids Transit Deliver Surcharge Ids Transit Deliver Surc…" at bounding box center [540, 281] width 990 height 461
click at [1010, 489] on button "[PERSON_NAME] và In" at bounding box center [974, 500] width 121 height 23
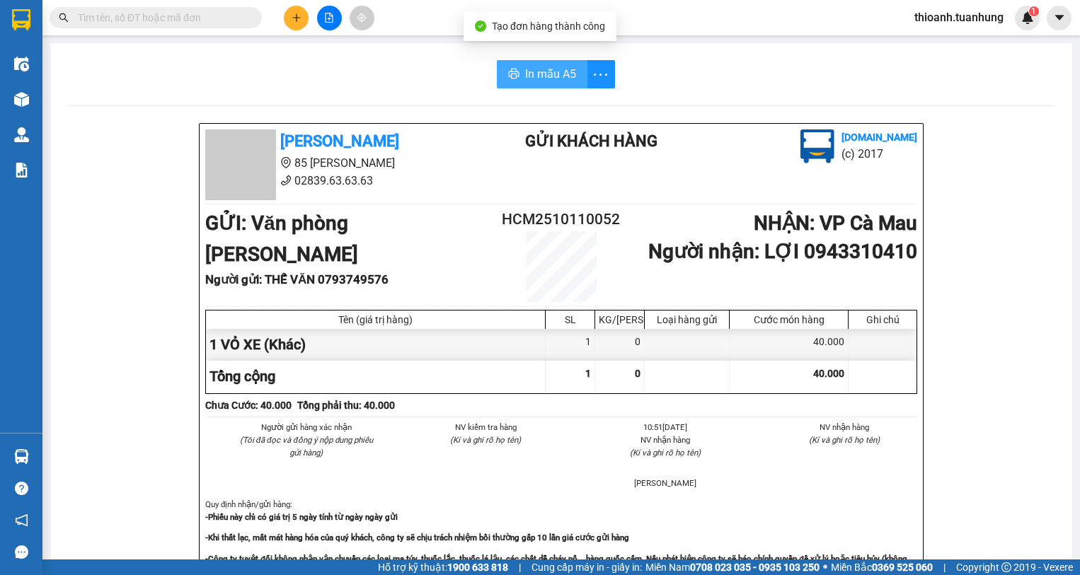
click at [525, 81] on span "In mẫu A5" at bounding box center [550, 74] width 51 height 18
drag, startPoint x: 524, startPoint y: 81, endPoint x: 520, endPoint y: 147, distance: 65.3
click at [520, 147] on div "In mẫu A5 [PERSON_NAME] 85 [PERSON_NAME] Hoàng 02839.63.63.63 Gửi khách hàng [D…" at bounding box center [561, 585] width 1022 height 1084
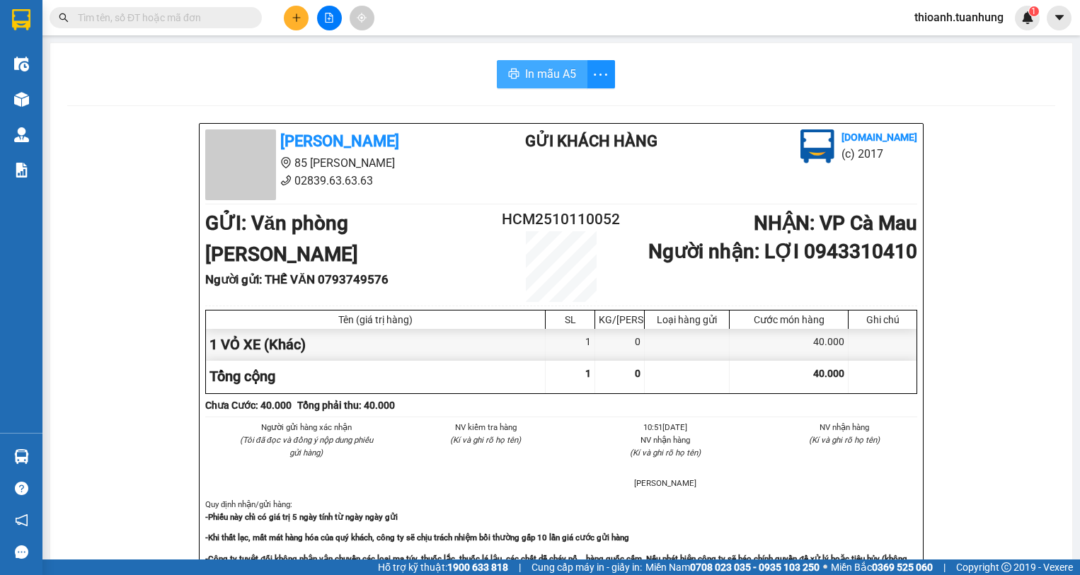
scroll to position [0, 0]
click at [194, 24] on input "text" at bounding box center [161, 18] width 167 height 16
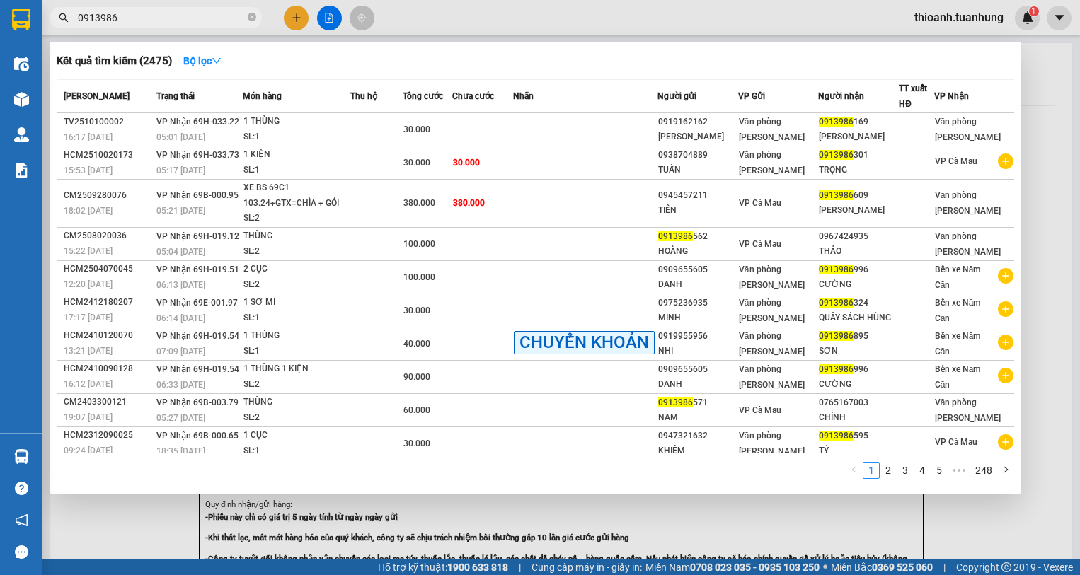
type input "0913986"
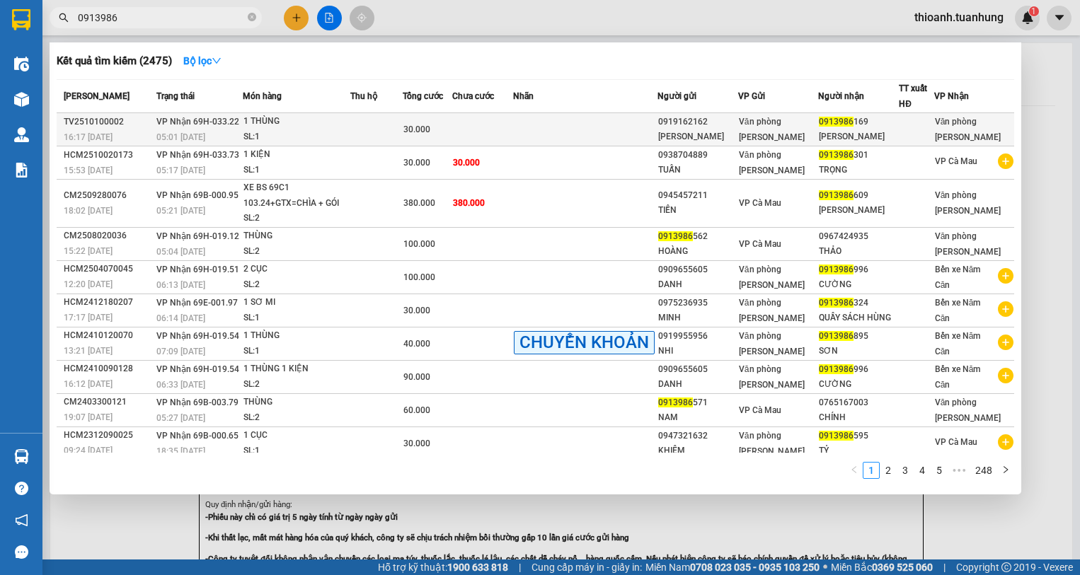
click at [892, 124] on div "0913986 169" at bounding box center [858, 122] width 79 height 15
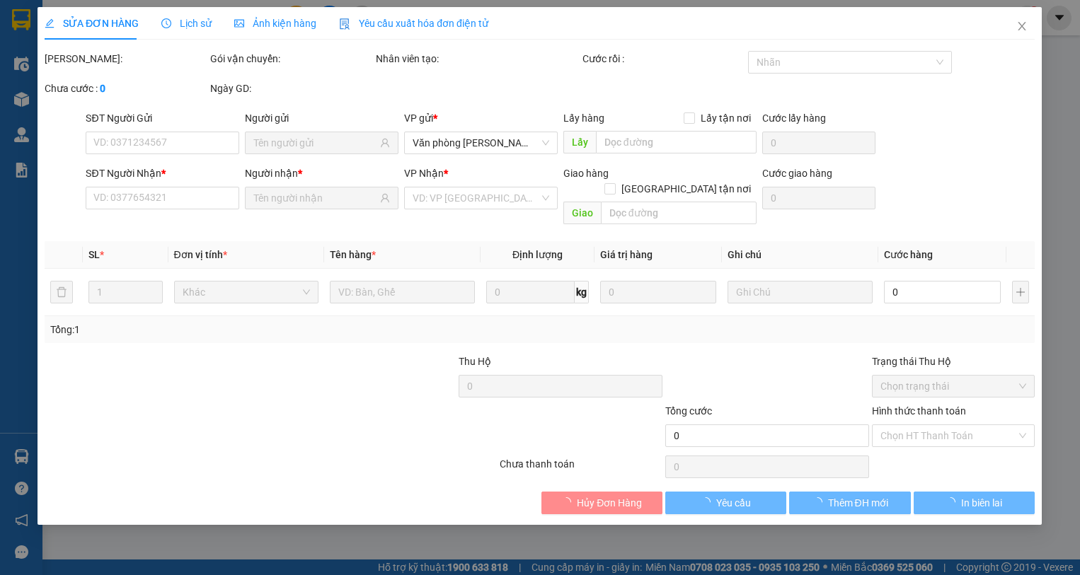
type input "0919162162"
type input "[PERSON_NAME]"
type input "0913986169"
type input "[PERSON_NAME]"
type input "30.000"
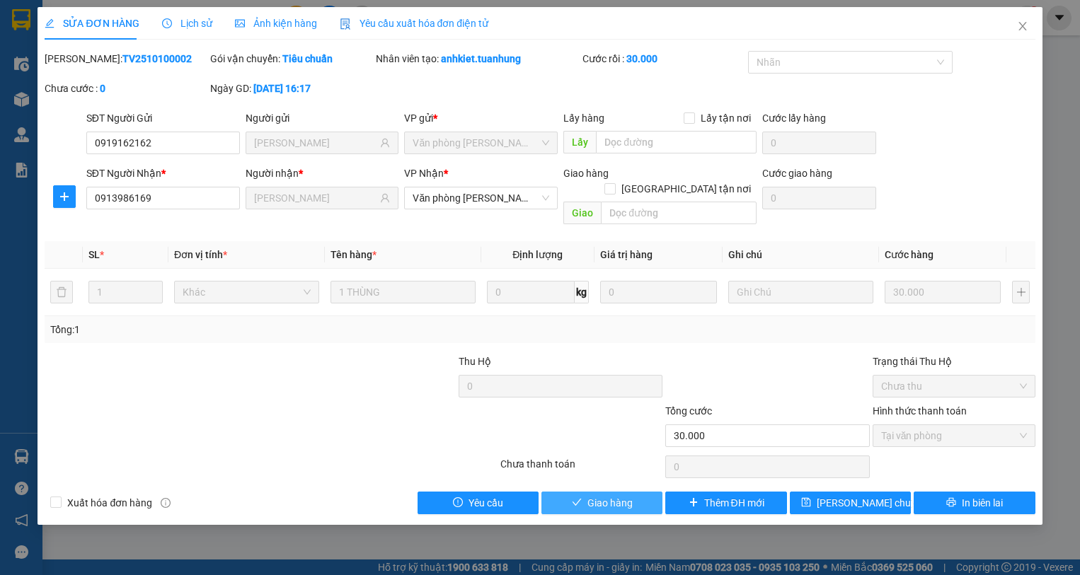
click at [614, 495] on span "Giao hàng" at bounding box center [609, 503] width 45 height 16
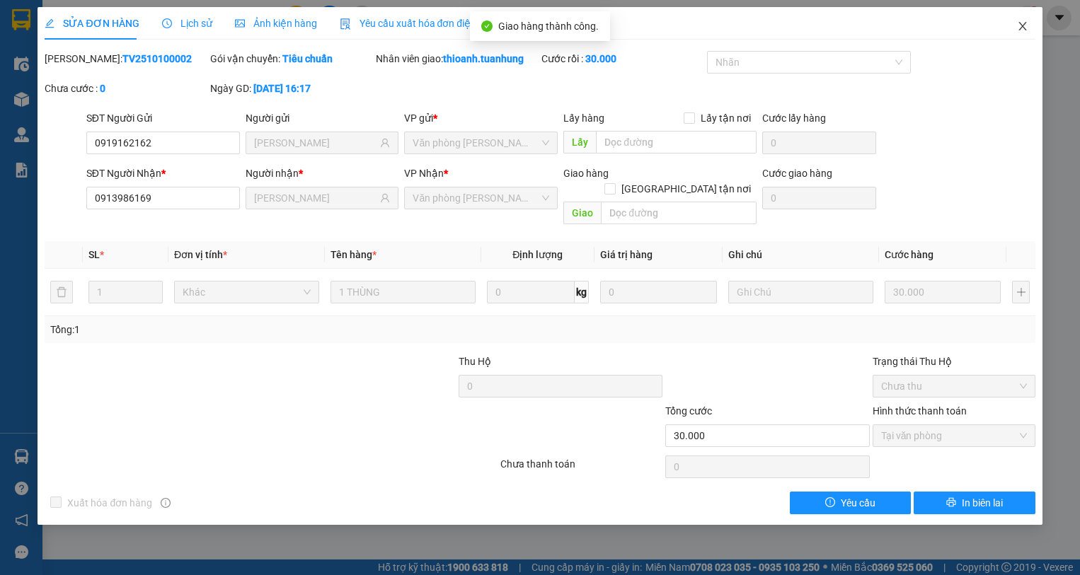
click at [1033, 28] on span "Close" at bounding box center [1023, 27] width 40 height 40
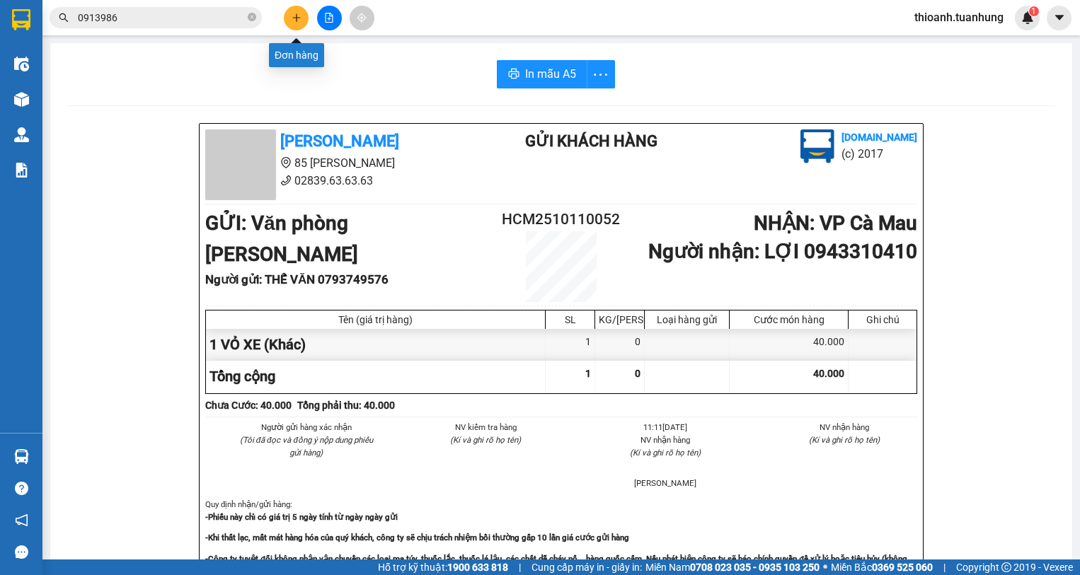
click at [291, 11] on button at bounding box center [296, 18] width 25 height 25
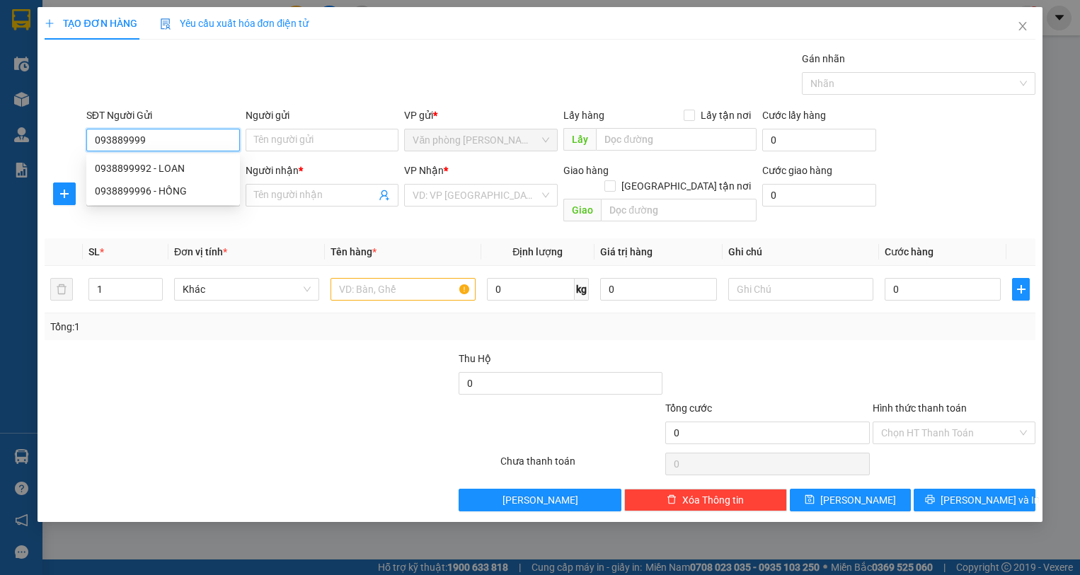
type input "0938899992"
click at [163, 163] on div "0938899992 - LOAN" at bounding box center [163, 169] width 137 height 16
type input "LOAN"
type input "0938899992"
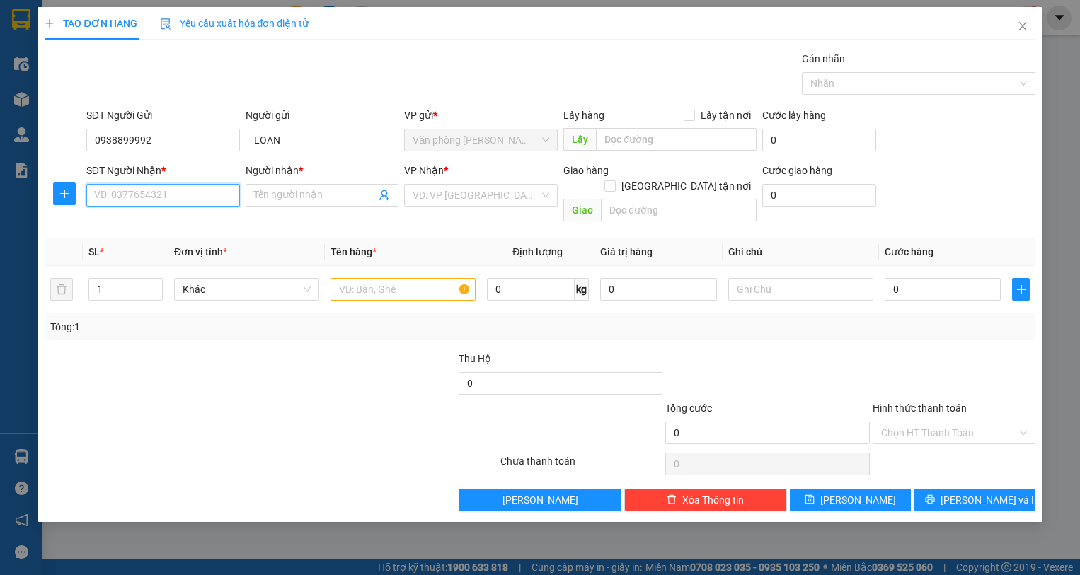
click at [161, 202] on input "SĐT Người Nhận *" at bounding box center [163, 195] width 154 height 23
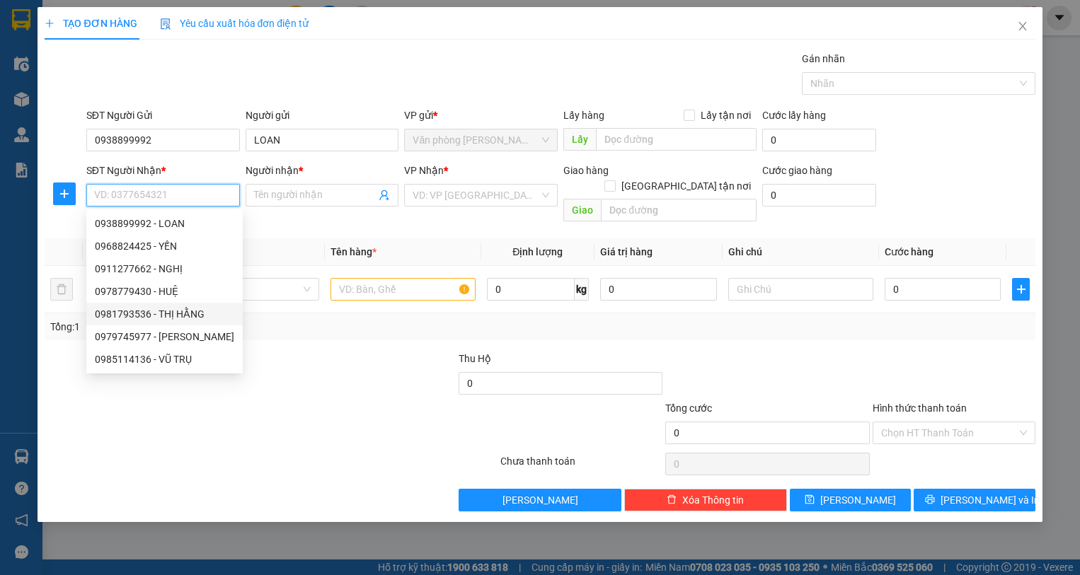
click at [222, 306] on div "0981793536 - THỊ HẰNG" at bounding box center [164, 314] width 139 height 16
type input "0981793536"
type input "[PERSON_NAME]"
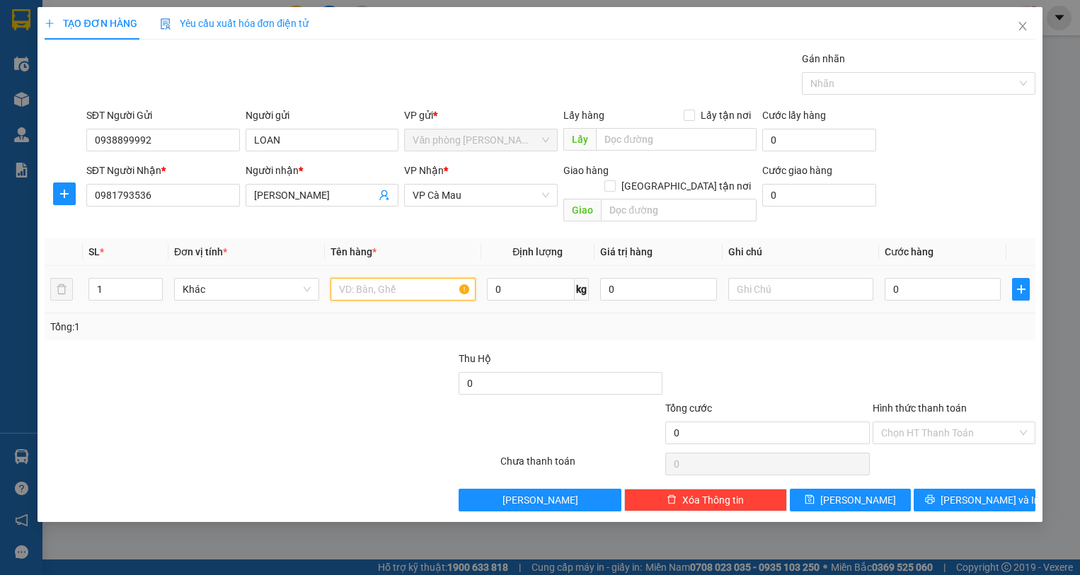
click at [372, 278] on input "text" at bounding box center [403, 289] width 145 height 23
type input "1 THÙNG"
click at [926, 279] on input "0" at bounding box center [943, 289] width 117 height 23
type input "5"
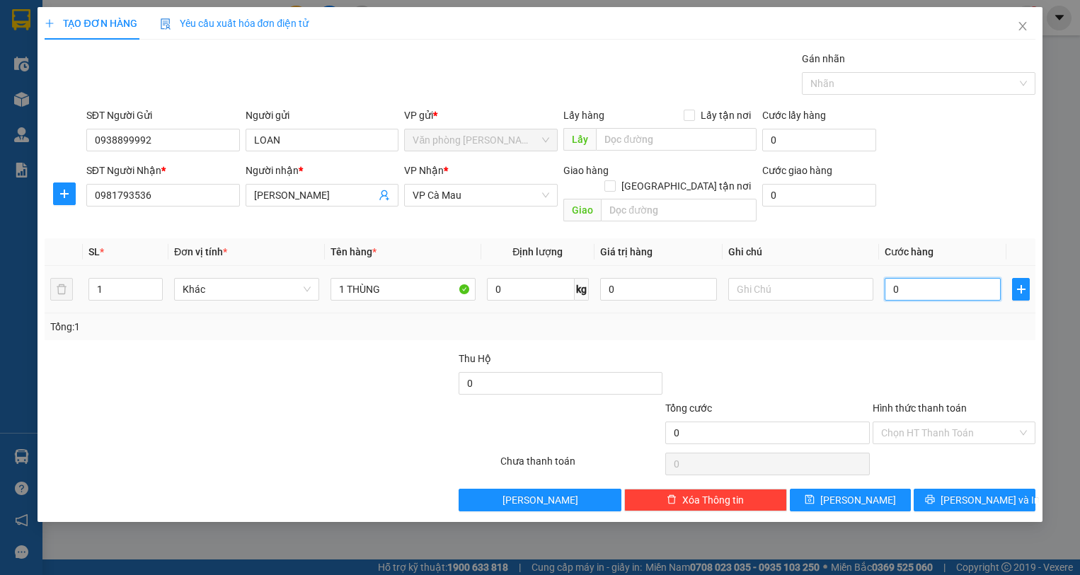
type input "5"
type input "50"
type input "50.000"
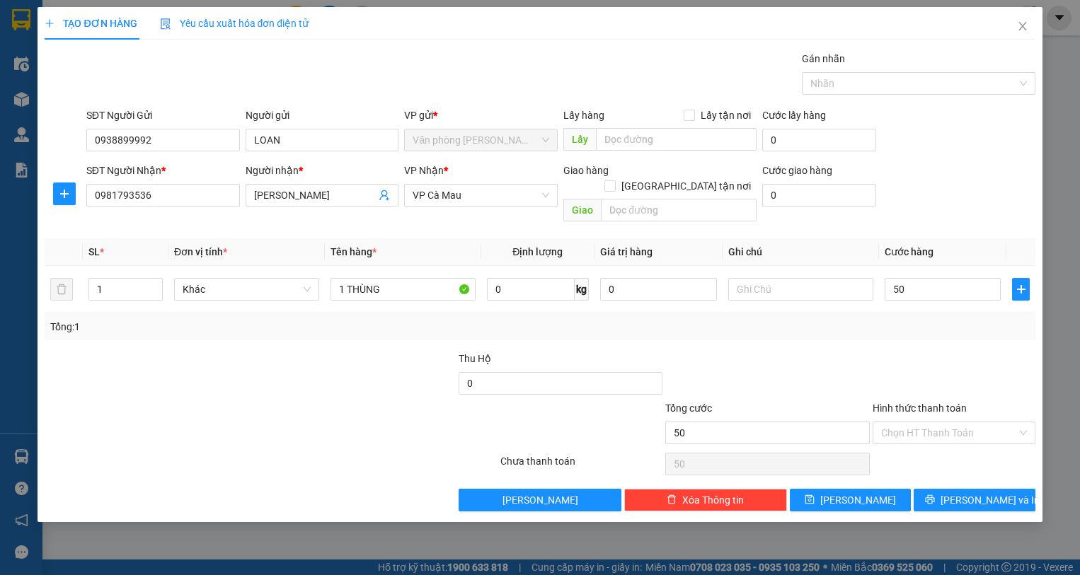
type input "50.000"
click at [884, 319] on div "Tổng: 1" at bounding box center [539, 327] width 979 height 16
click at [965, 493] on span "[PERSON_NAME] và In" at bounding box center [990, 501] width 99 height 16
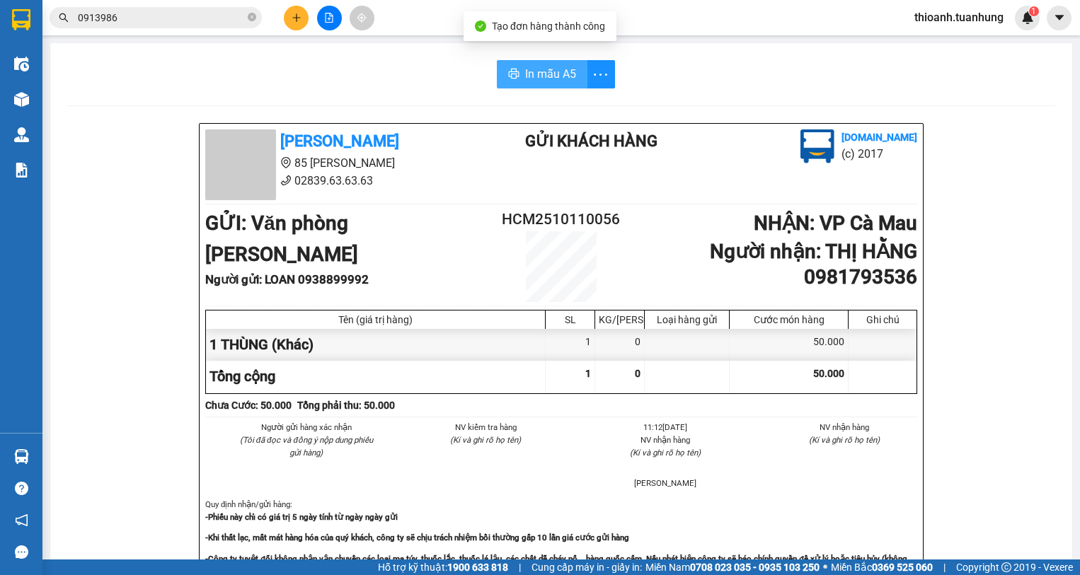
click at [534, 79] on span "In mẫu A5" at bounding box center [550, 74] width 51 height 18
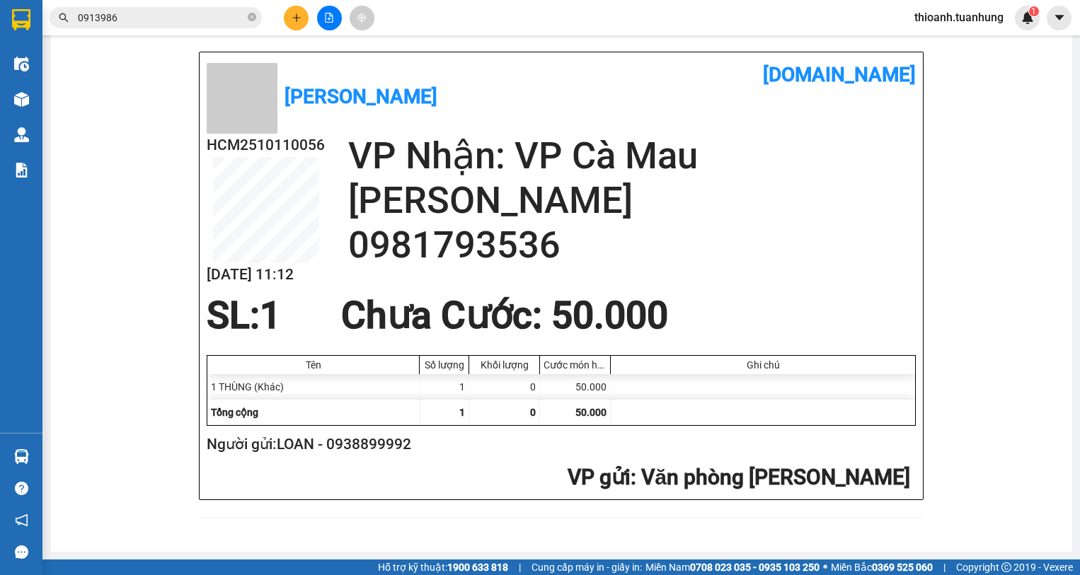
scroll to position [37, 0]
